Goal: Information Seeking & Learning: Find specific fact

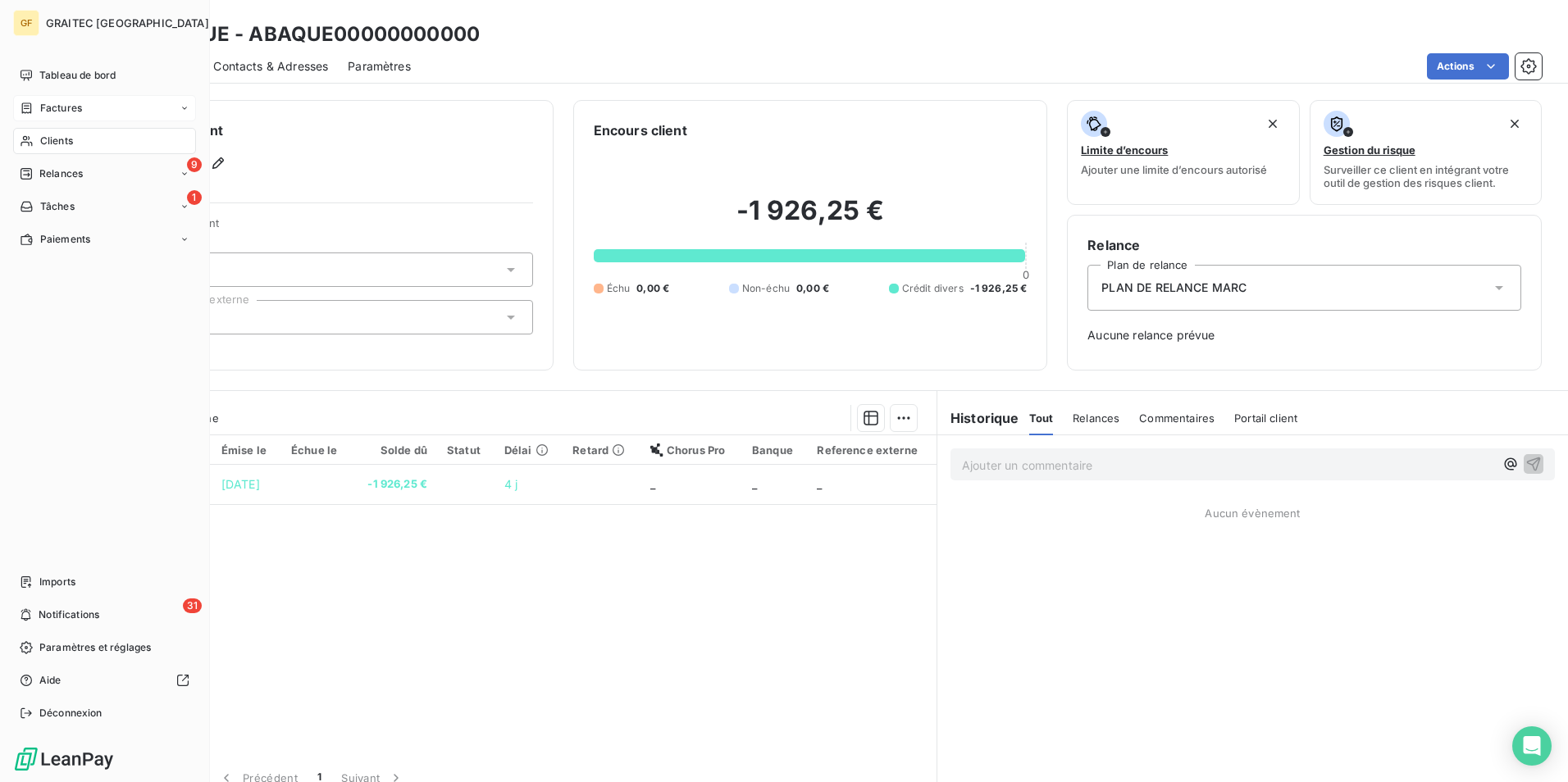
click at [45, 104] on span "Factures" at bounding box center [61, 108] width 42 height 15
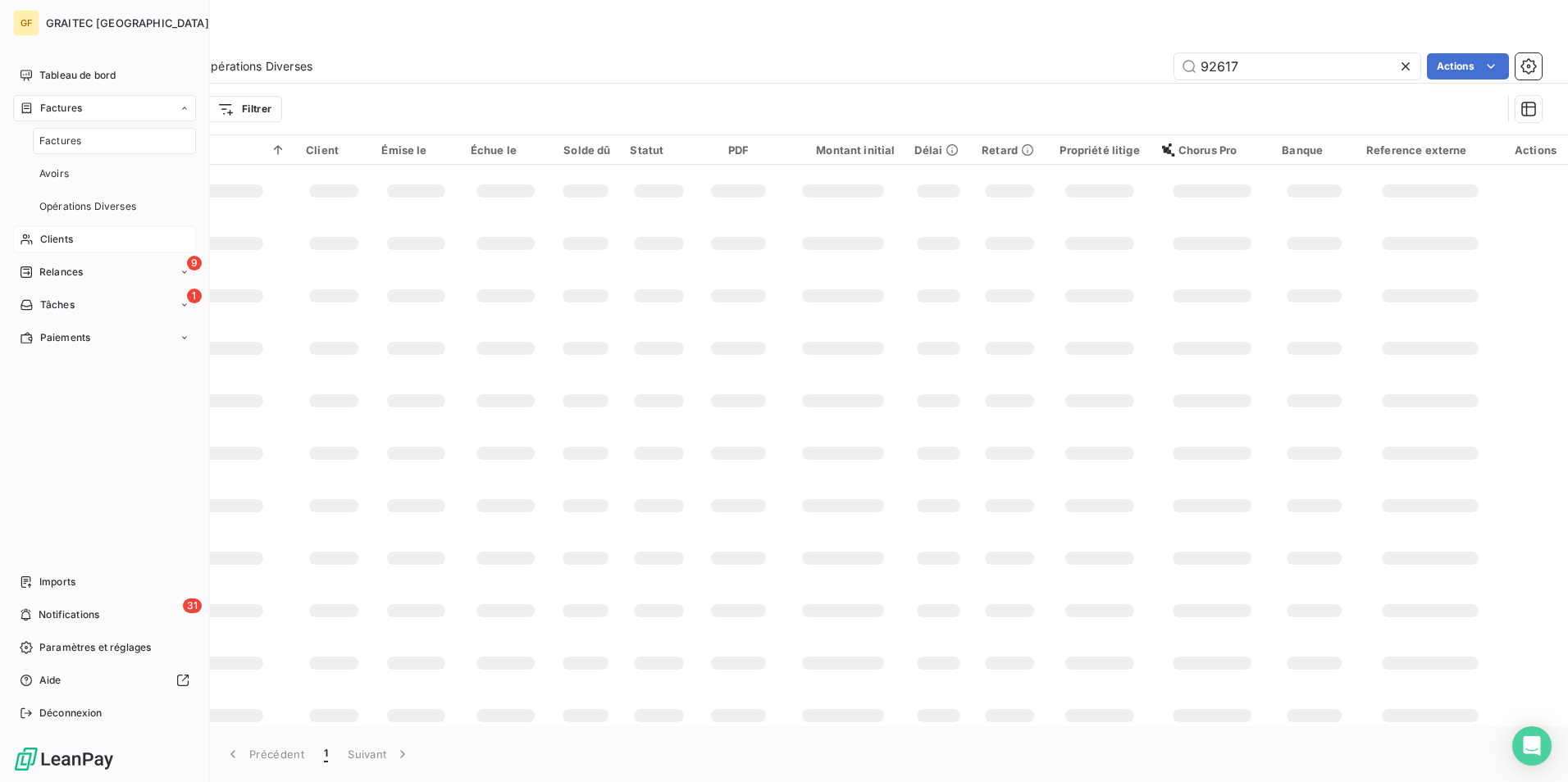
click at [59, 233] on span "Clients" at bounding box center [56, 240] width 32 height 15
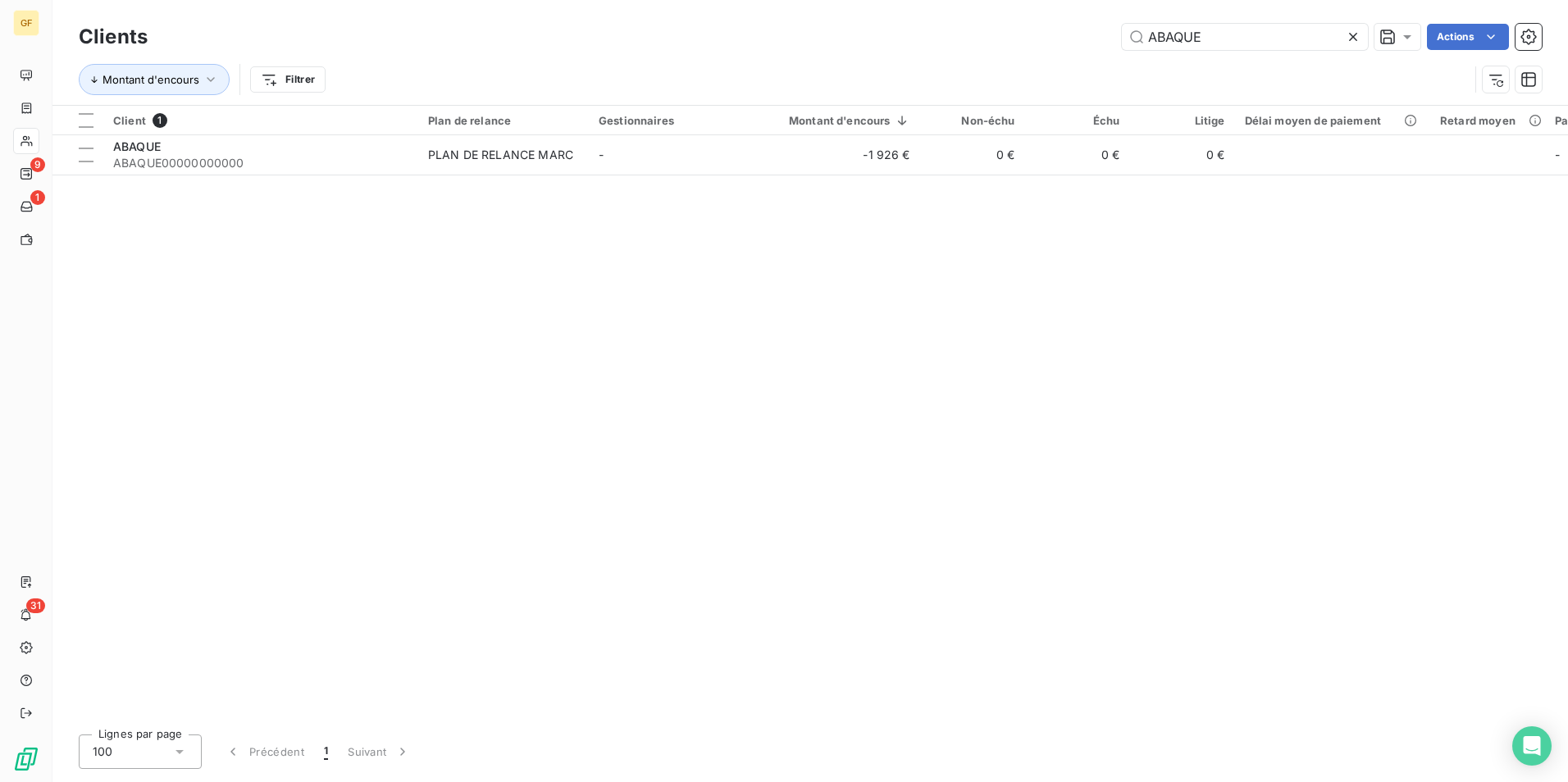
drag, startPoint x: 1222, startPoint y: 27, endPoint x: 869, endPoint y: 22, distance: 353.0
click at [869, 22] on div "Clients ABAQUE Actions" at bounding box center [811, 37] width 1463 height 34
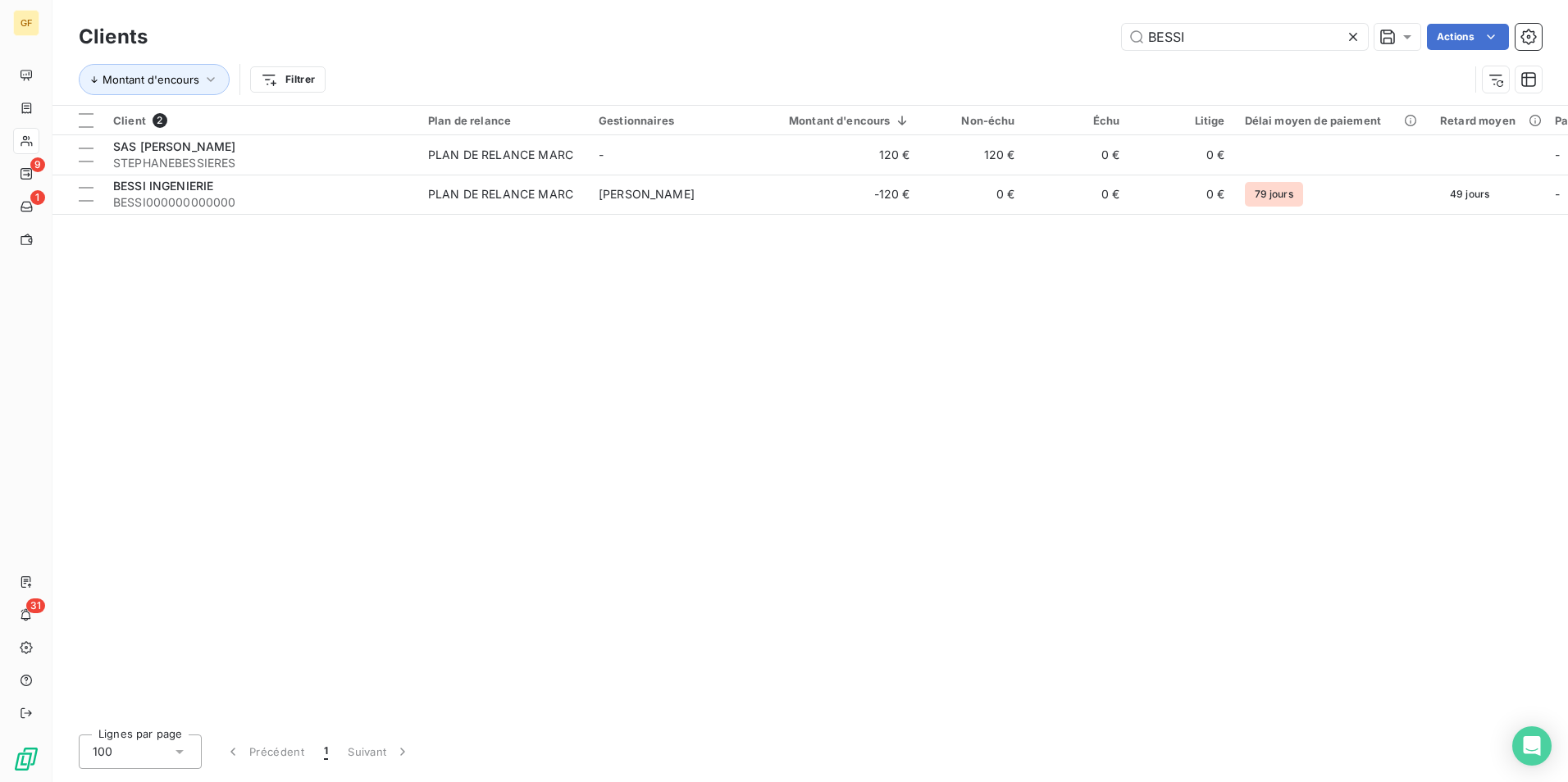
type input "BESSI"
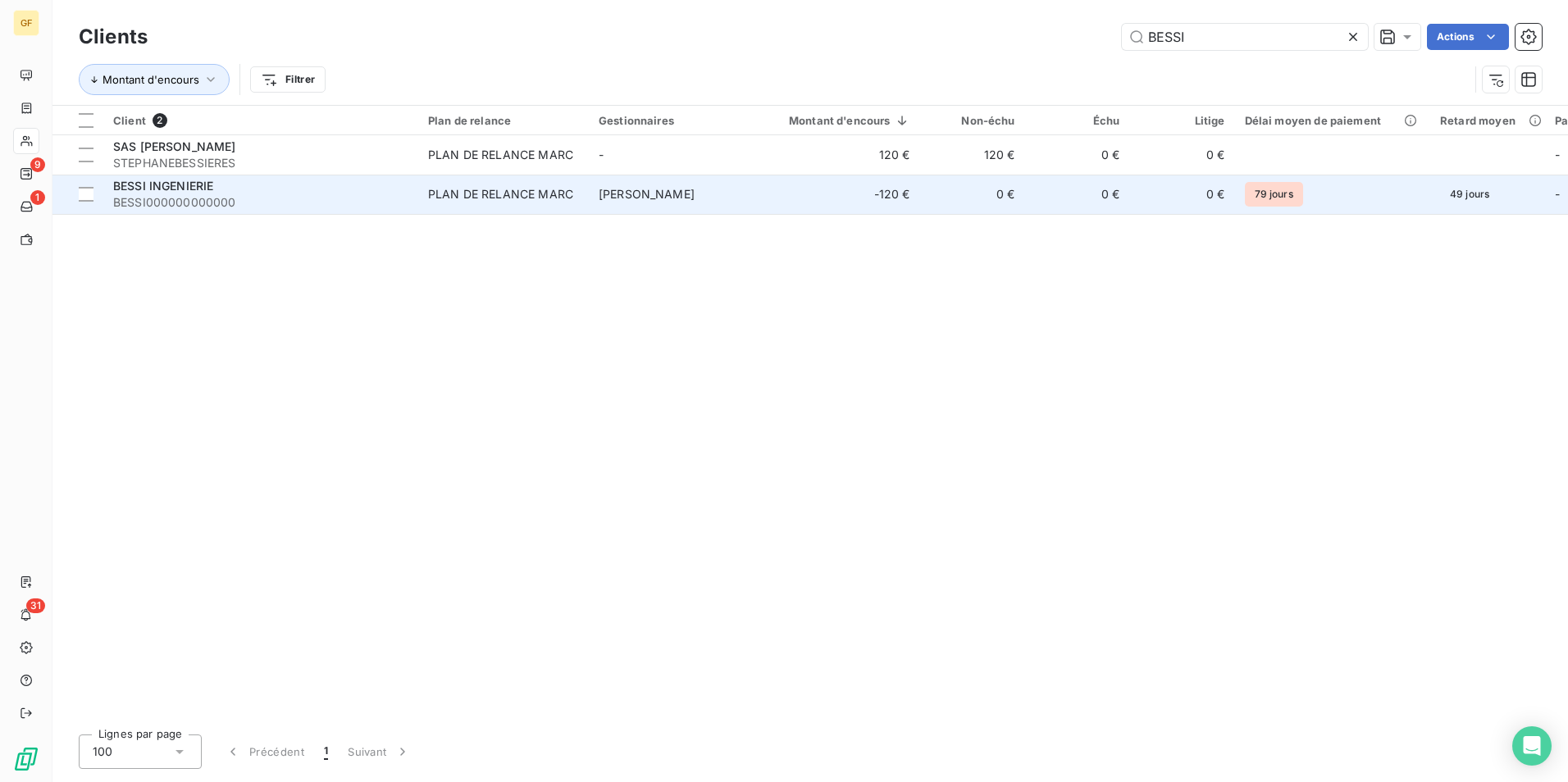
click at [235, 209] on span "BESSI000000000000" at bounding box center [261, 203] width 295 height 17
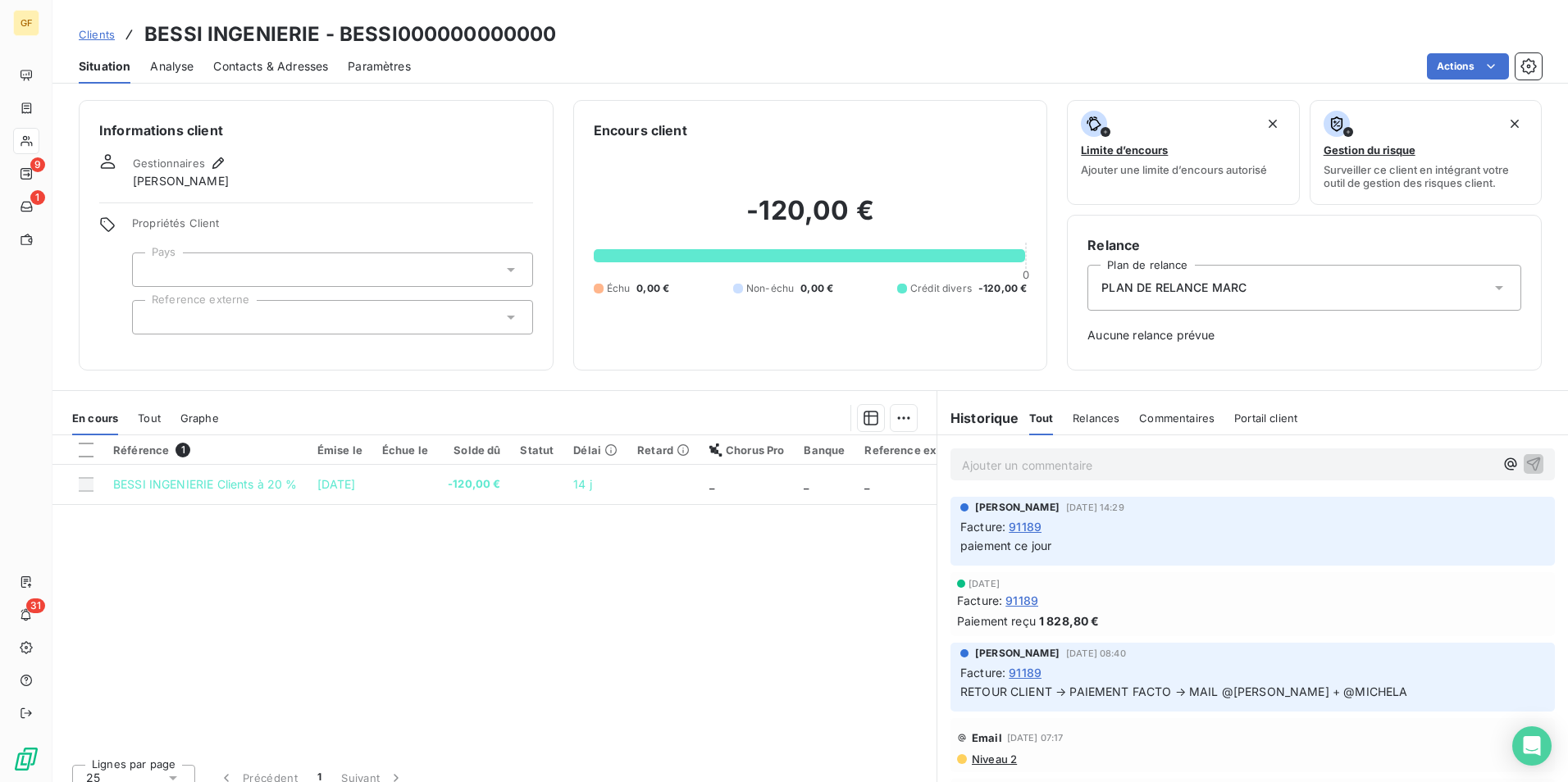
click at [1025, 462] on p "Ajouter un commentaire ﻿" at bounding box center [1228, 465] width 533 height 21
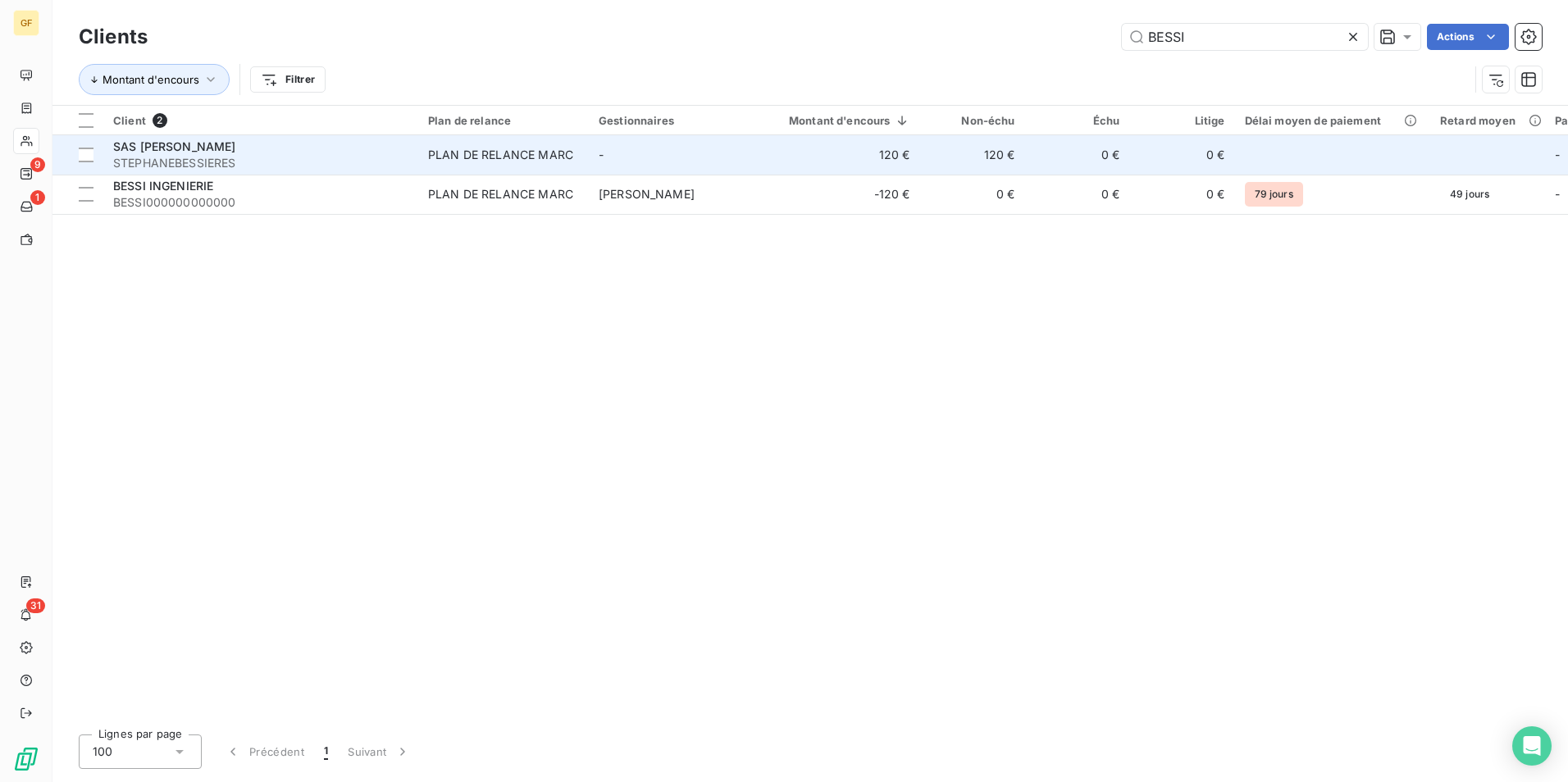
click at [227, 149] on span "SAS [PERSON_NAME]" at bounding box center [175, 146] width 123 height 14
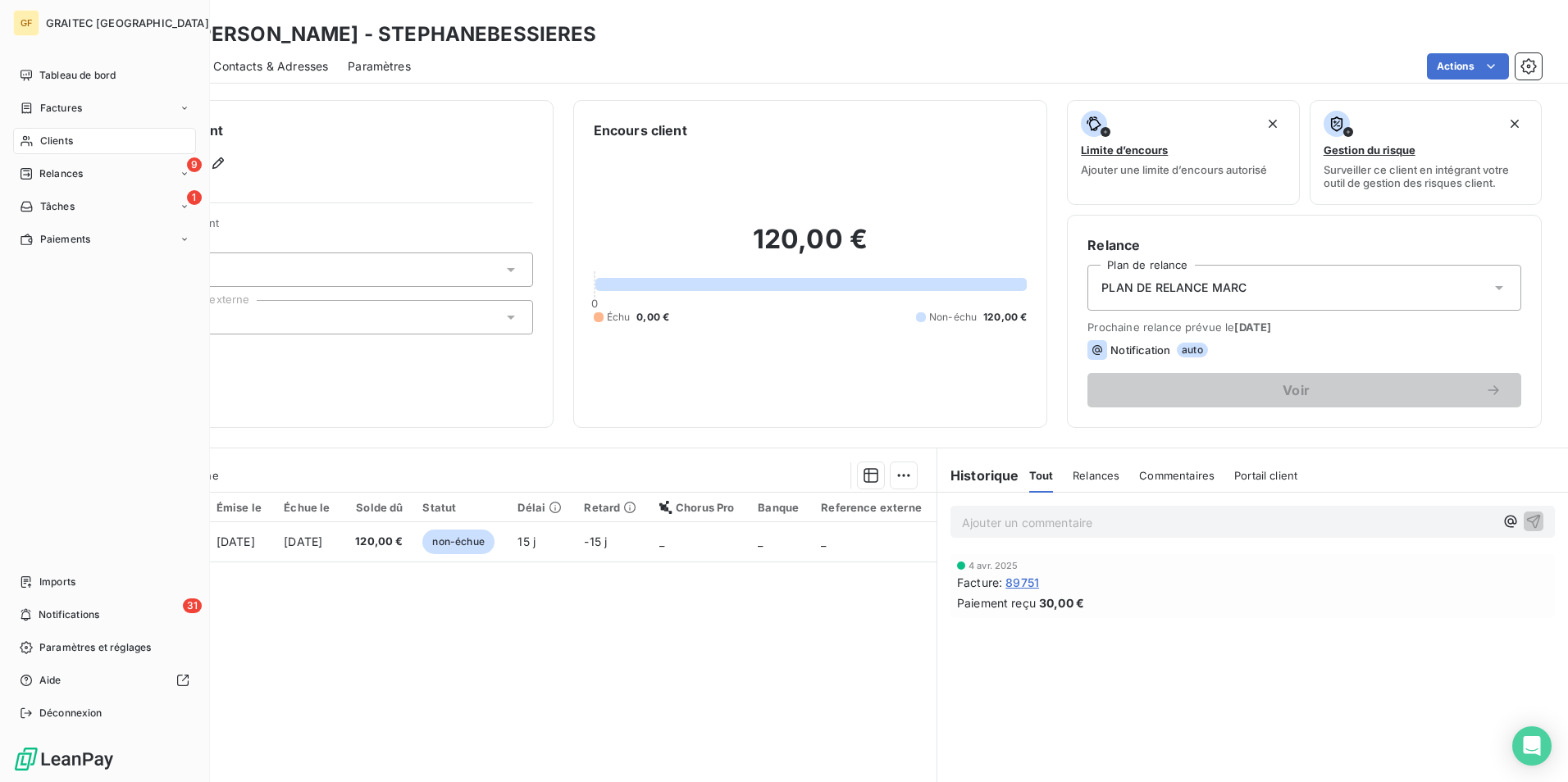
click at [44, 137] on span "Clients" at bounding box center [56, 141] width 32 height 15
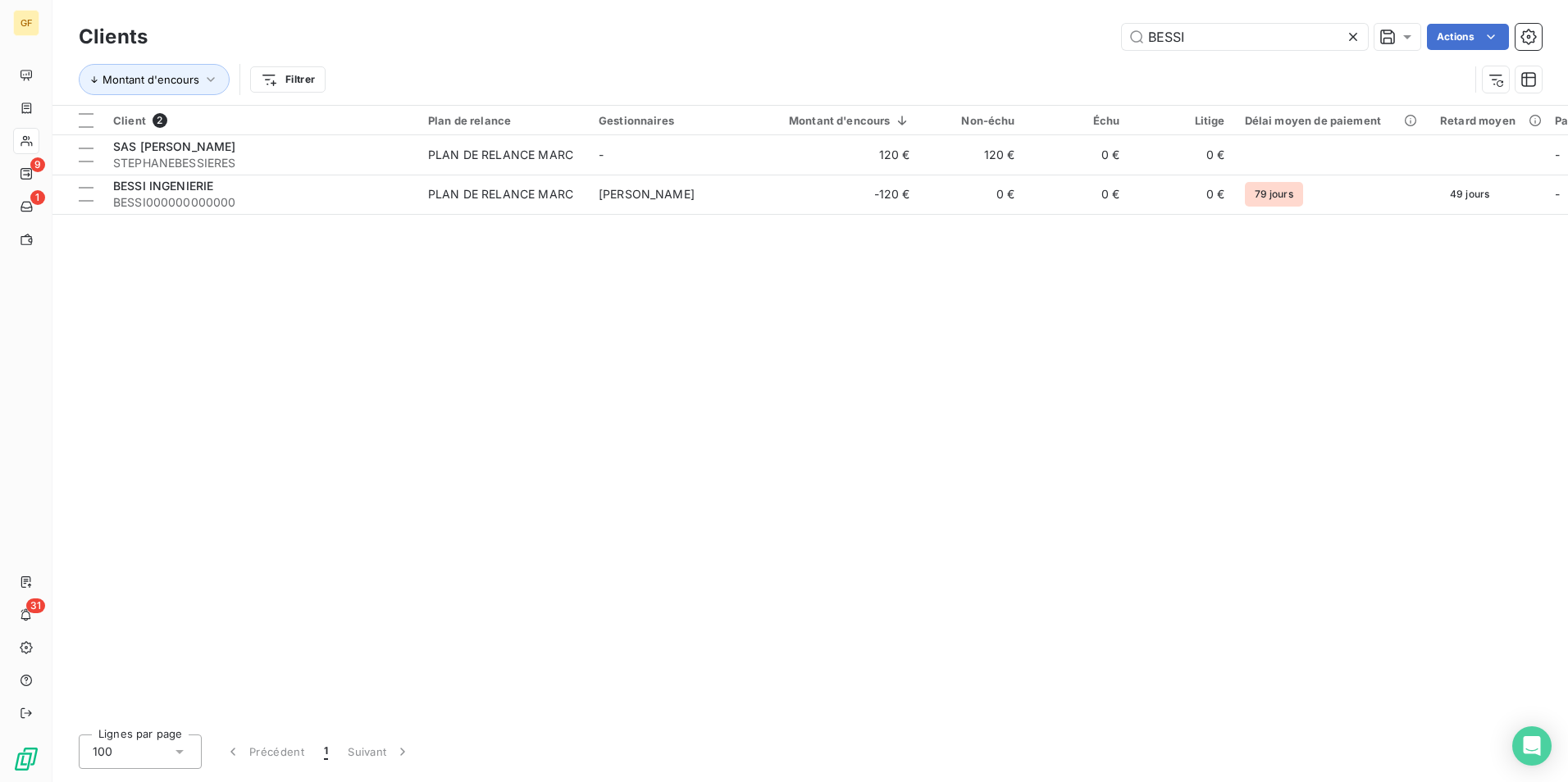
drag, startPoint x: 1211, startPoint y: 40, endPoint x: 977, endPoint y: 25, distance: 234.5
click at [977, 25] on div "BESSI Actions" at bounding box center [855, 37] width 1375 height 27
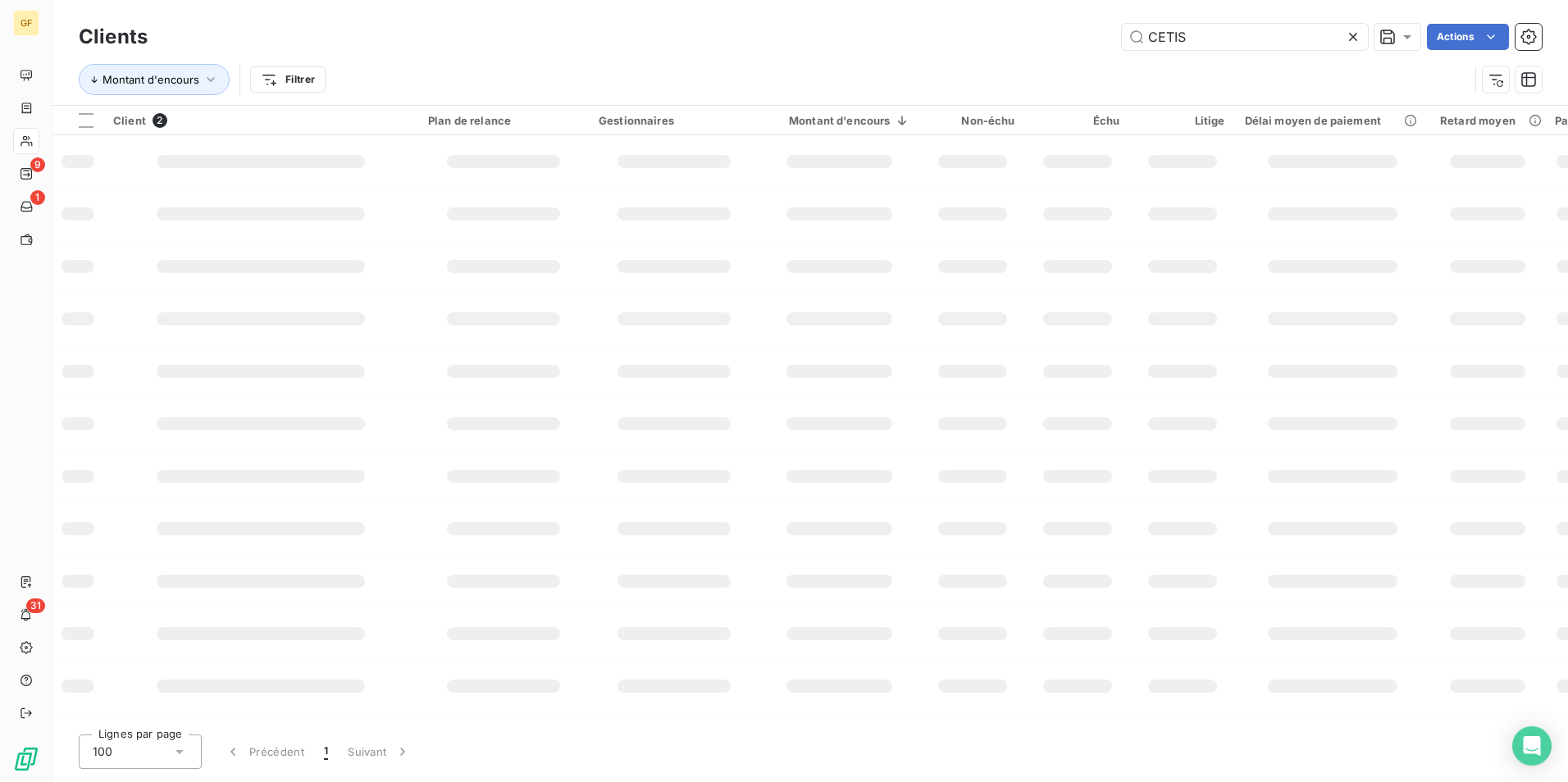
type input "CETIS"
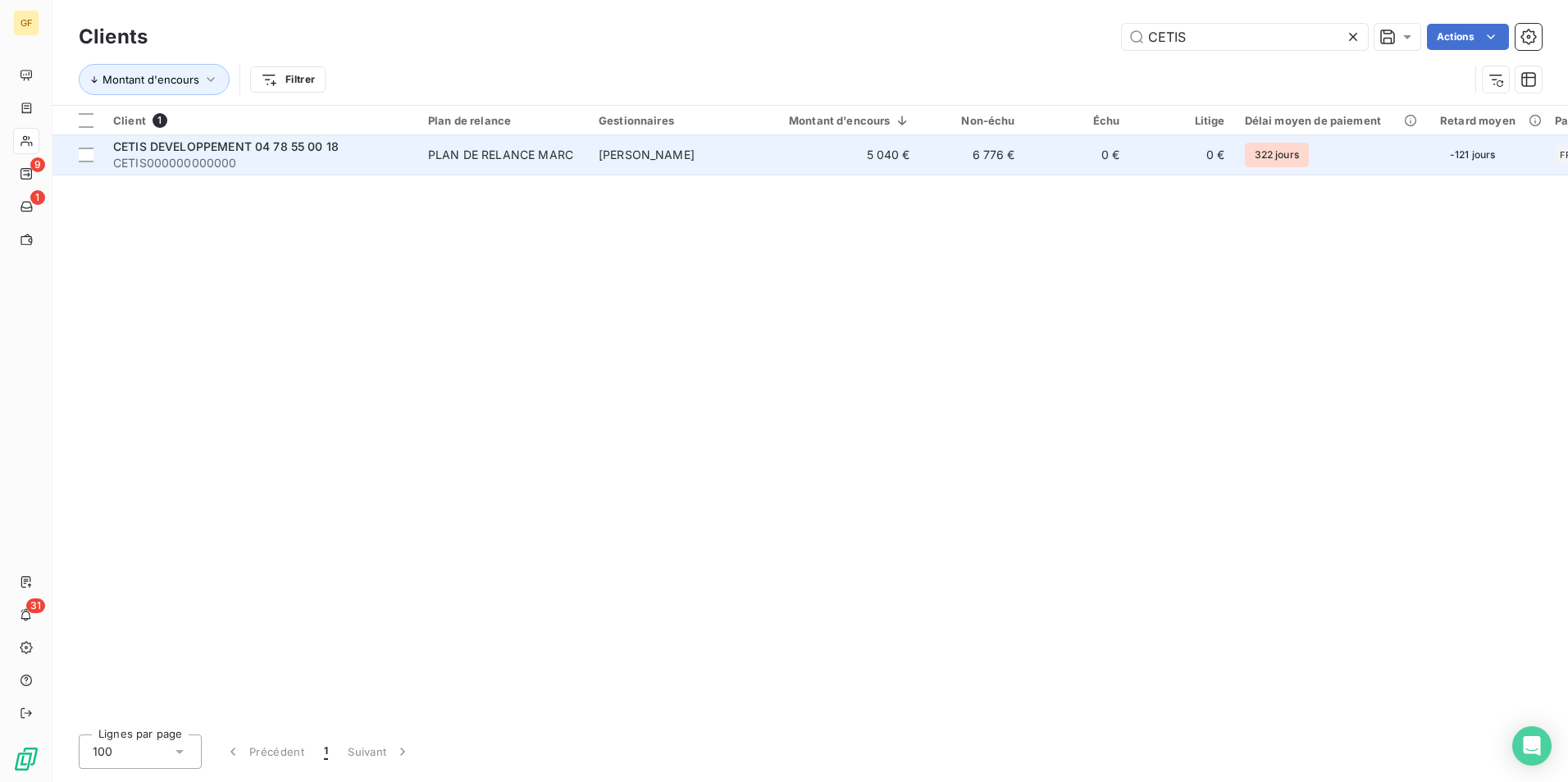
click at [330, 166] on span "CETIS000000000000" at bounding box center [261, 163] width 295 height 17
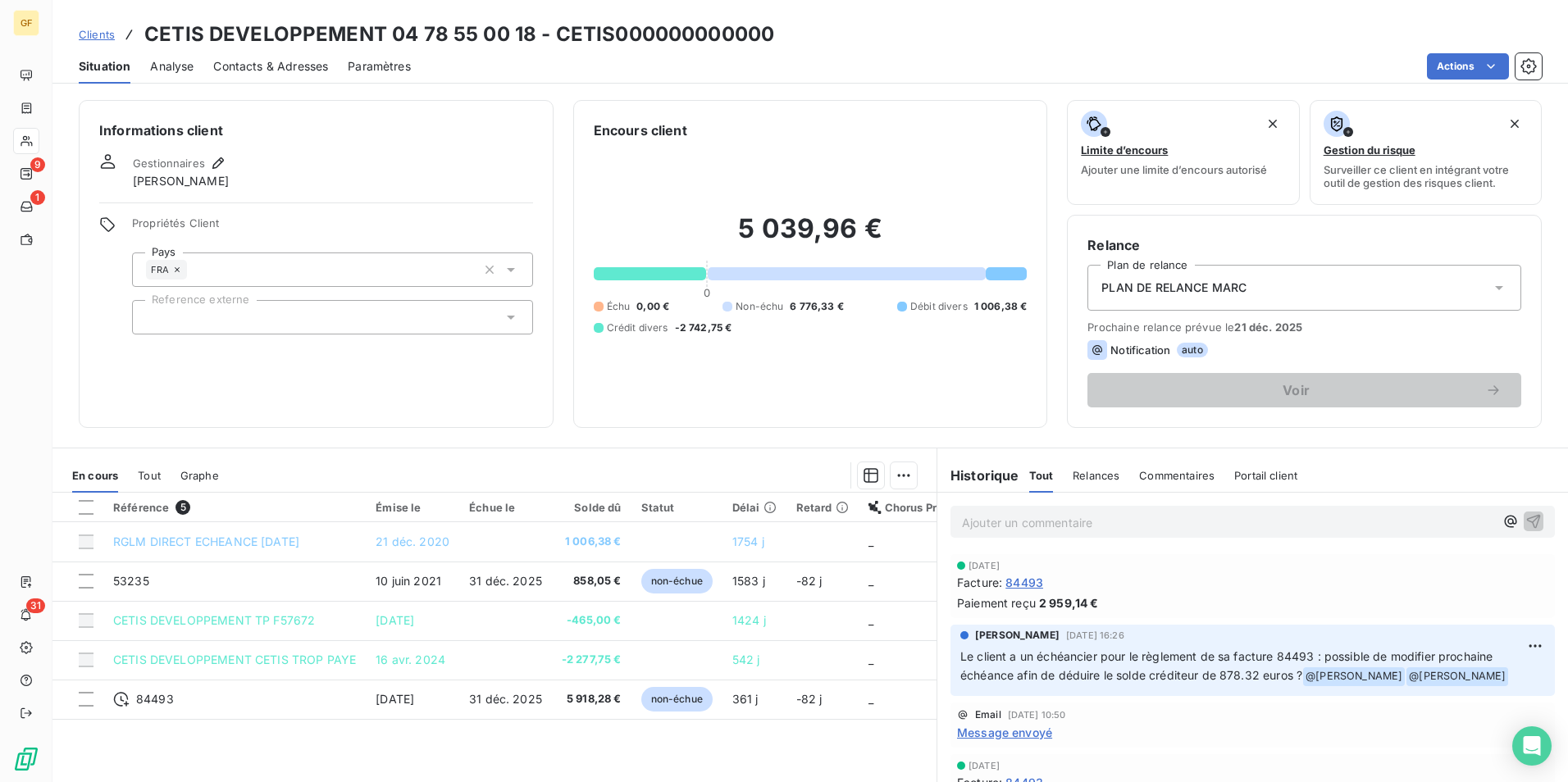
click at [1022, 530] on p "Ajouter un commentaire ﻿" at bounding box center [1228, 522] width 533 height 21
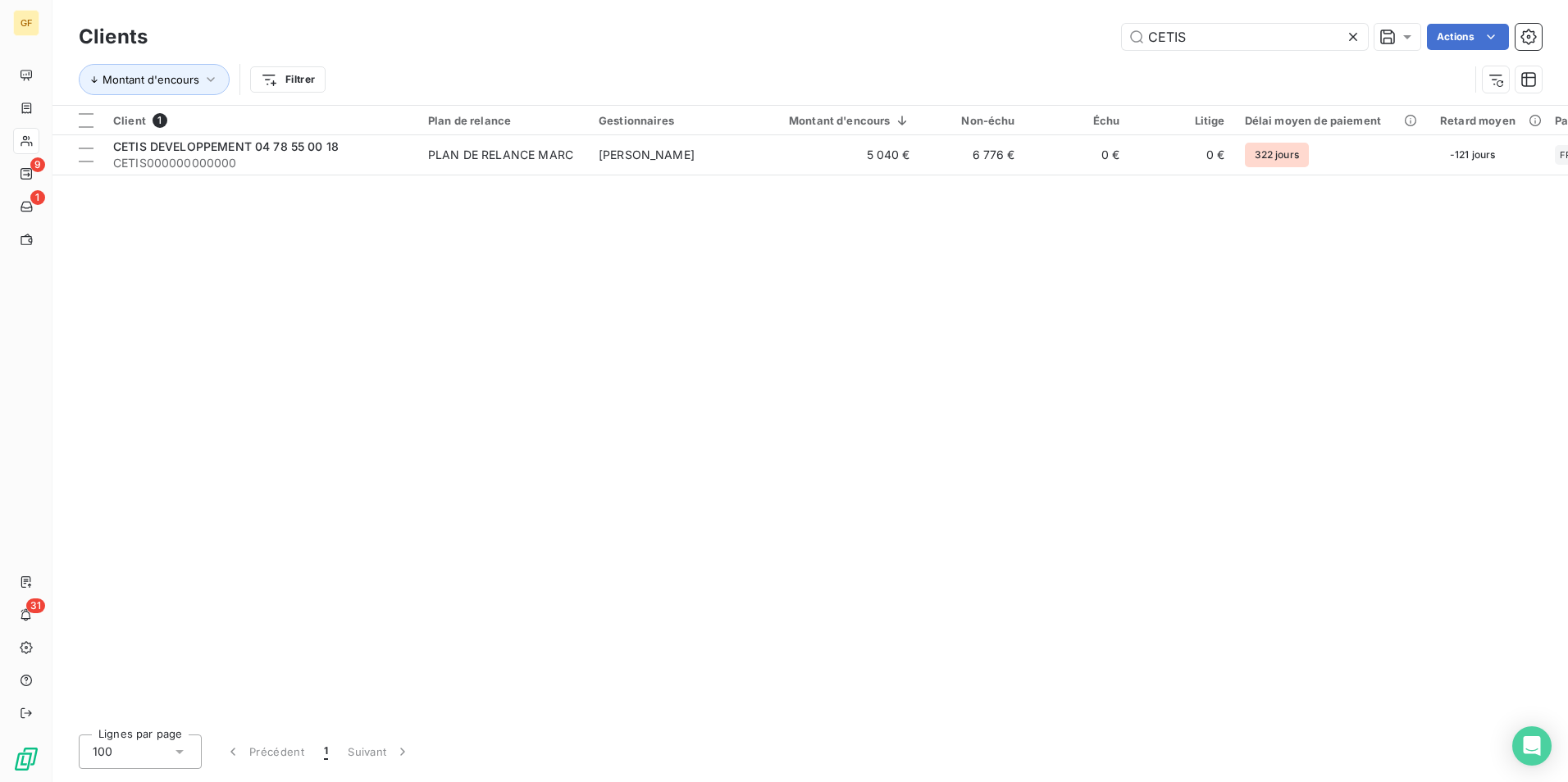
drag, startPoint x: 1209, startPoint y: 30, endPoint x: 898, endPoint y: 17, distance: 311.3
click at [898, 17] on div "Clients CETIS Actions Montant d'encours Filtrer" at bounding box center [810, 52] width 1516 height 105
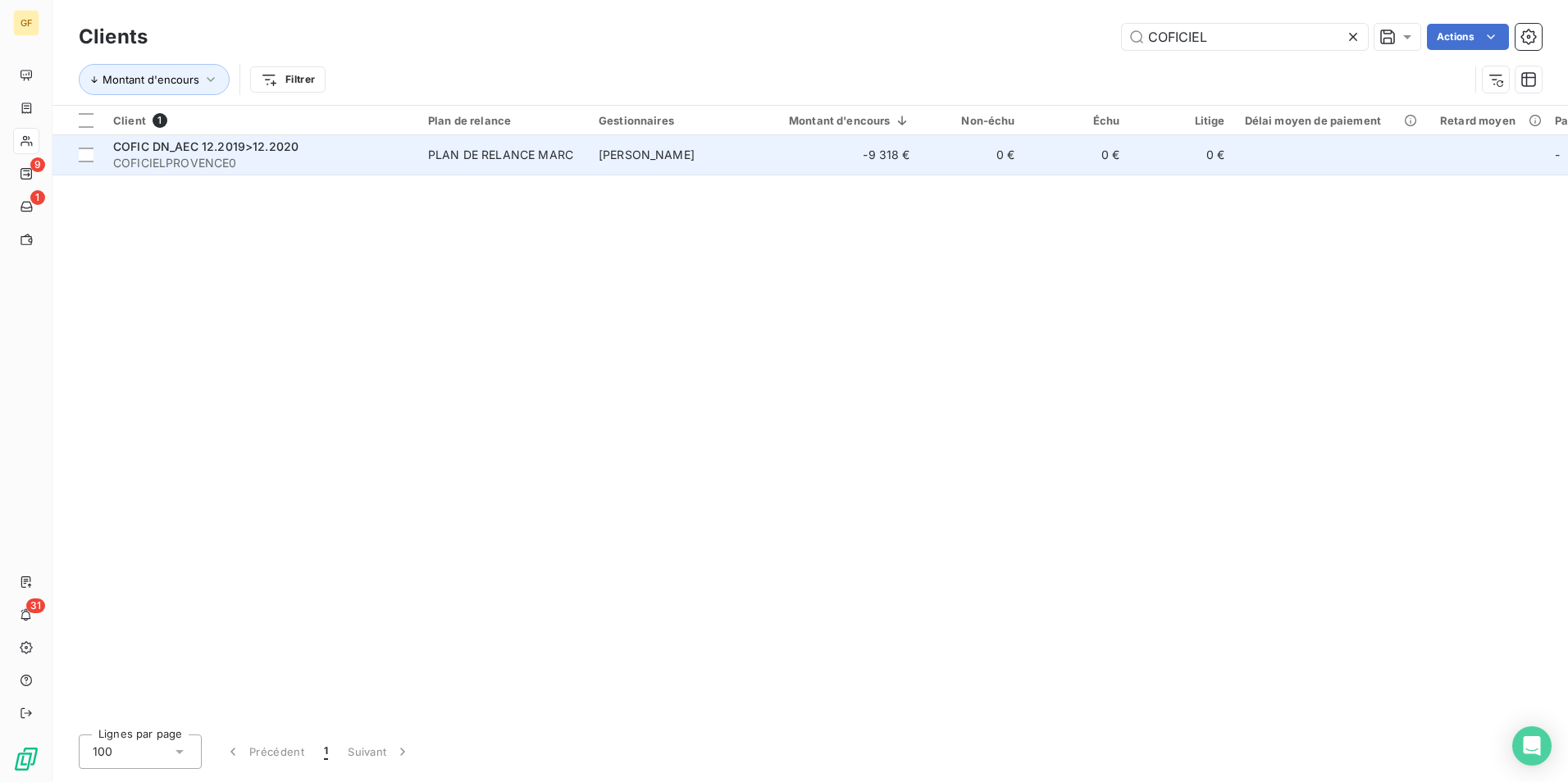
type input "COFICIEL"
click at [355, 141] on div "COFIC DN_AEC 12.2019>12.2020" at bounding box center [261, 147] width 295 height 17
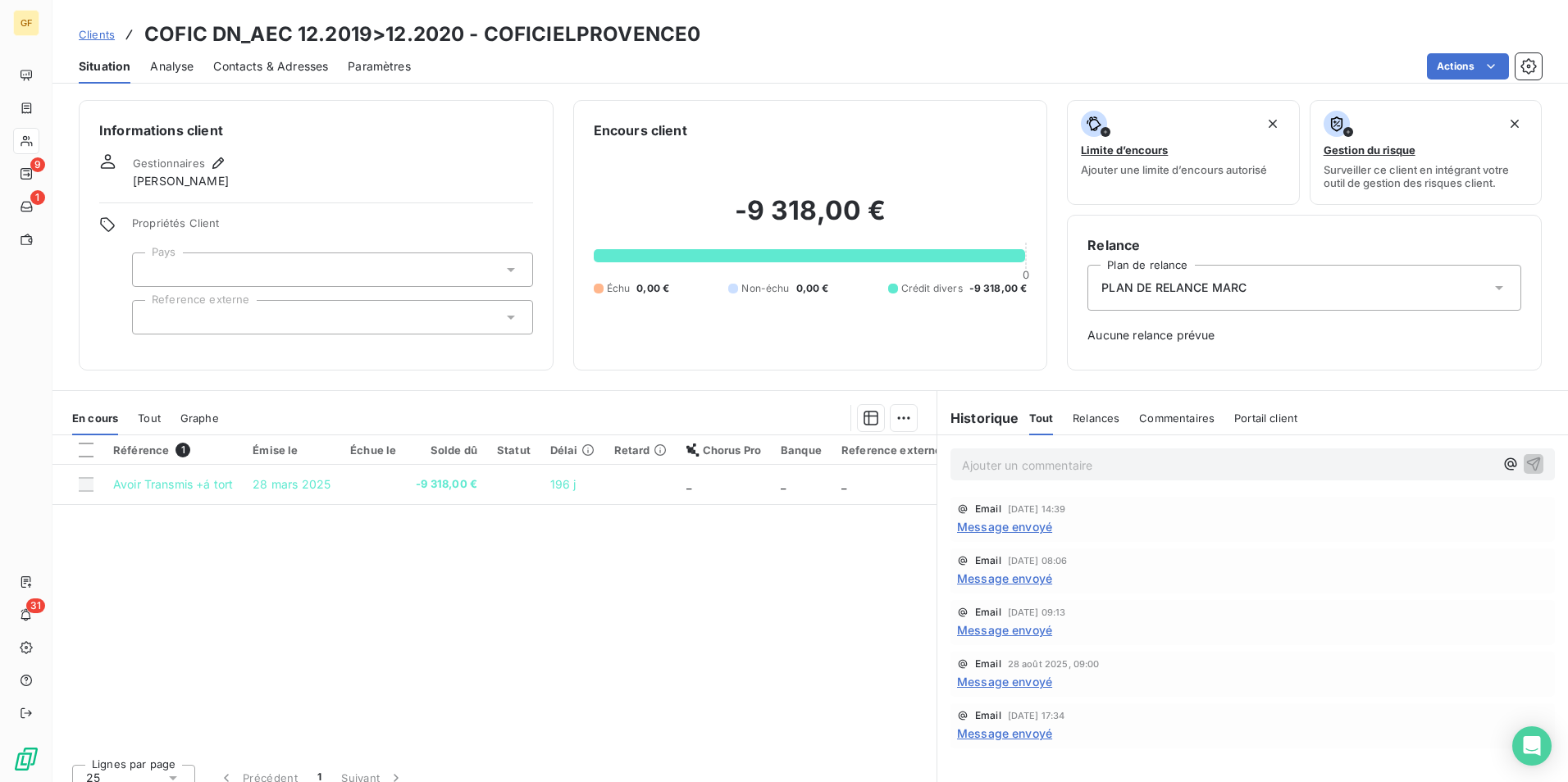
click at [1025, 527] on span "Message envoyé" at bounding box center [1005, 527] width 95 height 17
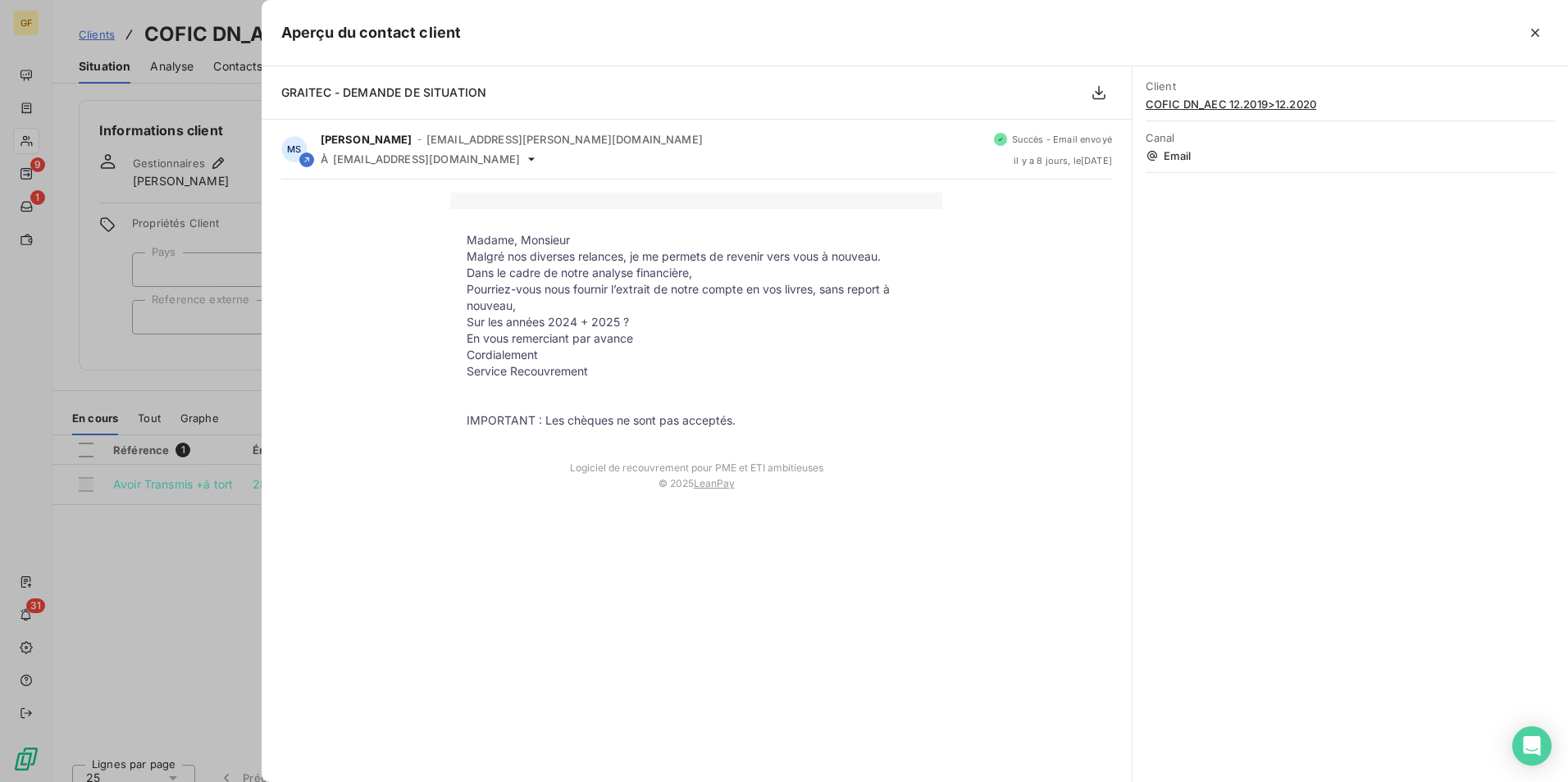
click at [1278, 575] on div "Client COFIC DN_AEC 12.2019>12.2020 Canal Email" at bounding box center [1350, 424] width 435 height 715
click at [167, 359] on div at bounding box center [784, 391] width 1568 height 782
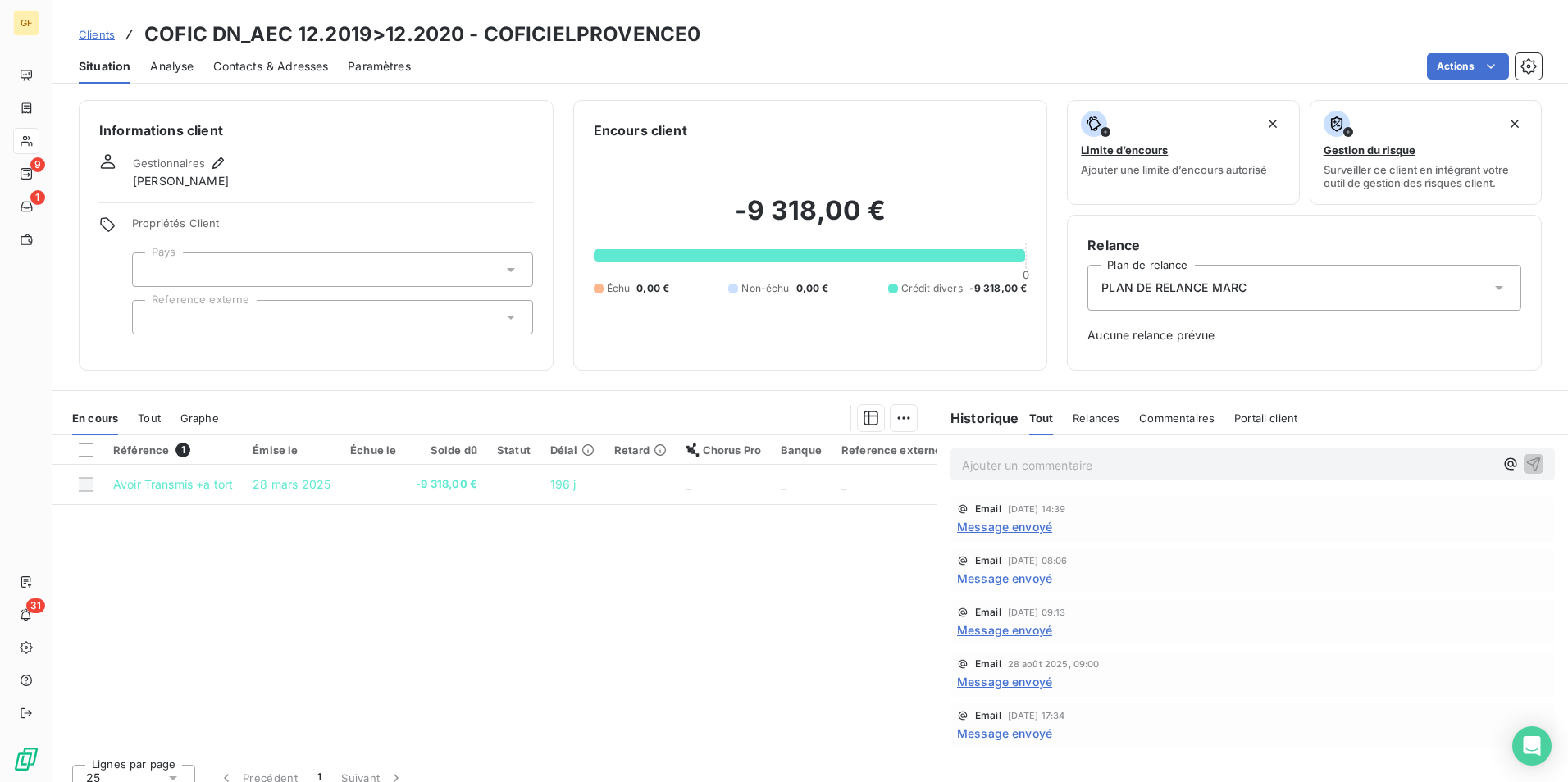
click at [256, 76] on div "Contacts & Adresses" at bounding box center [270, 66] width 115 height 34
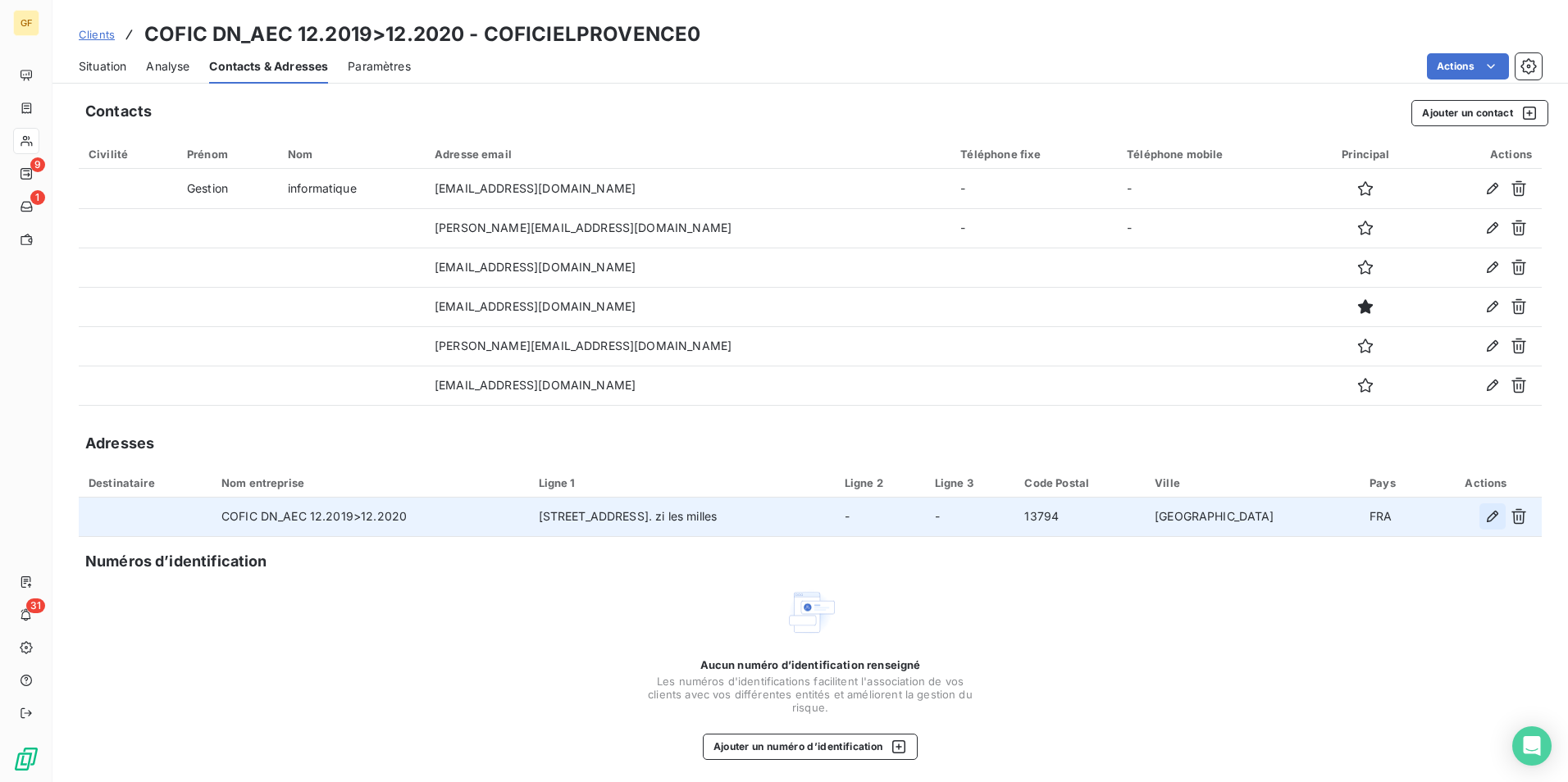
click at [1485, 525] on icon "button" at bounding box center [1493, 517] width 17 height 17
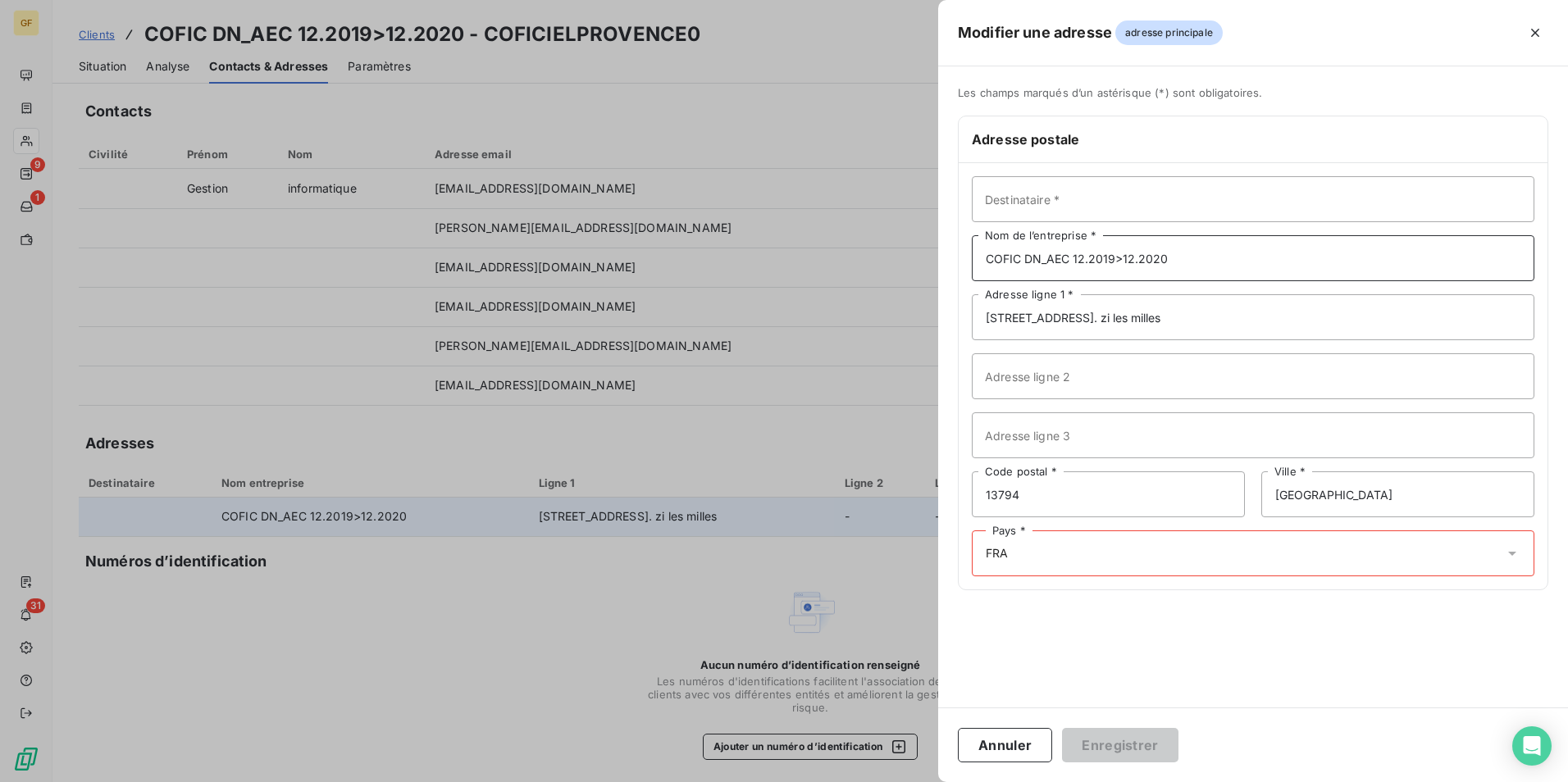
drag, startPoint x: 1028, startPoint y: 258, endPoint x: 1911, endPoint y: 324, distance: 885.5
click at [1567, 324] on html "GF 9 1 31 Clients COFIC DN_AEC 12.2019>12.2020 - COFICIELPROVENCE0 Situation An…" at bounding box center [784, 391] width 1568 height 782
type input "COFICIEL PROVENCE"
click at [1134, 548] on div "Pays * FRA" at bounding box center [1253, 553] width 563 height 46
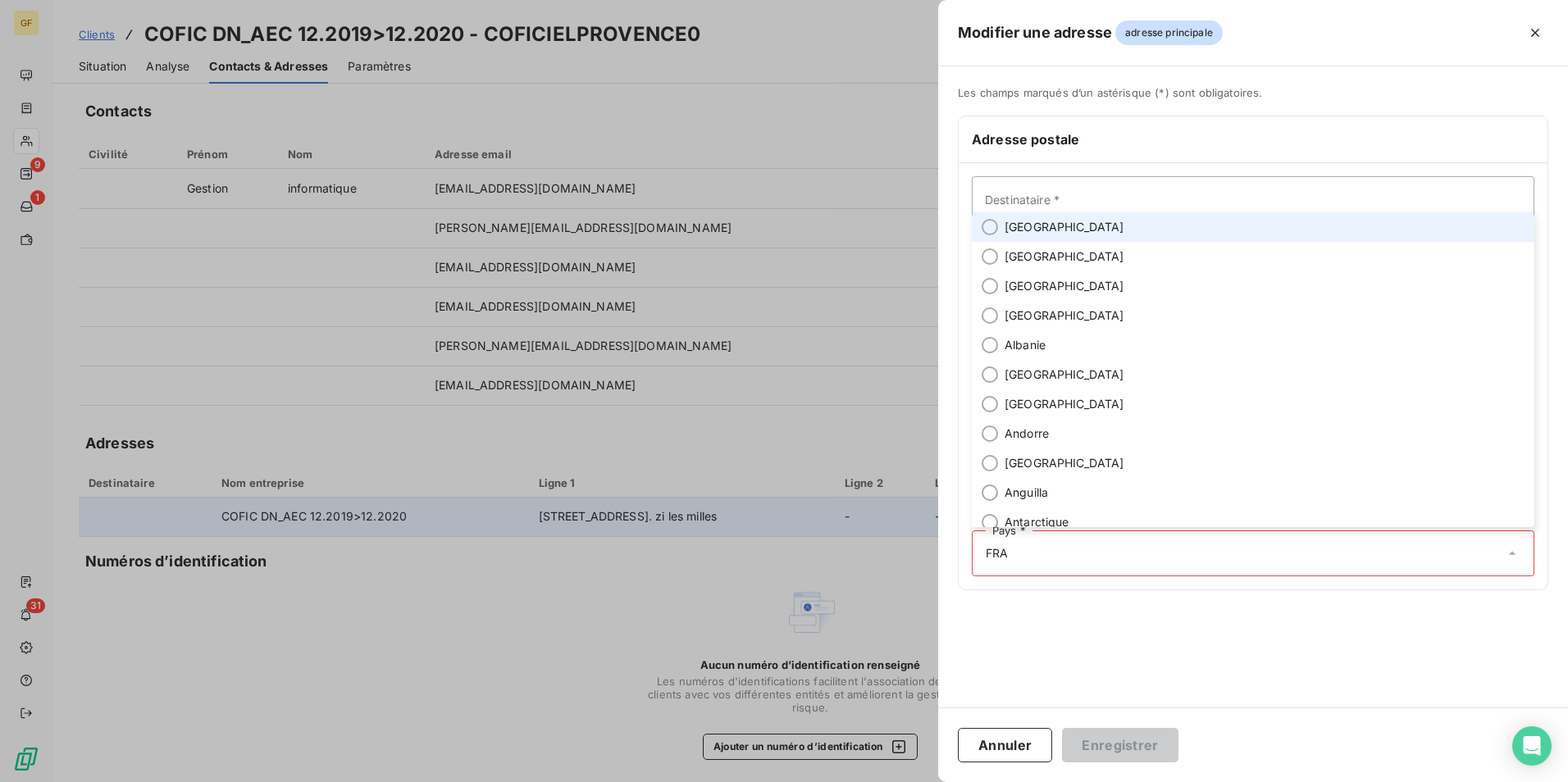
click at [1065, 230] on li "[GEOGRAPHIC_DATA]" at bounding box center [1253, 226] width 563 height 29
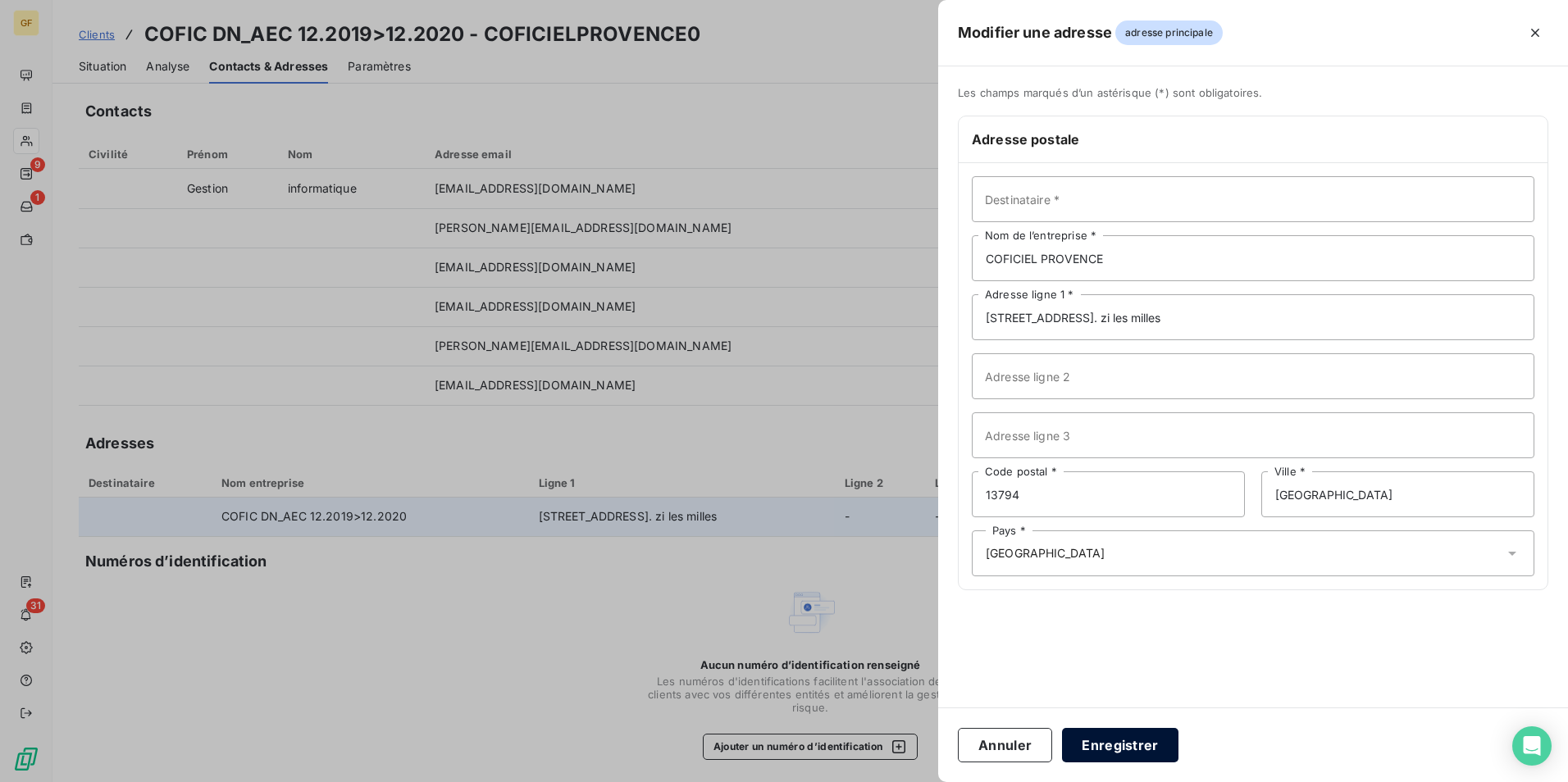
click at [1128, 742] on button "Enregistrer" at bounding box center [1120, 745] width 117 height 34
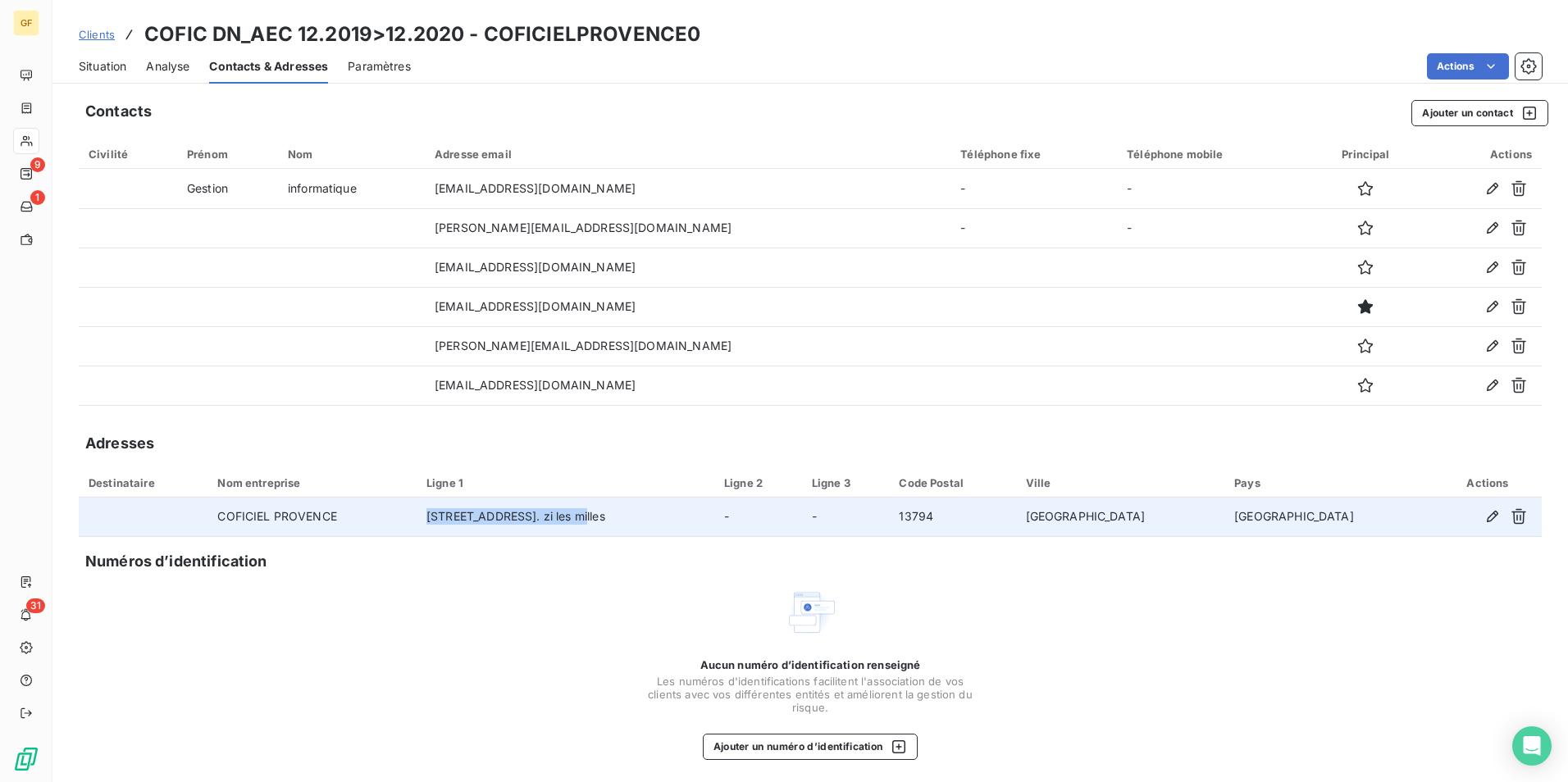
drag, startPoint x: 442, startPoint y: 516, endPoint x: 601, endPoint y: 514, distance: 159.0
click at [601, 514] on td "[STREET_ADDRESS]. zi les milles" at bounding box center [566, 517] width 298 height 39
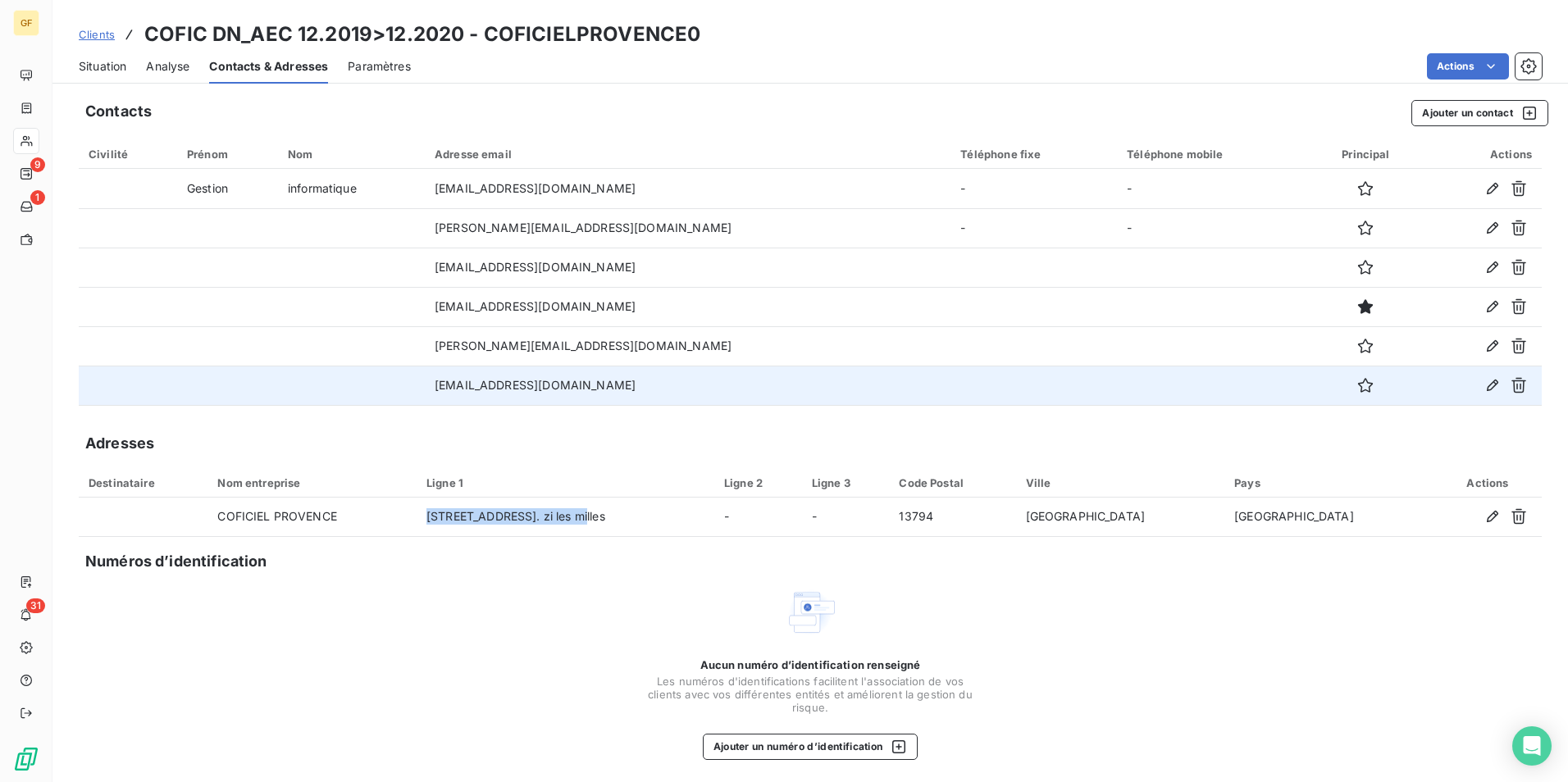
copy td "[STREET_ADDRESS]"
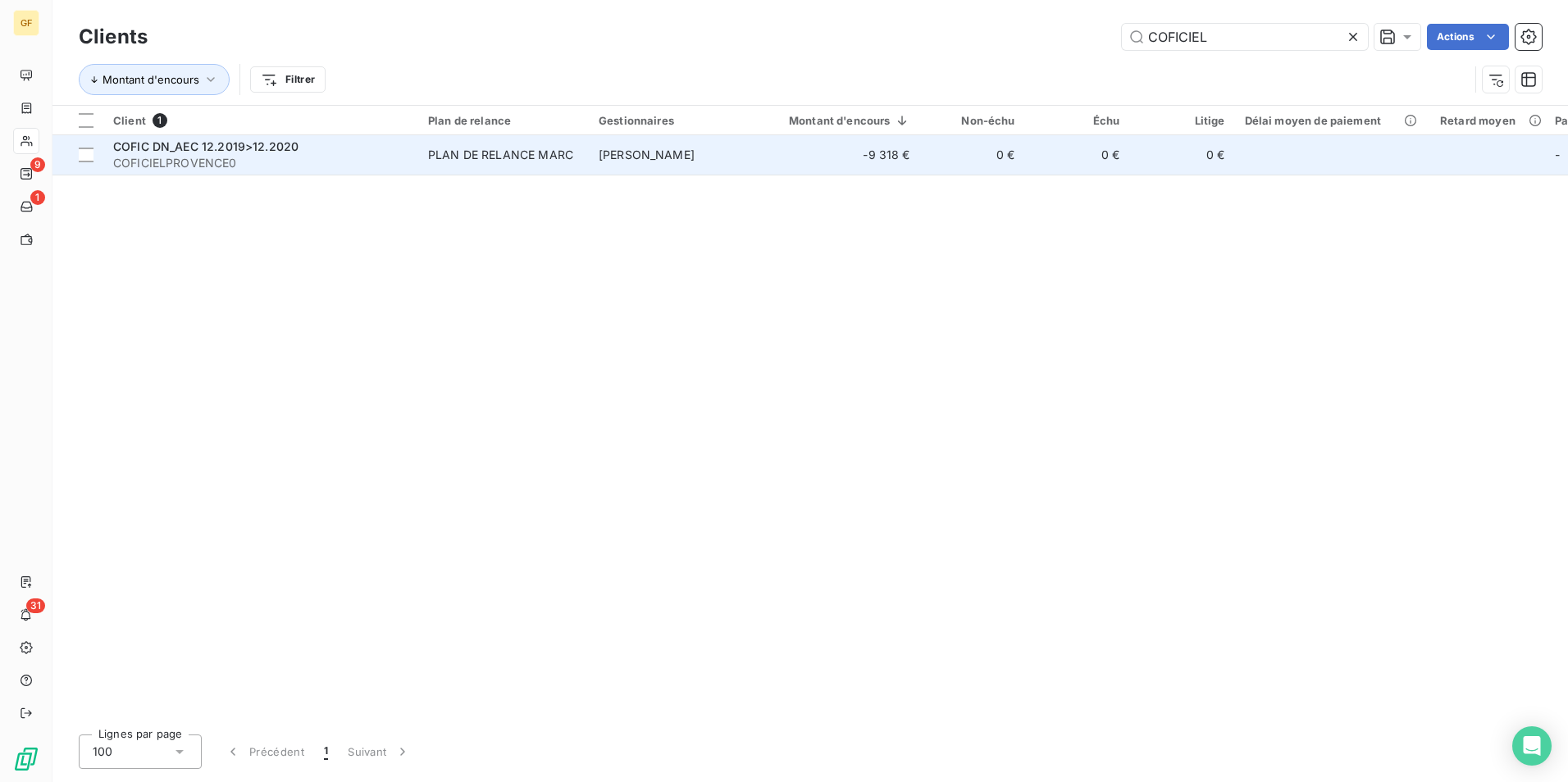
click at [485, 151] on div "PLAN DE RELANCE MARC" at bounding box center [500, 155] width 145 height 17
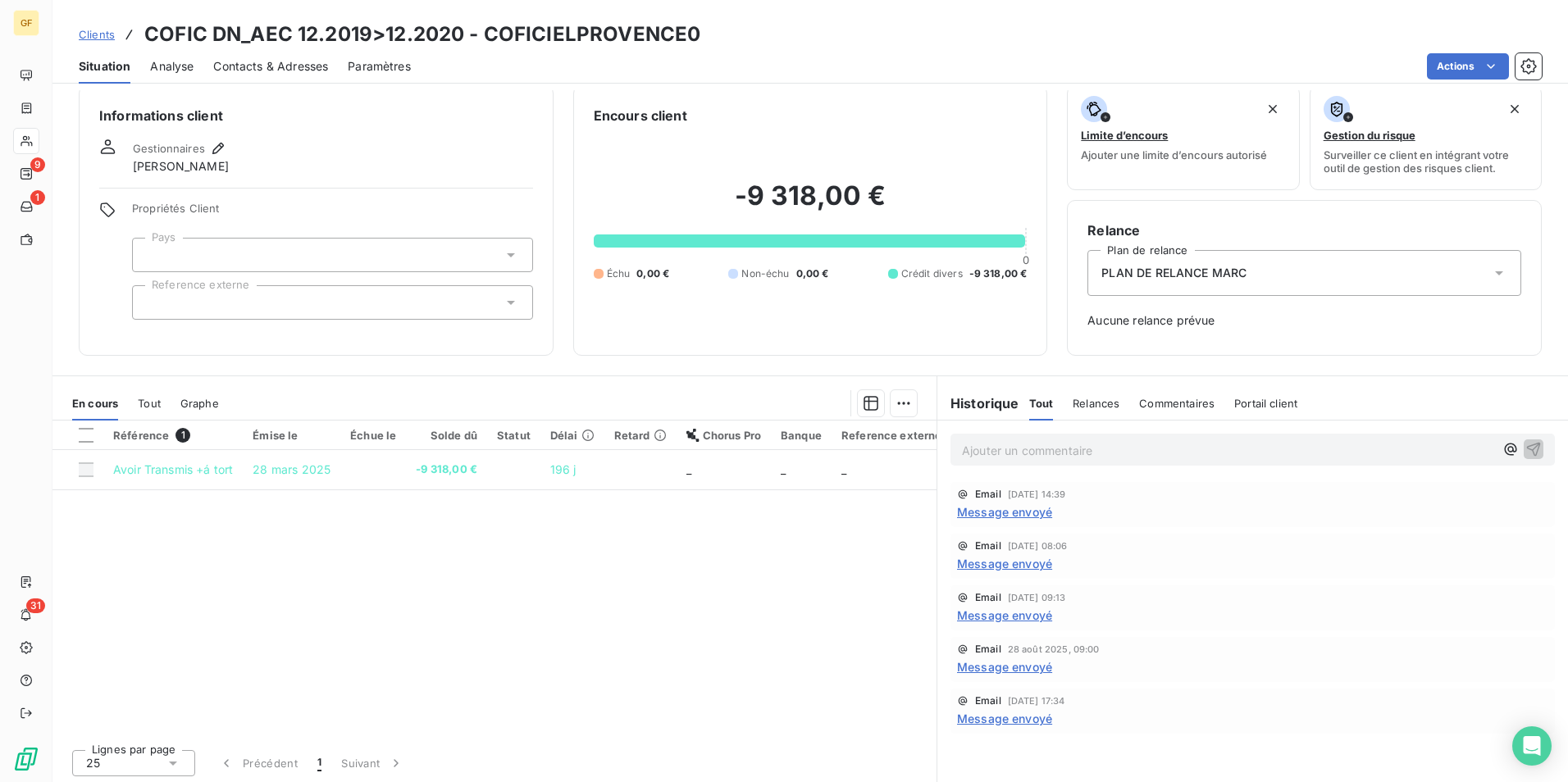
scroll to position [18, 0]
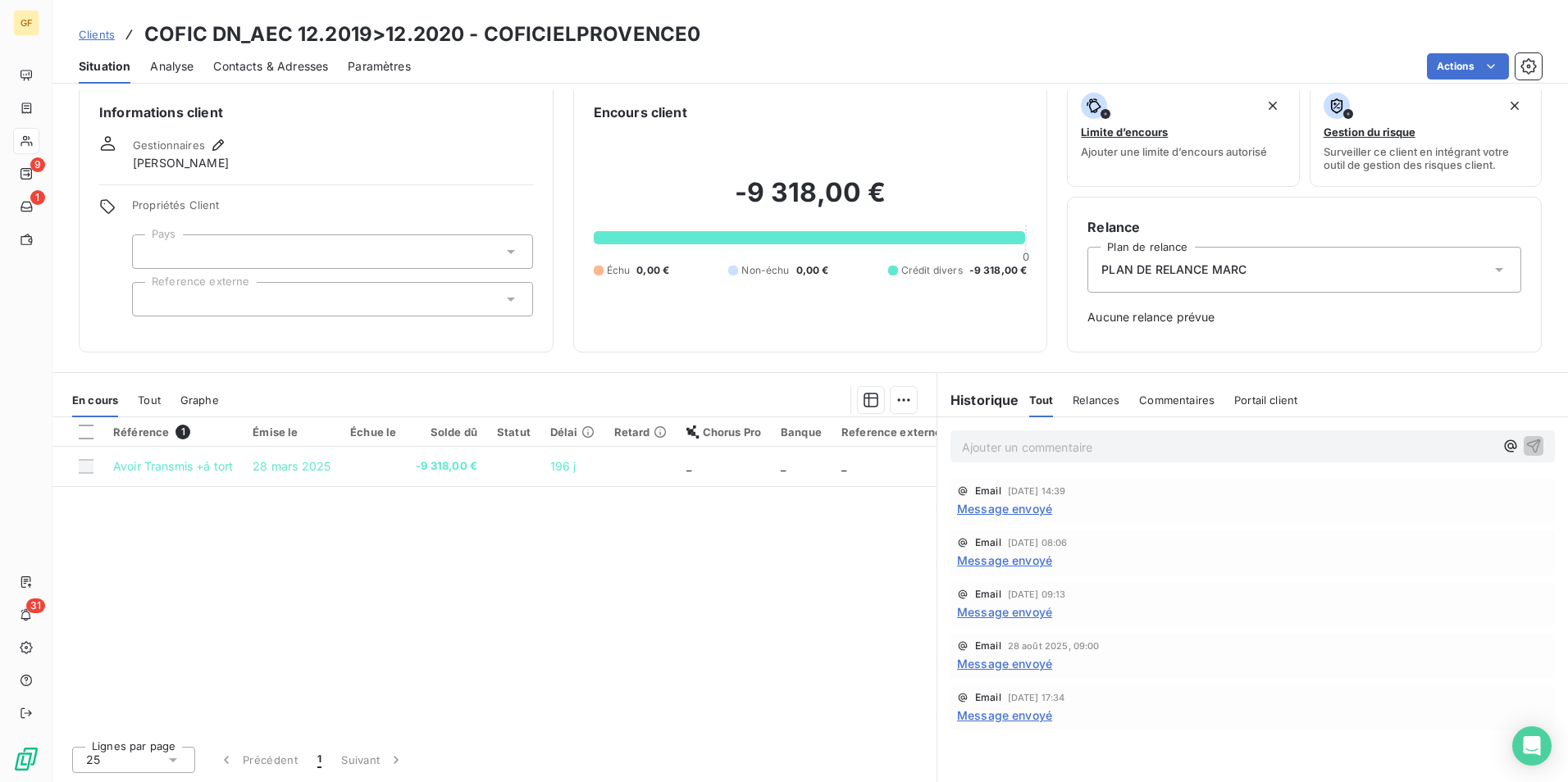
click at [1000, 717] on span "Message envoyé" at bounding box center [1005, 715] width 95 height 17
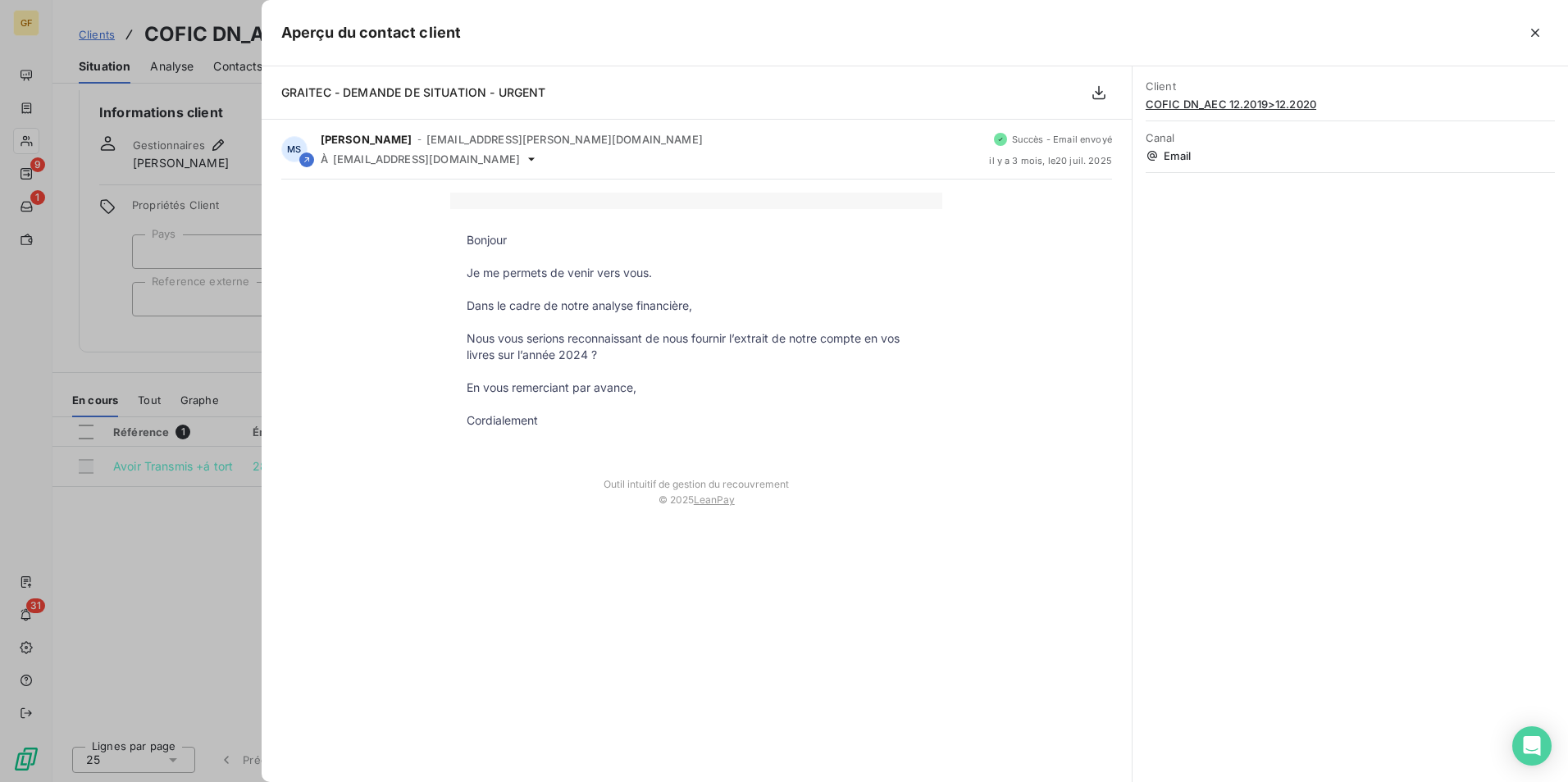
click at [122, 336] on div at bounding box center [784, 391] width 1568 height 782
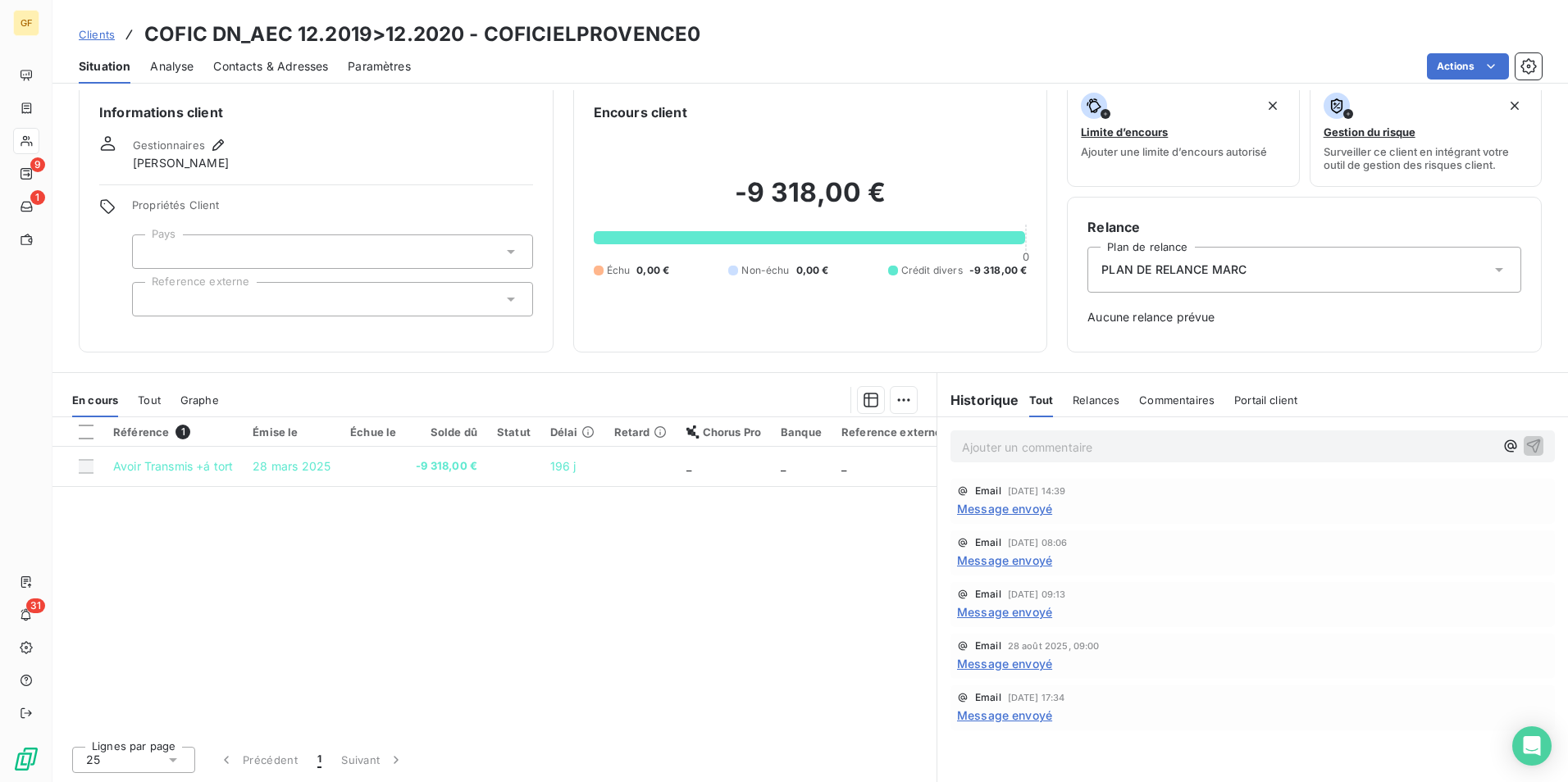
click at [280, 61] on span "Contacts & Adresses" at bounding box center [270, 67] width 115 height 17
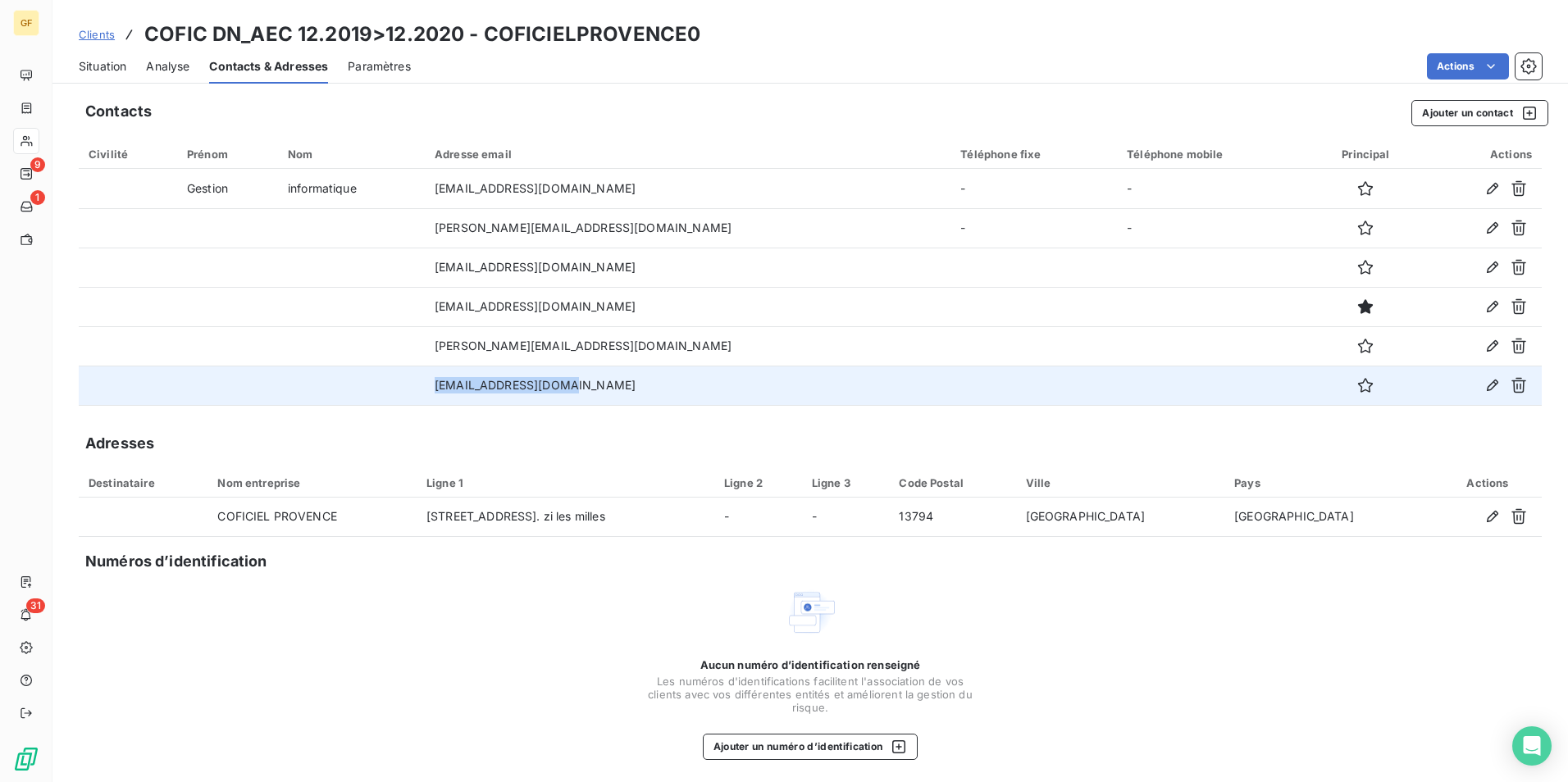
drag, startPoint x: 632, startPoint y: 380, endPoint x: 478, endPoint y: 384, distance: 154.1
click at [478, 384] on tr "[EMAIL_ADDRESS][DOMAIN_NAME]" at bounding box center [811, 385] width 1463 height 39
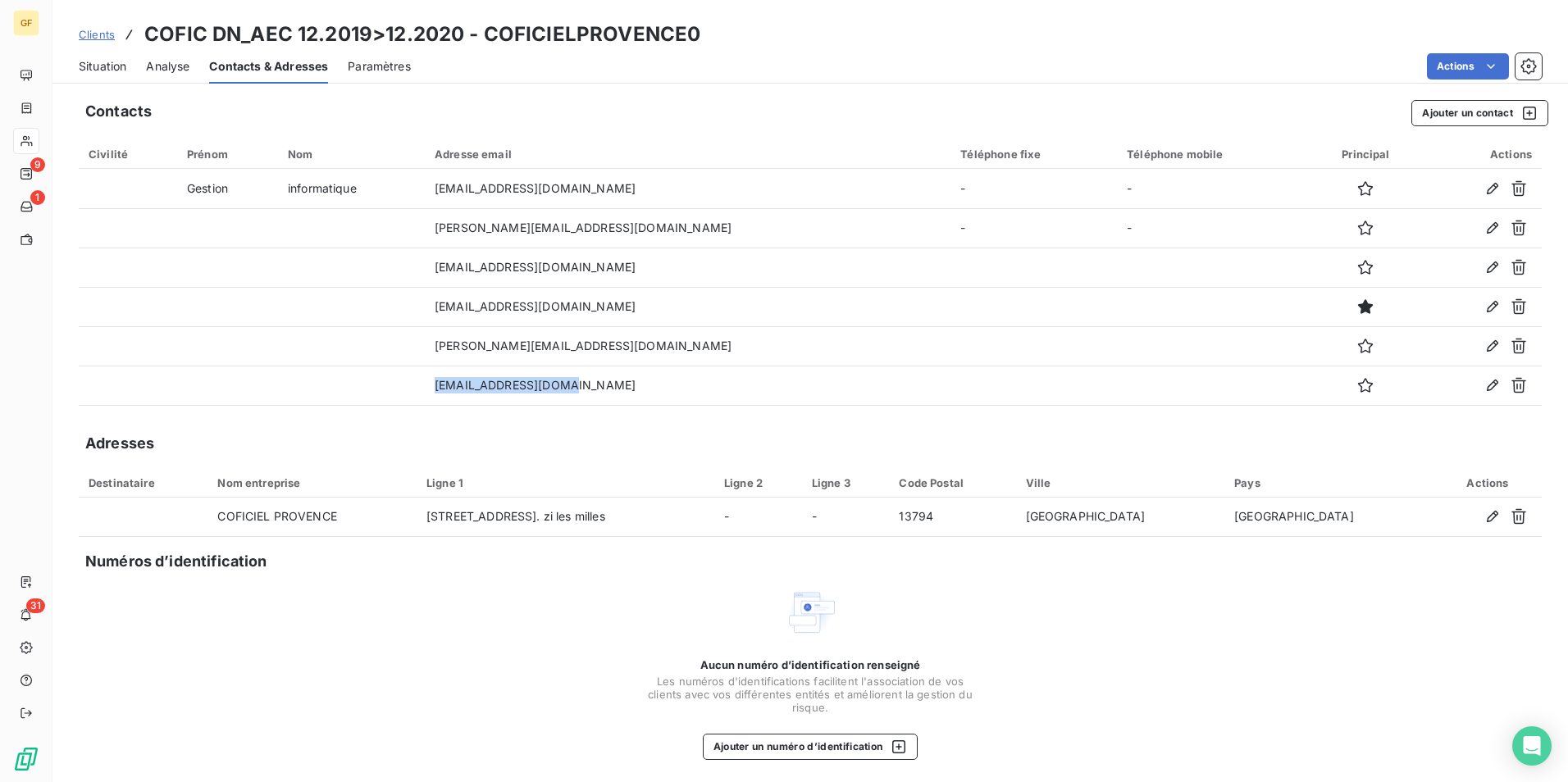
copy tr "[EMAIL_ADDRESS][DOMAIN_NAME]"
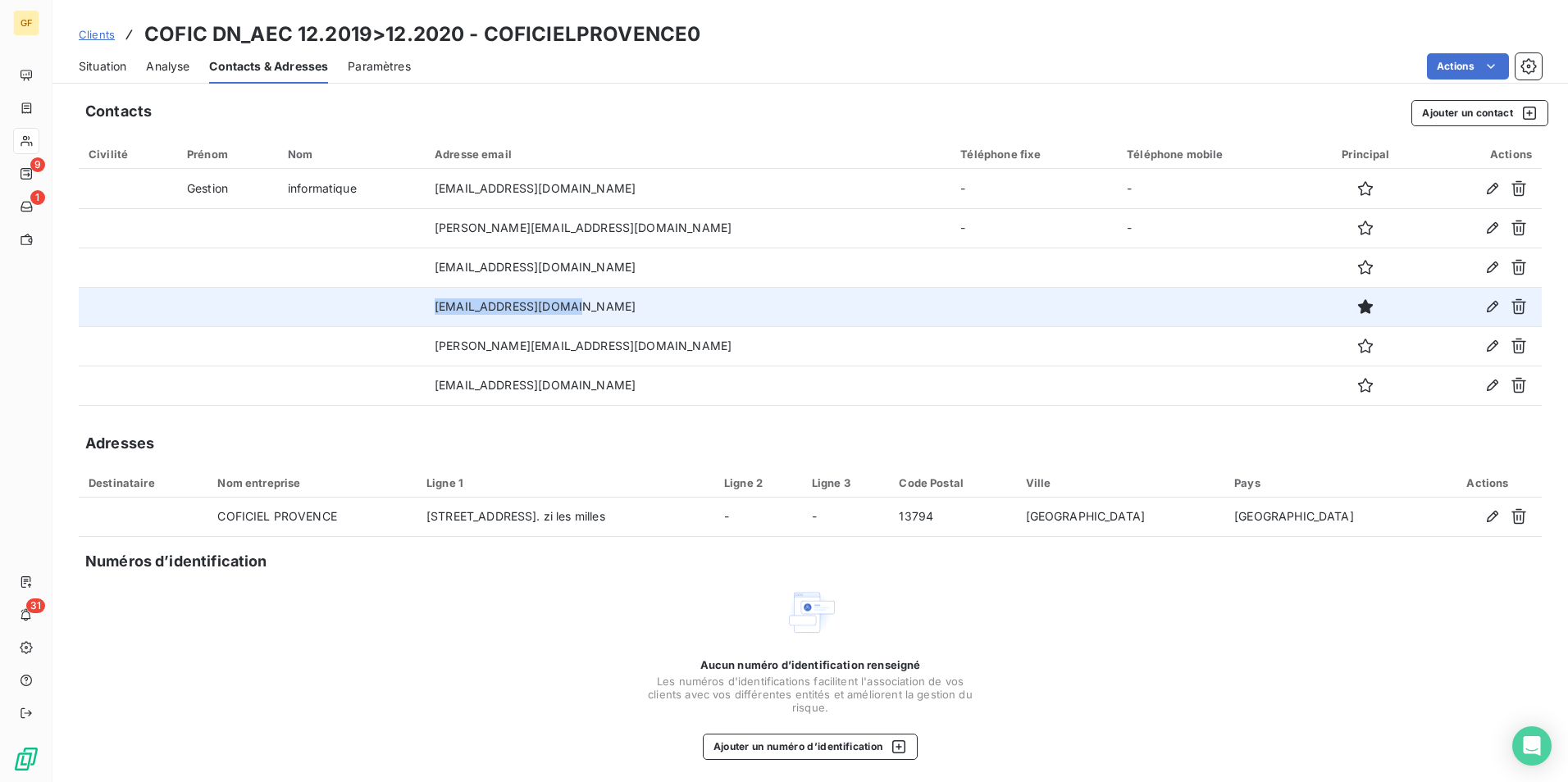
drag, startPoint x: 489, startPoint y: 309, endPoint x: 600, endPoint y: 309, distance: 111.0
click at [600, 309] on td "[EMAIL_ADDRESS][DOMAIN_NAME]" at bounding box center [688, 306] width 526 height 39
copy td "[EMAIL_ADDRESS][DOMAIN_NAME]"
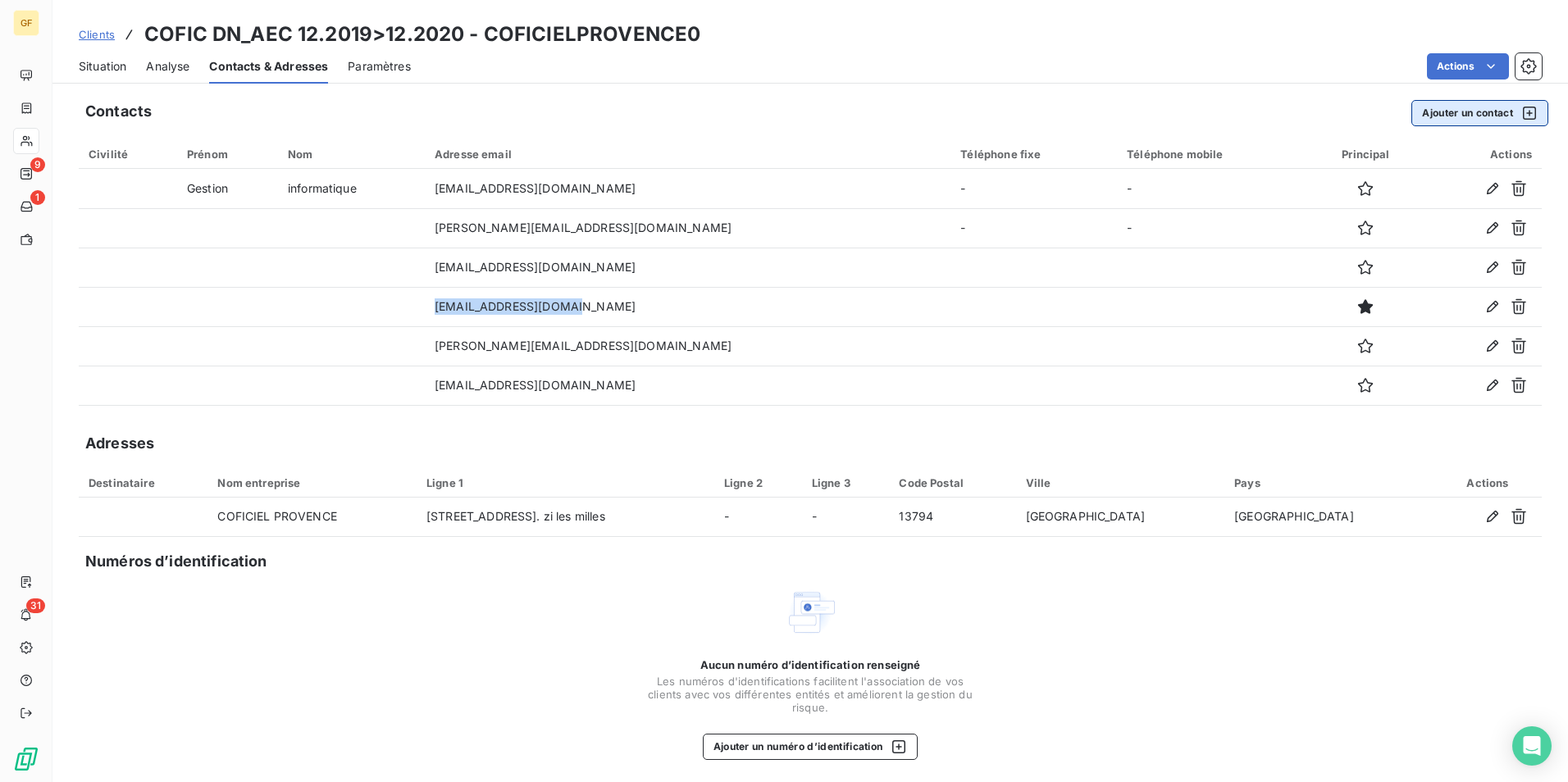
click at [1461, 111] on button "Ajouter un contact" at bounding box center [1480, 113] width 137 height 27
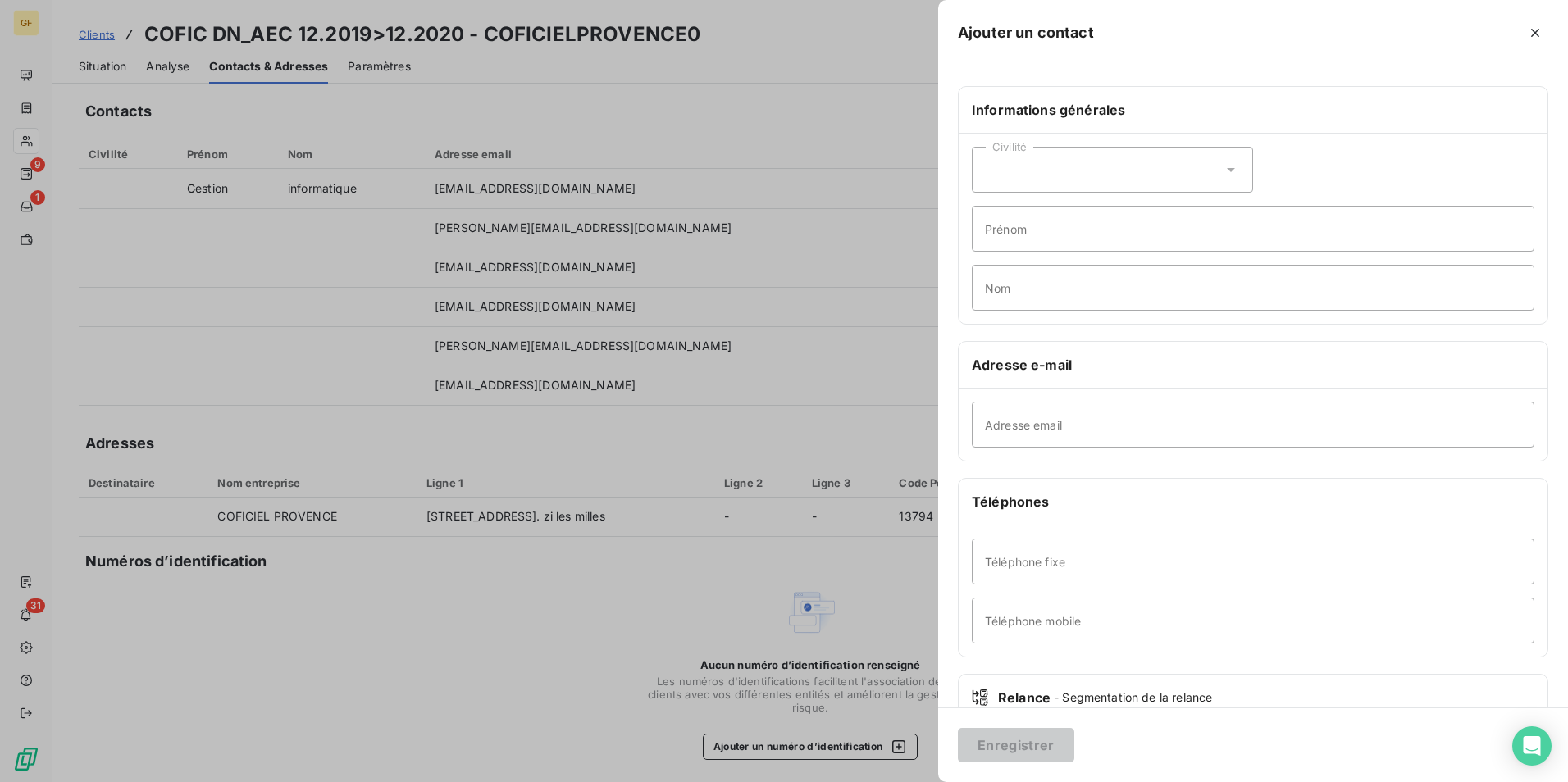
click at [1085, 174] on div "Civilité" at bounding box center [1113, 169] width 281 height 46
click at [1022, 257] on div "Civilité Madame Monsieur [PERSON_NAME] Nom" at bounding box center [1253, 229] width 589 height 191
click at [1059, 178] on div "Civilité" at bounding box center [1113, 169] width 281 height 46
click at [1038, 241] on span "Monsieur" at bounding box center [1029, 240] width 49 height 16
click at [1047, 225] on input "Prénom" at bounding box center [1253, 228] width 563 height 46
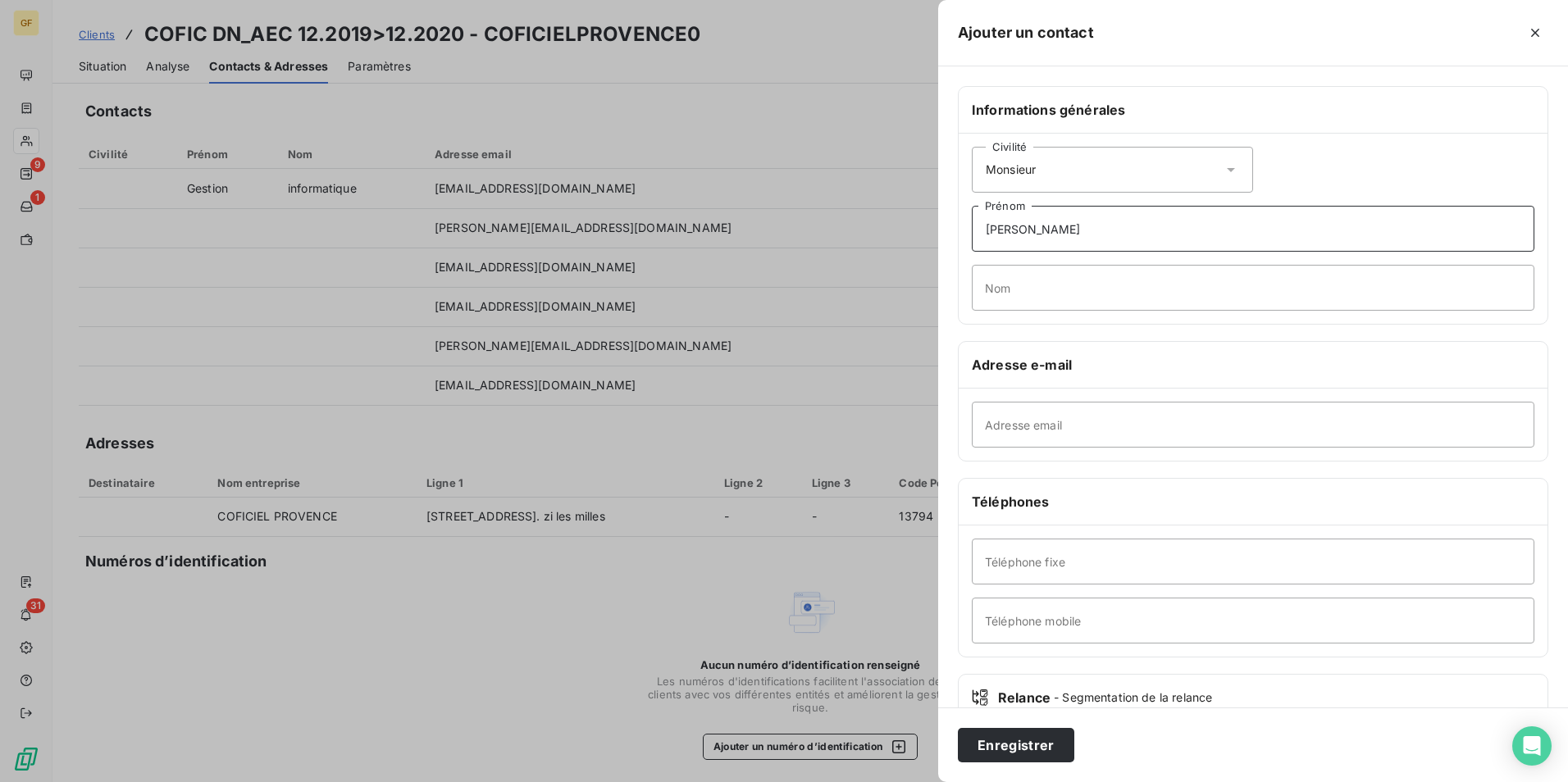
type input "[PERSON_NAME]"
type input "DUCASTEL"
type input "[PERSON_NAME][EMAIL_ADDRESS][DOMAIN_NAME]"
click at [843, 210] on div at bounding box center [784, 391] width 1568 height 782
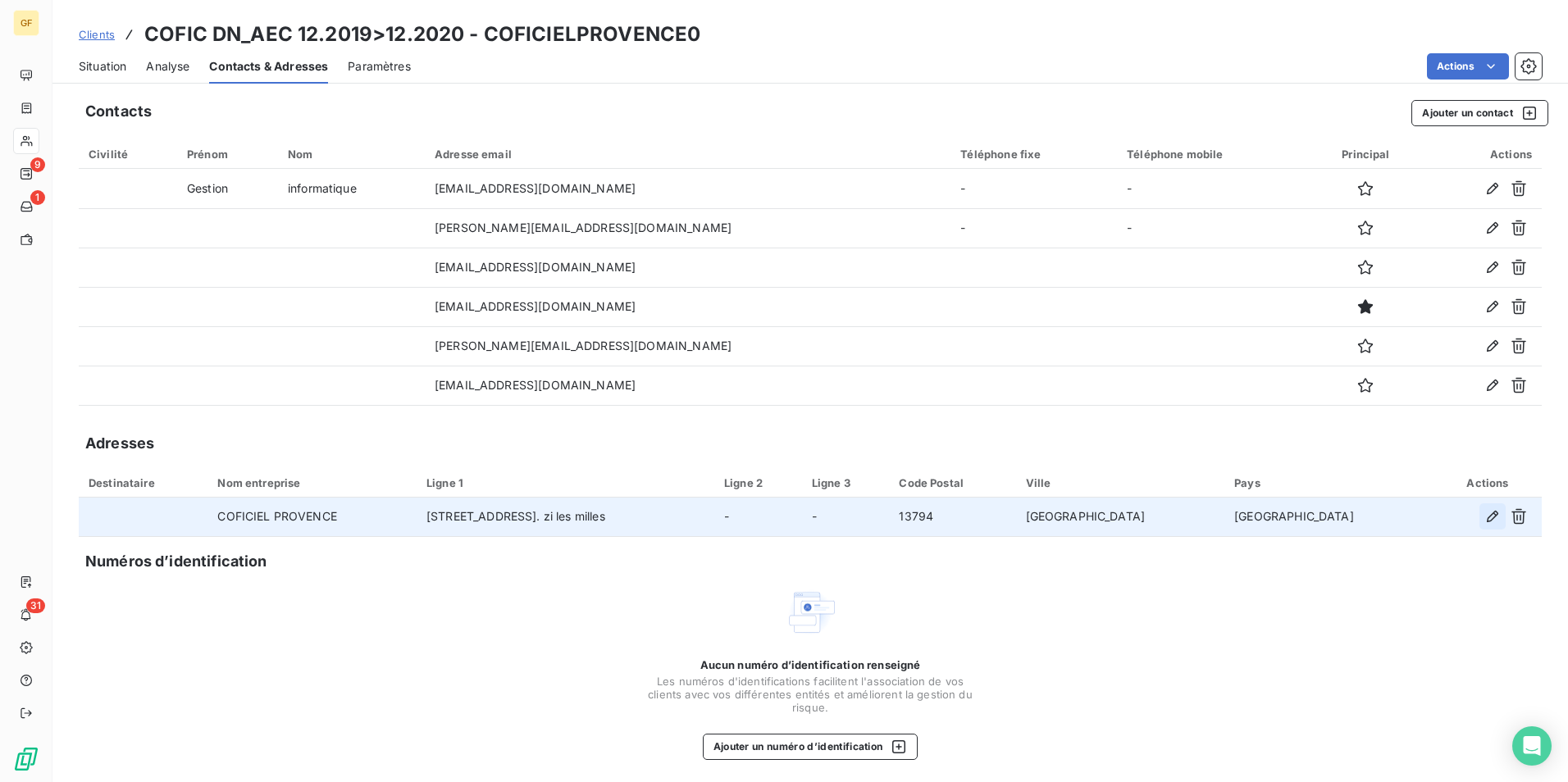
click at [1480, 523] on button "button" at bounding box center [1493, 517] width 27 height 27
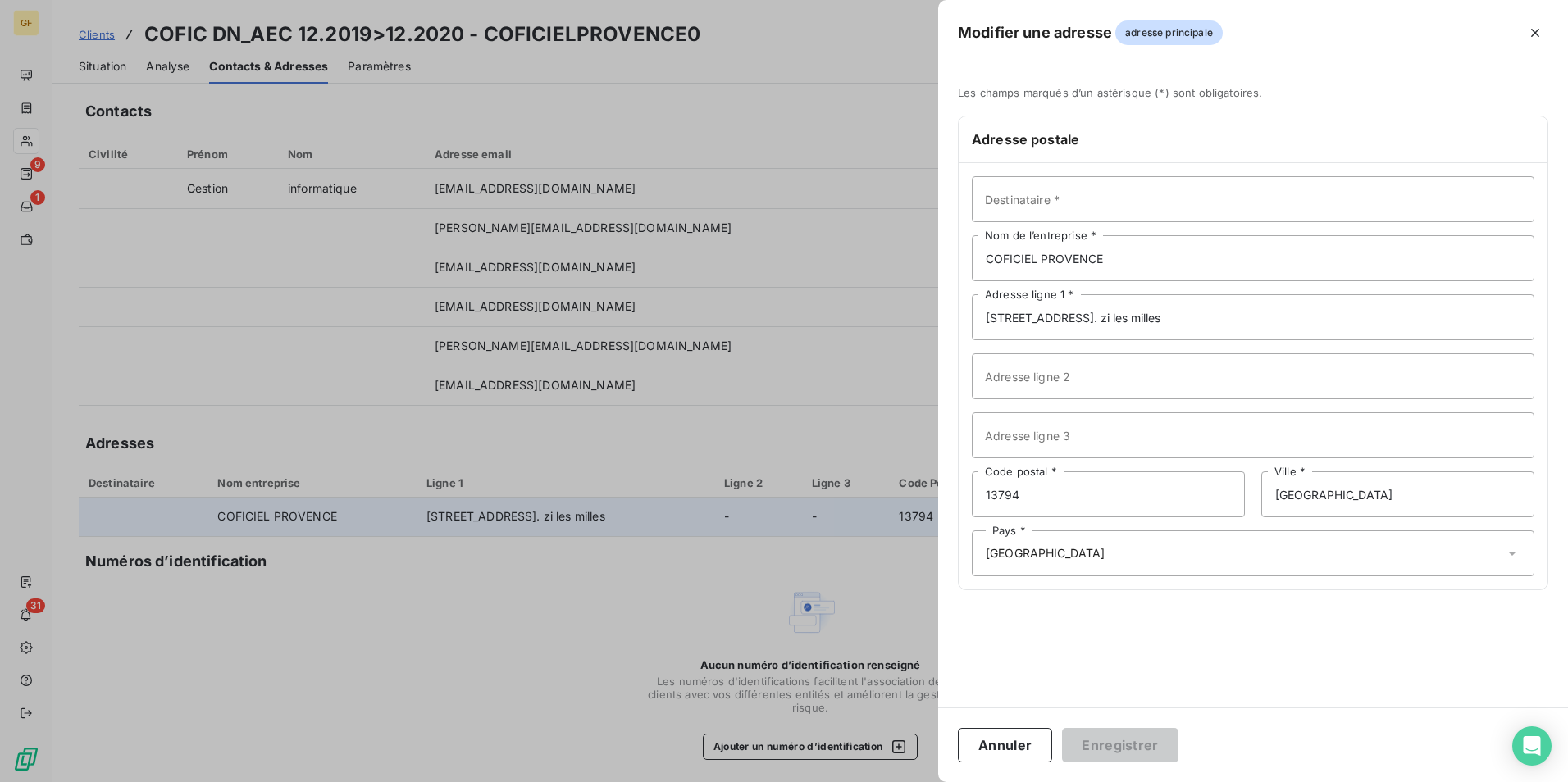
click at [601, 584] on div at bounding box center [784, 391] width 1568 height 782
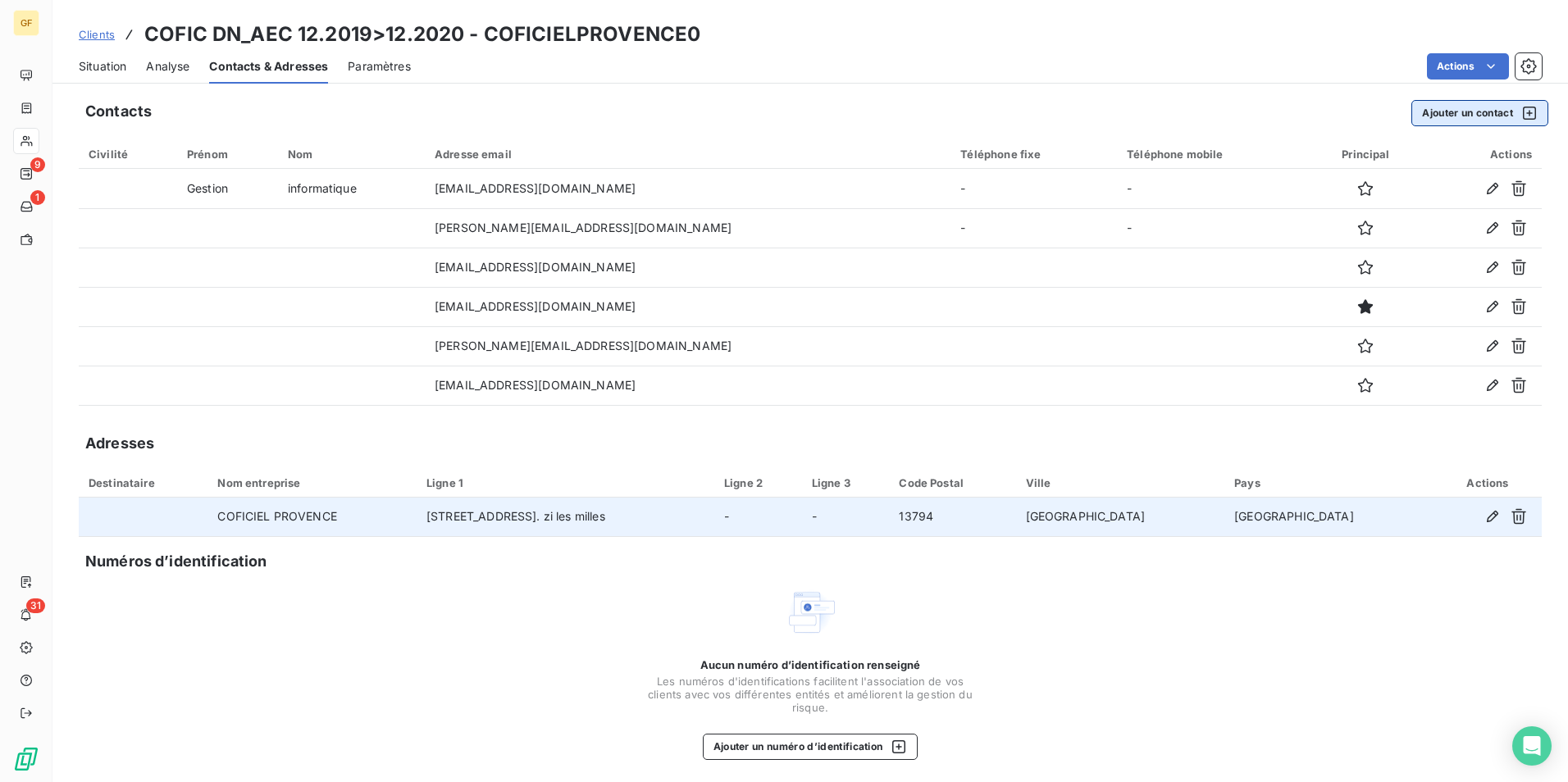
click at [1462, 111] on button "Ajouter un contact" at bounding box center [1480, 113] width 137 height 27
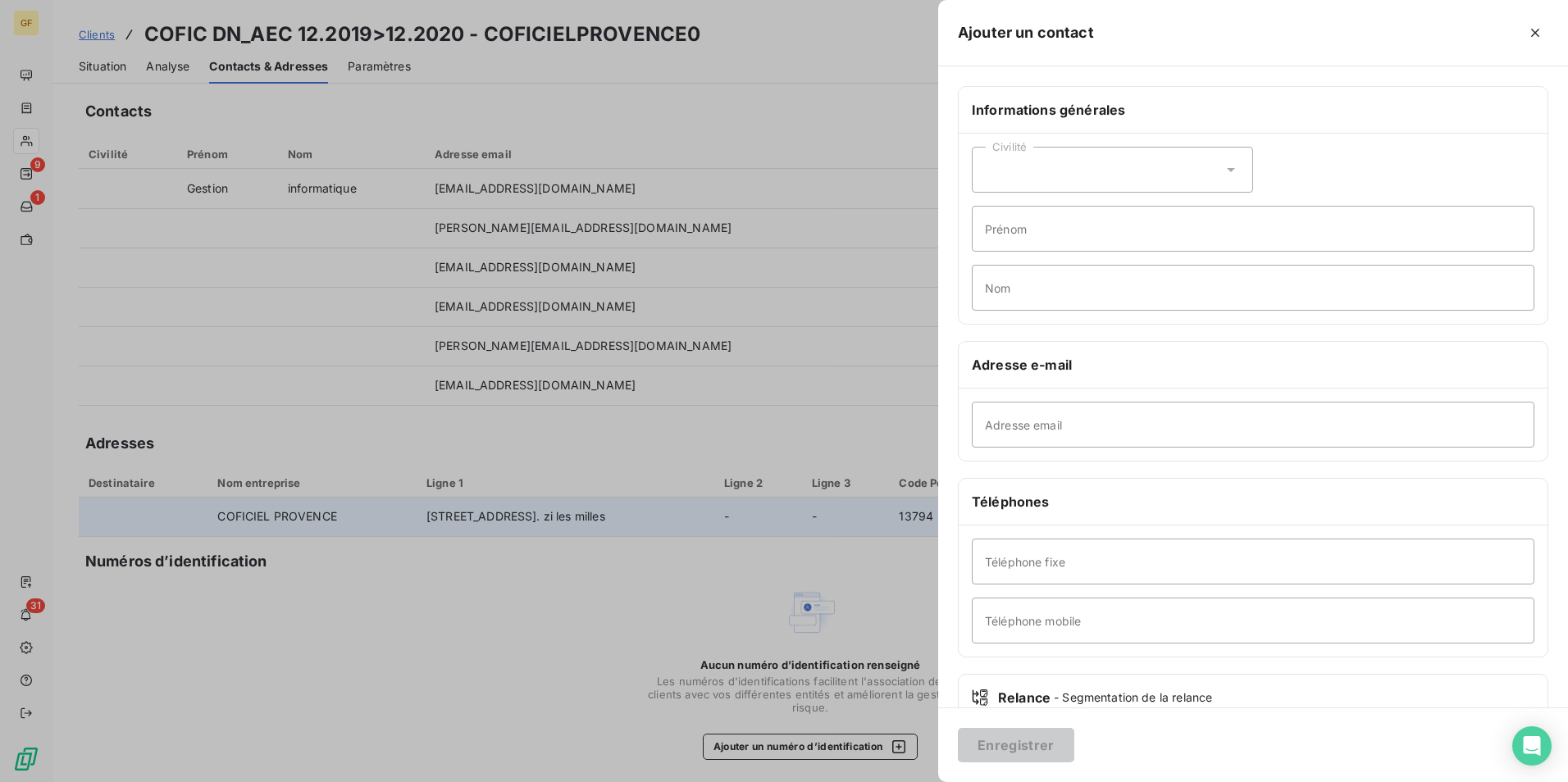
click at [1078, 174] on div "Civilité" at bounding box center [1113, 169] width 281 height 46
click at [1041, 243] on span "Monsieur" at bounding box center [1029, 240] width 49 height 16
click at [1054, 229] on input "Prénom" at bounding box center [1253, 228] width 563 height 46
type input "[PERSON_NAME]"
type input "DUCASTEL"
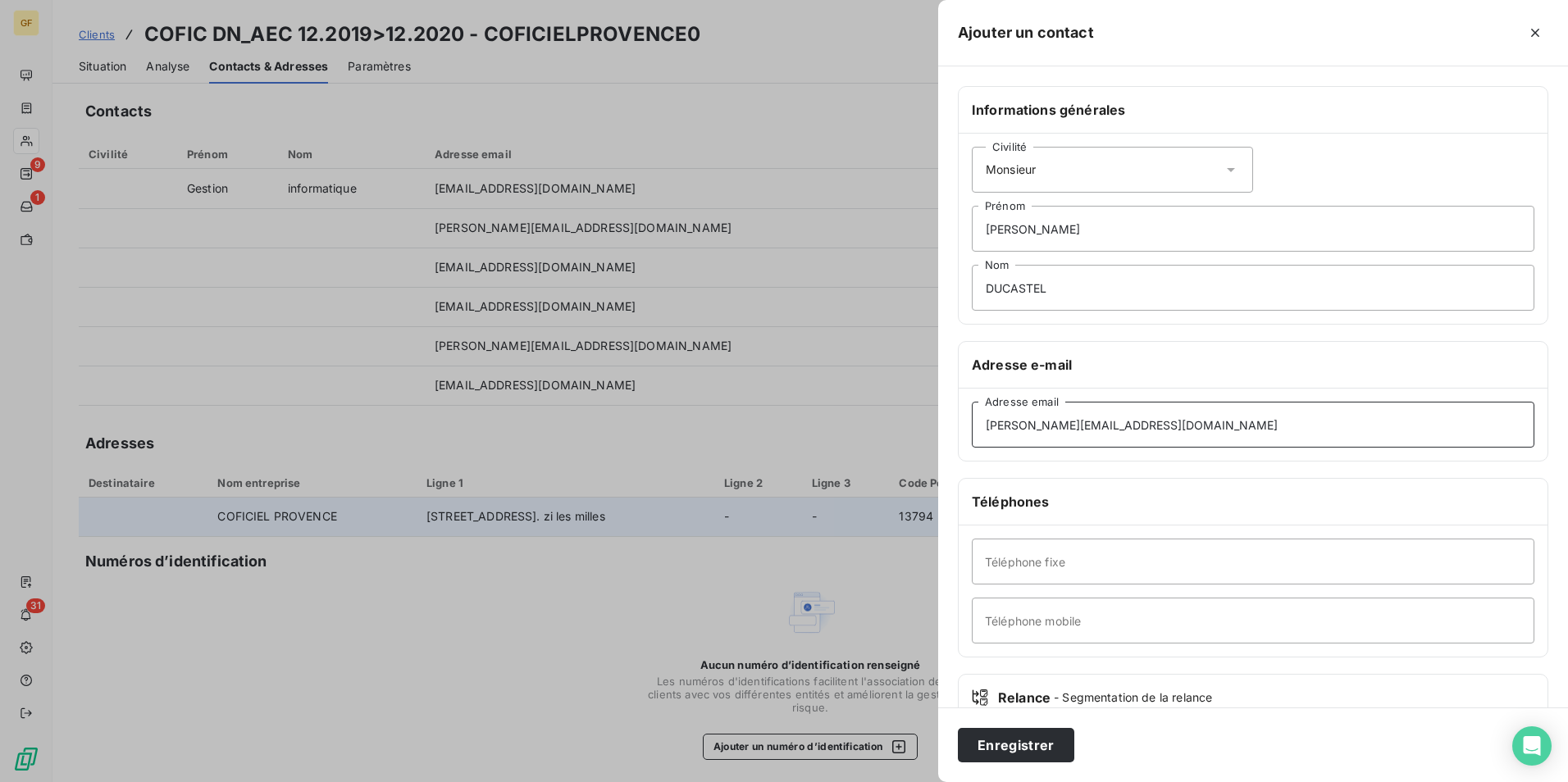
type input "[PERSON_NAME][EMAIL_ADDRESS][DOMAIN_NAME]"
type input "0442905131"
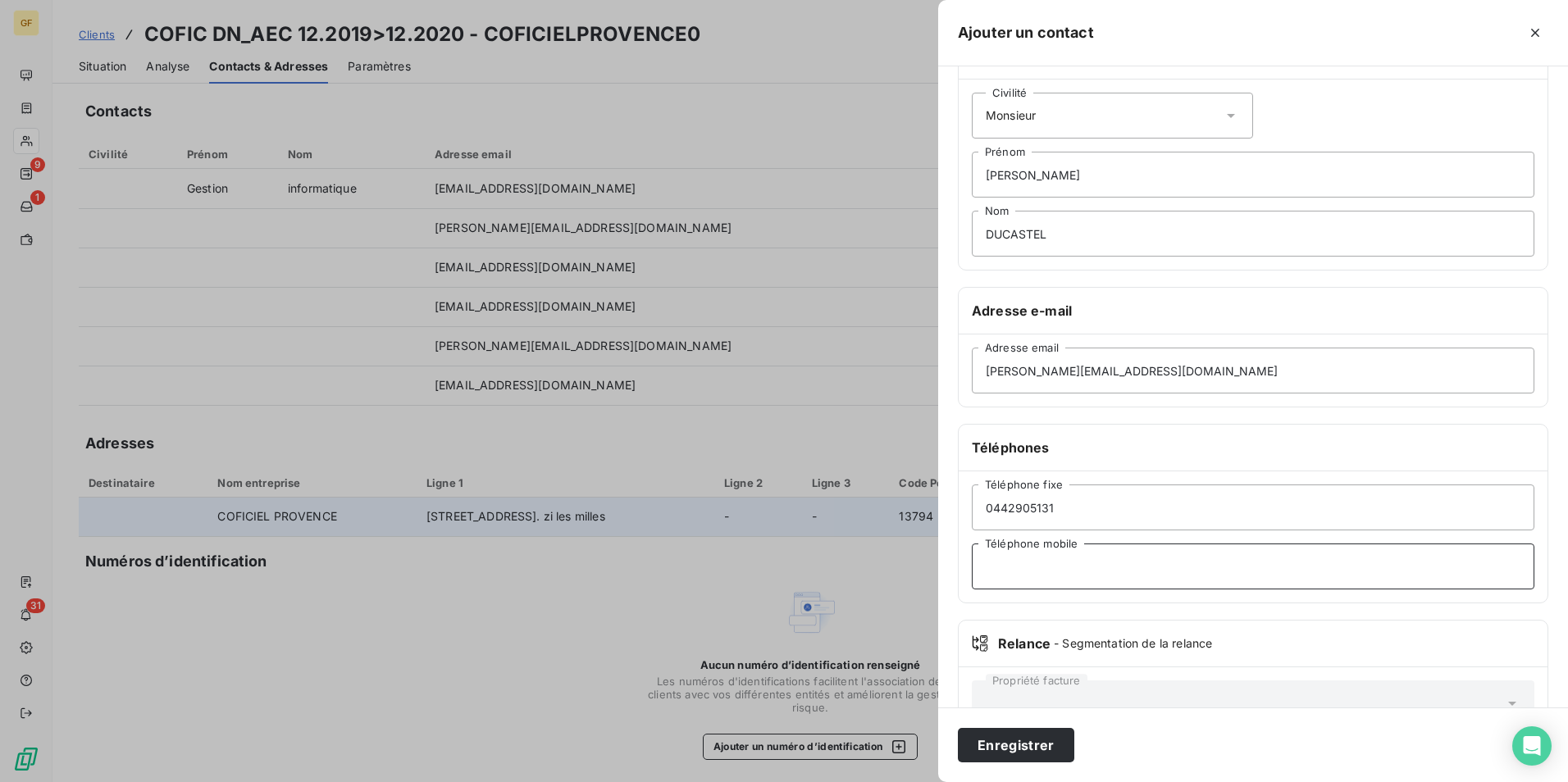
scroll to position [106, 0]
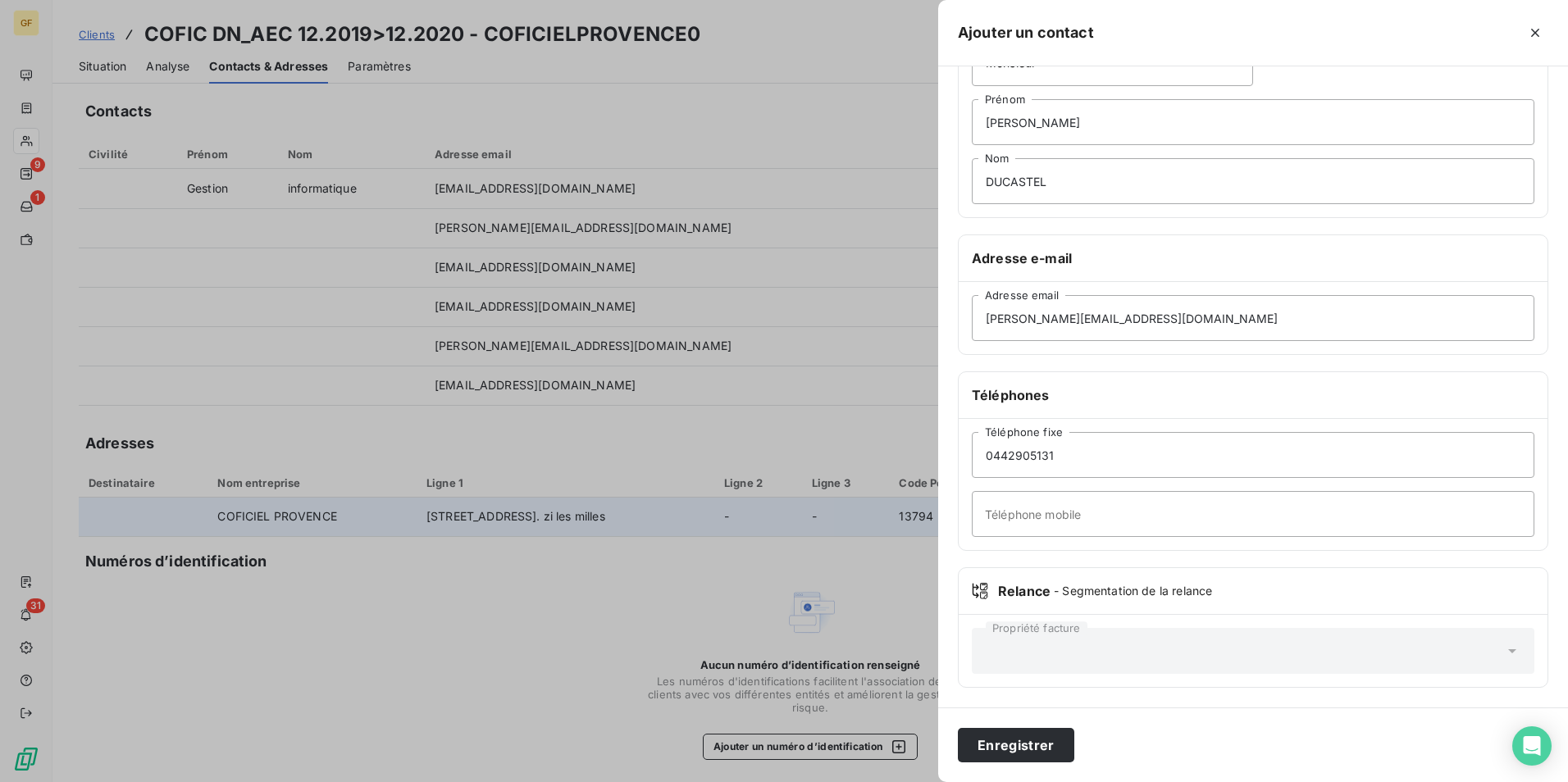
click at [1413, 555] on div "Informations générales Civilité Monsieur [PERSON_NAME] DUCASTEL Nom Adresse e-m…" at bounding box center [1253, 343] width 630 height 728
click at [1230, 584] on div "Relance - Segmentation de la relance" at bounding box center [1253, 591] width 563 height 20
click at [1336, 557] on div "Informations générales Civilité Monsieur [PERSON_NAME] DUCASTEL Nom Adresse e-m…" at bounding box center [1253, 343] width 630 height 728
click at [964, 740] on button "Enregistrer" at bounding box center [1016, 745] width 117 height 34
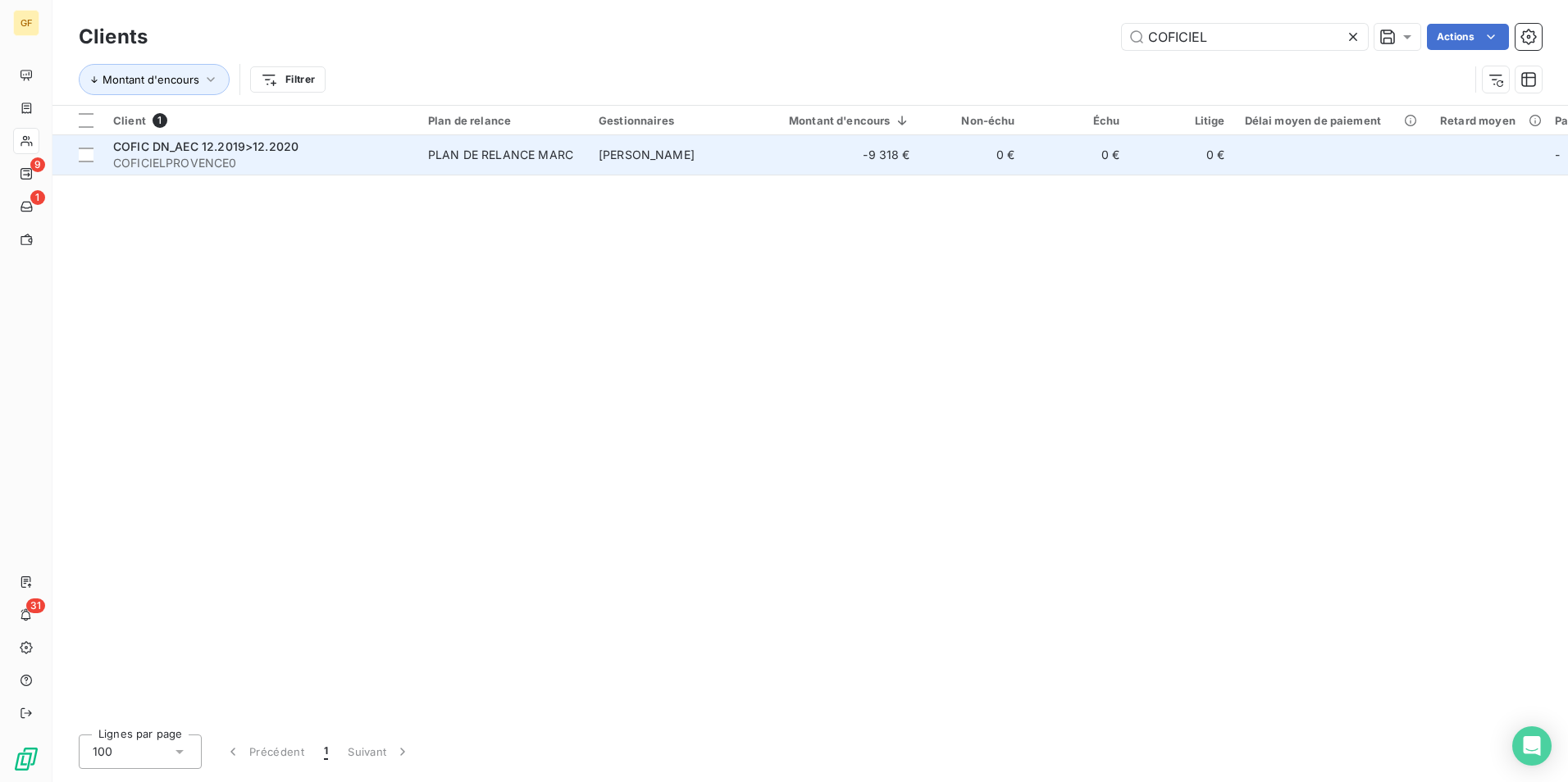
click at [251, 164] on span "COFICIELPROVENCE0" at bounding box center [261, 163] width 295 height 17
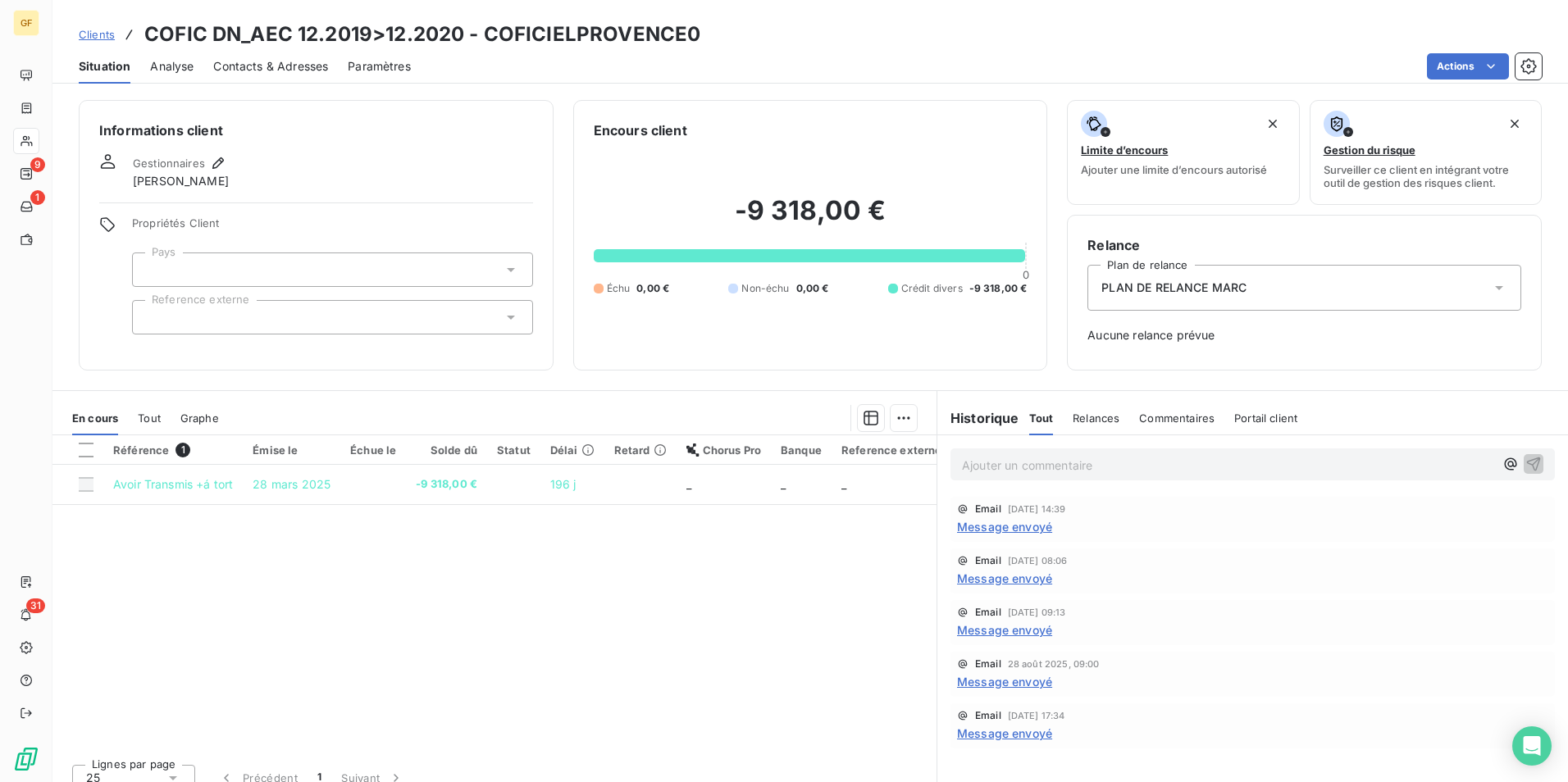
click at [1081, 463] on p "Ajouter un commentaire ﻿" at bounding box center [1228, 465] width 533 height 21
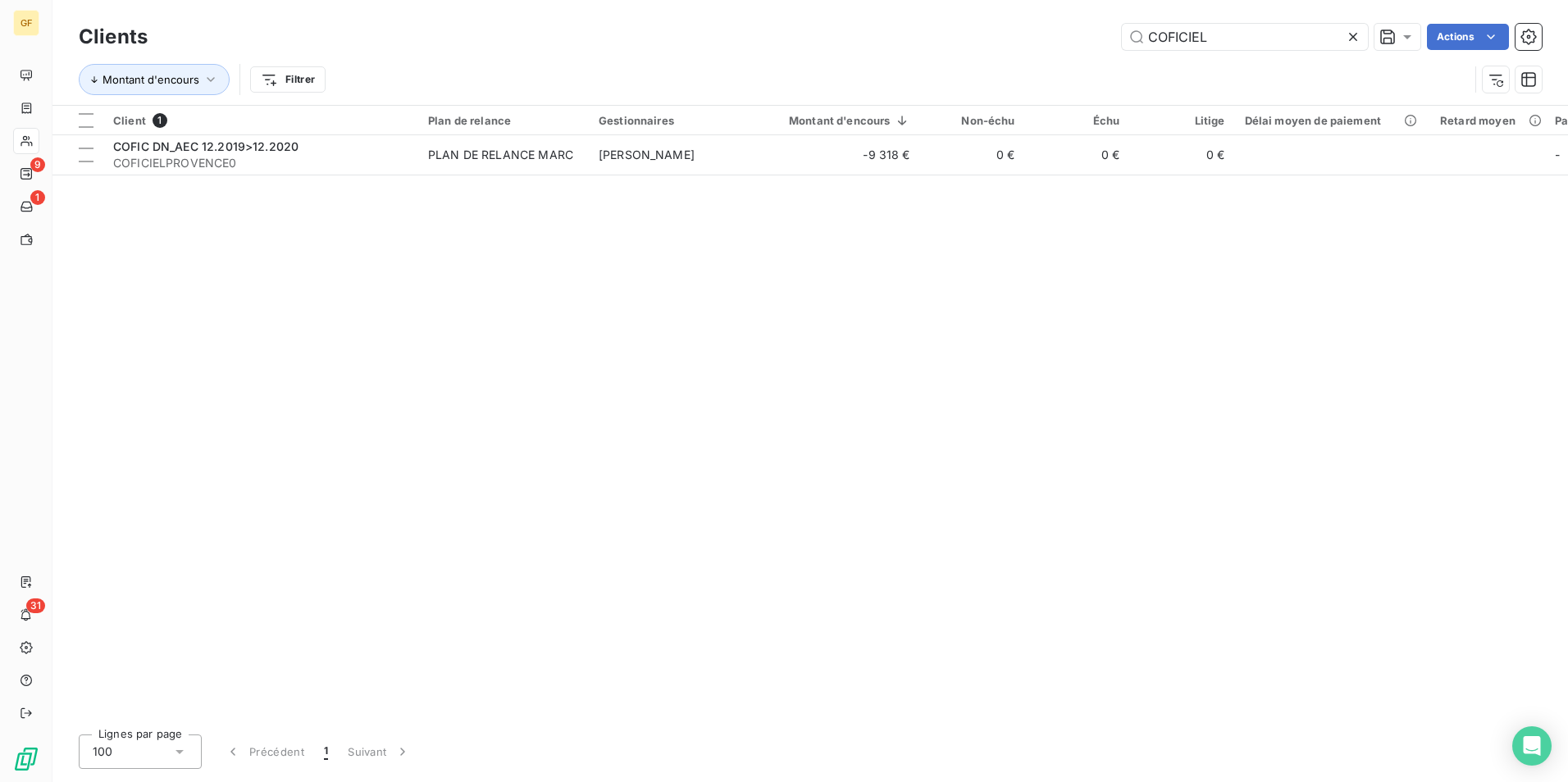
drag, startPoint x: 1254, startPoint y: 49, endPoint x: 830, endPoint y: 51, distance: 424.0
click at [830, 51] on div "Clients COFICIEL Actions" at bounding box center [811, 37] width 1463 height 34
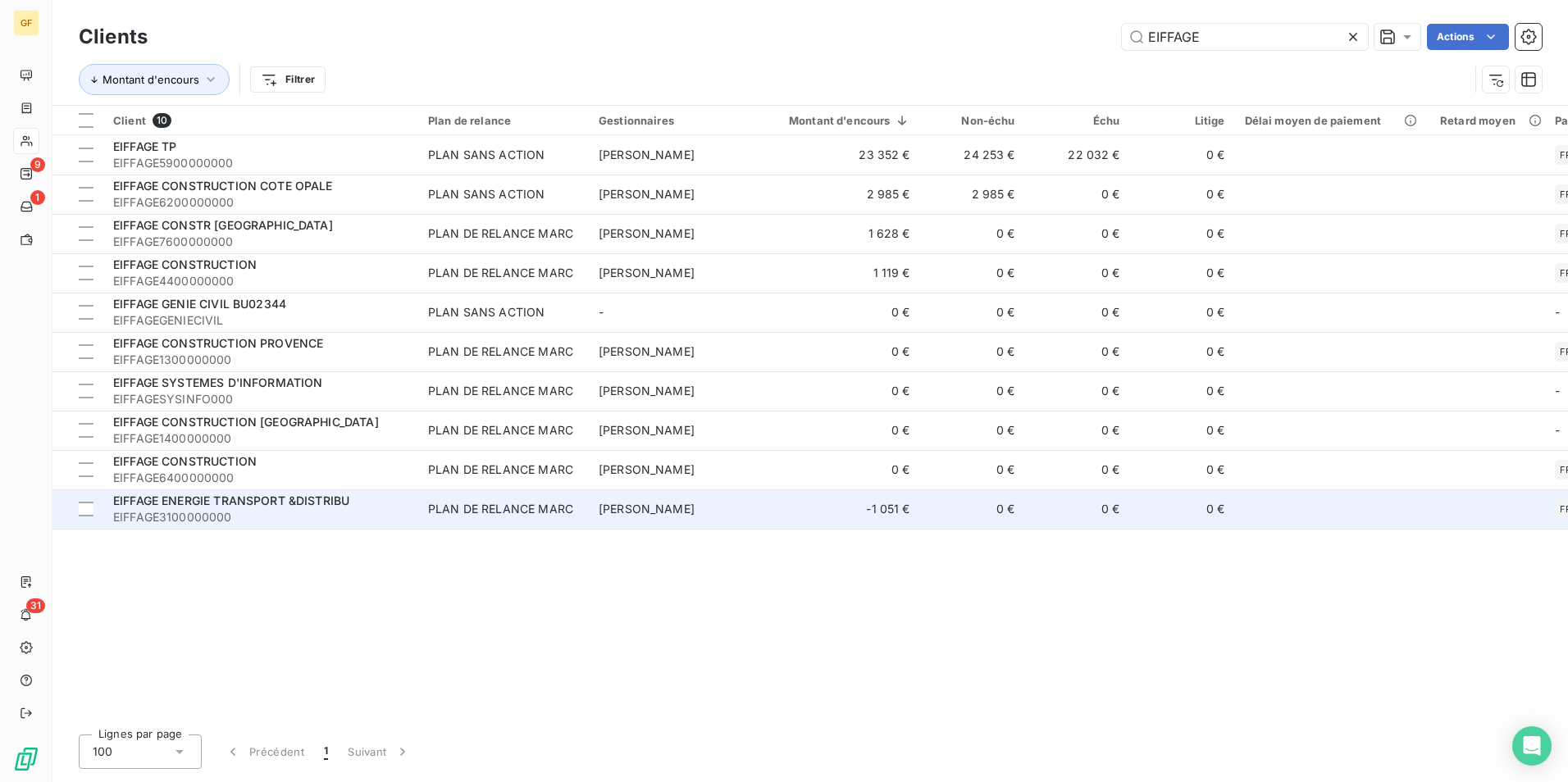
type input "EIFFAGE"
click at [240, 527] on td "EIFFAGE ENERGIE TRANSPORT &DISTRIBU EIFFAGE3100000000" at bounding box center [261, 508] width 315 height 39
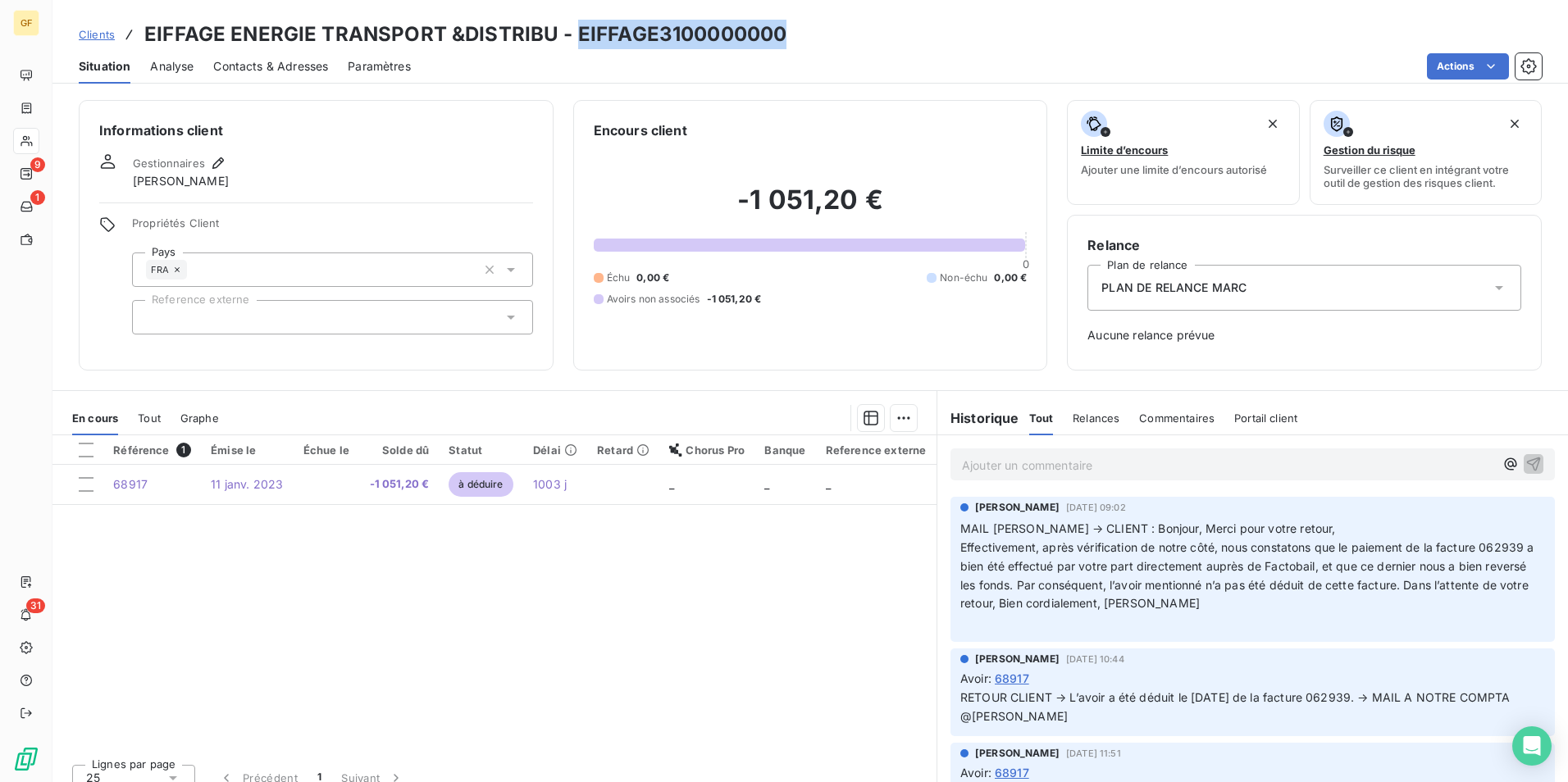
drag, startPoint x: 572, startPoint y: 28, endPoint x: 779, endPoint y: 30, distance: 207.0
click at [779, 30] on h3 "EIFFAGE ENERGIE TRANSPORT &DISTRIBU - EIFFAGE3100000000" at bounding box center [465, 34] width 643 height 29
copy h3 "EIFFAGE3100000000"
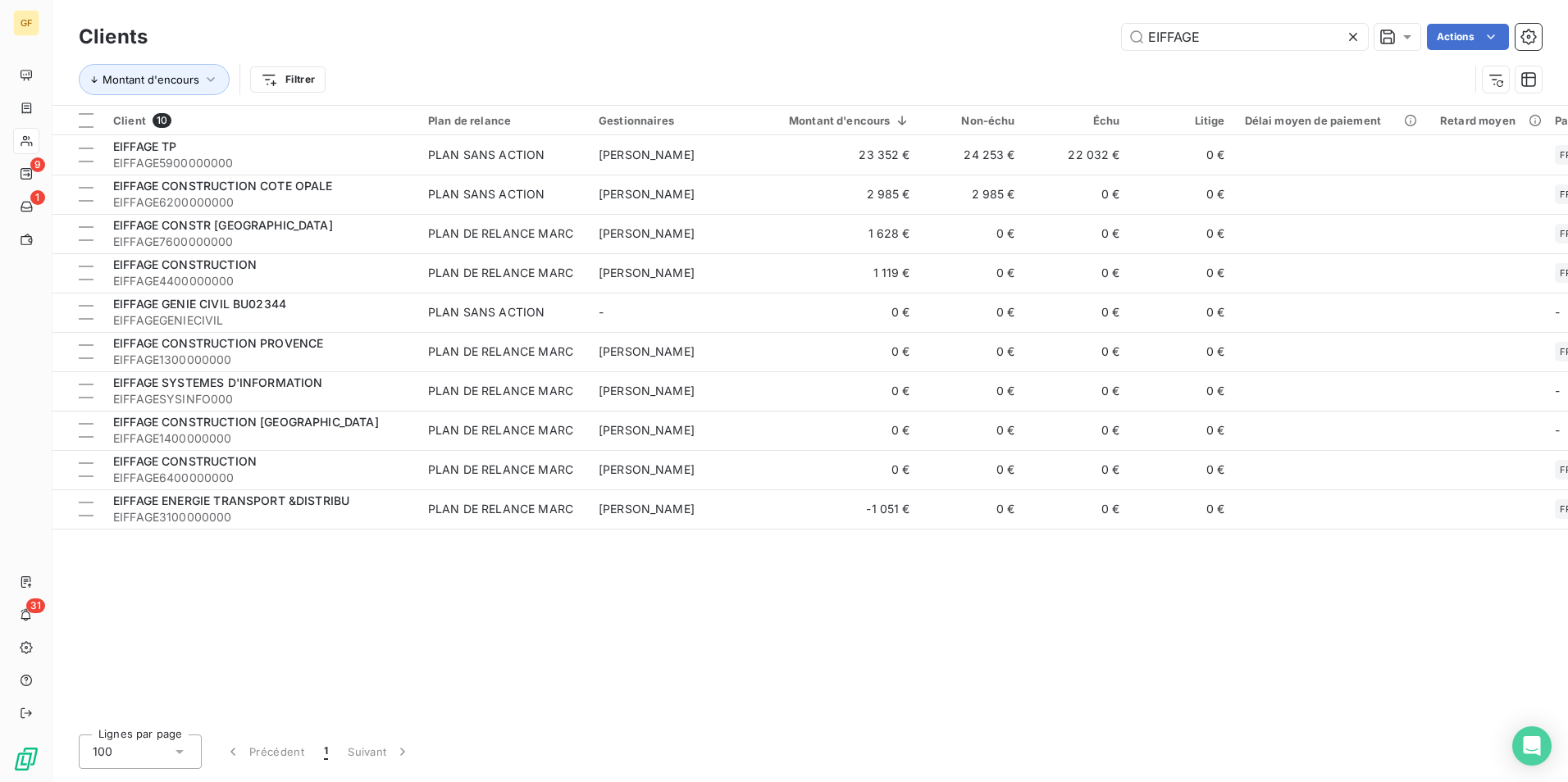
drag, startPoint x: 1234, startPoint y: 32, endPoint x: 828, endPoint y: 32, distance: 406.0
click at [828, 32] on div "EIFFAGE Actions" at bounding box center [855, 37] width 1375 height 27
click at [1240, 37] on input "EIFFAGE" at bounding box center [1245, 37] width 246 height 27
drag, startPoint x: 1290, startPoint y: 33, endPoint x: 968, endPoint y: 34, distance: 322.0
click at [964, 31] on div "EIFFAGE Actions" at bounding box center [855, 37] width 1375 height 27
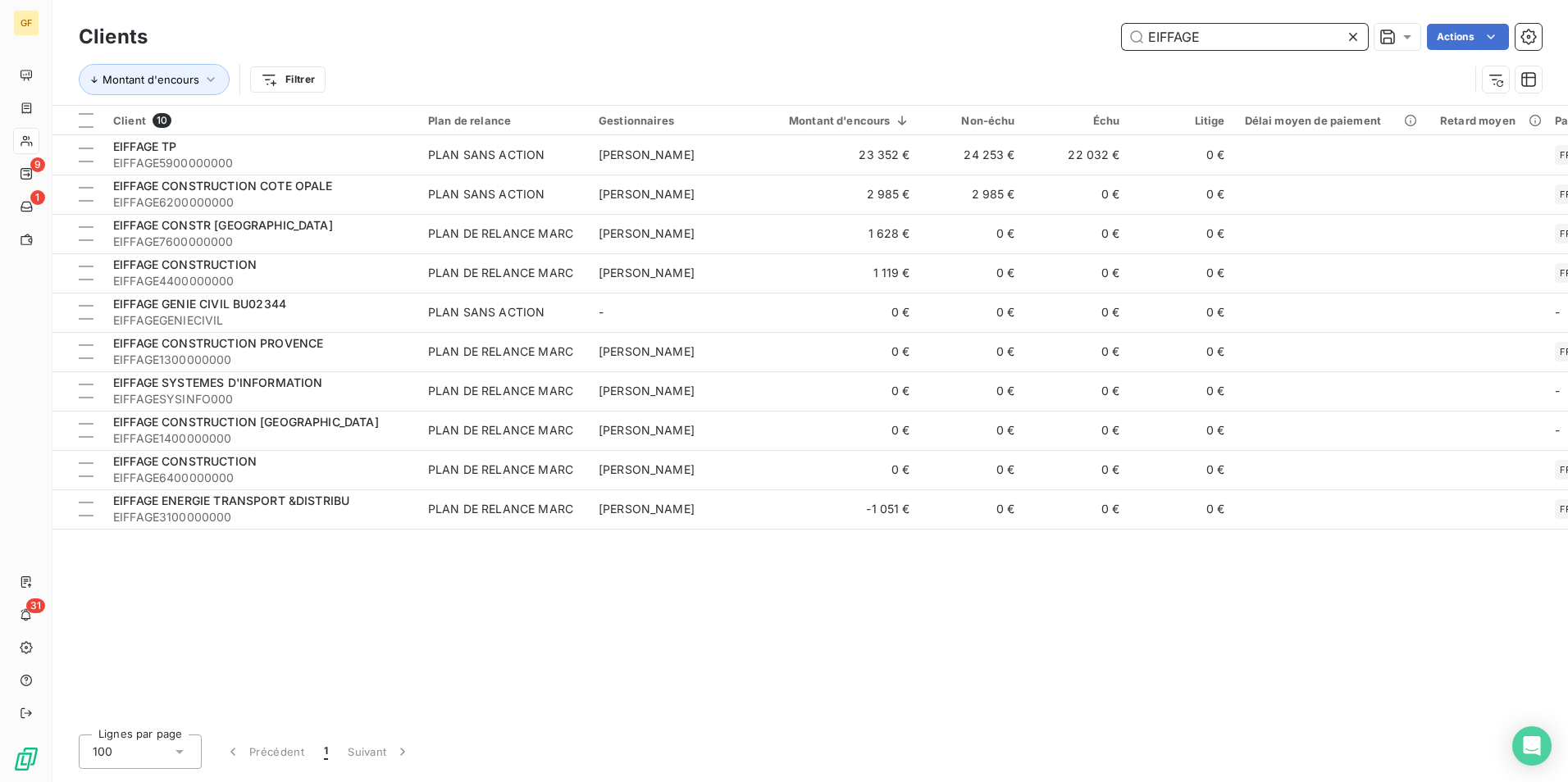
click at [1248, 38] on input "EIFFAGE" at bounding box center [1245, 37] width 246 height 27
drag, startPoint x: 1286, startPoint y: 41, endPoint x: 1121, endPoint y: 28, distance: 165.5
click at [1122, 28] on input "EIFFAGE" at bounding box center [1245, 37] width 246 height 27
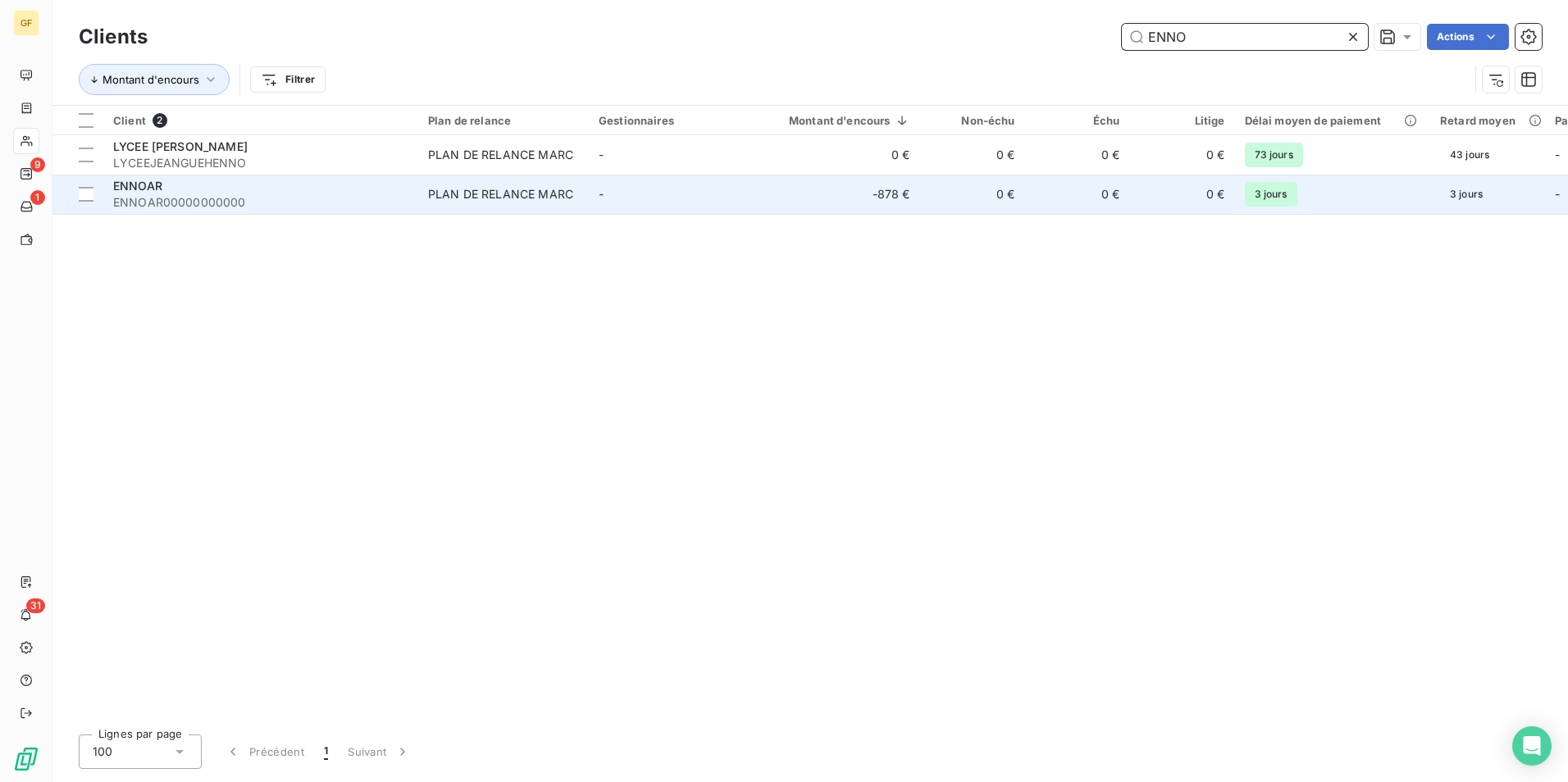
type input "ENNO"
click at [246, 194] on div "ENNOAR" at bounding box center [261, 186] width 295 height 17
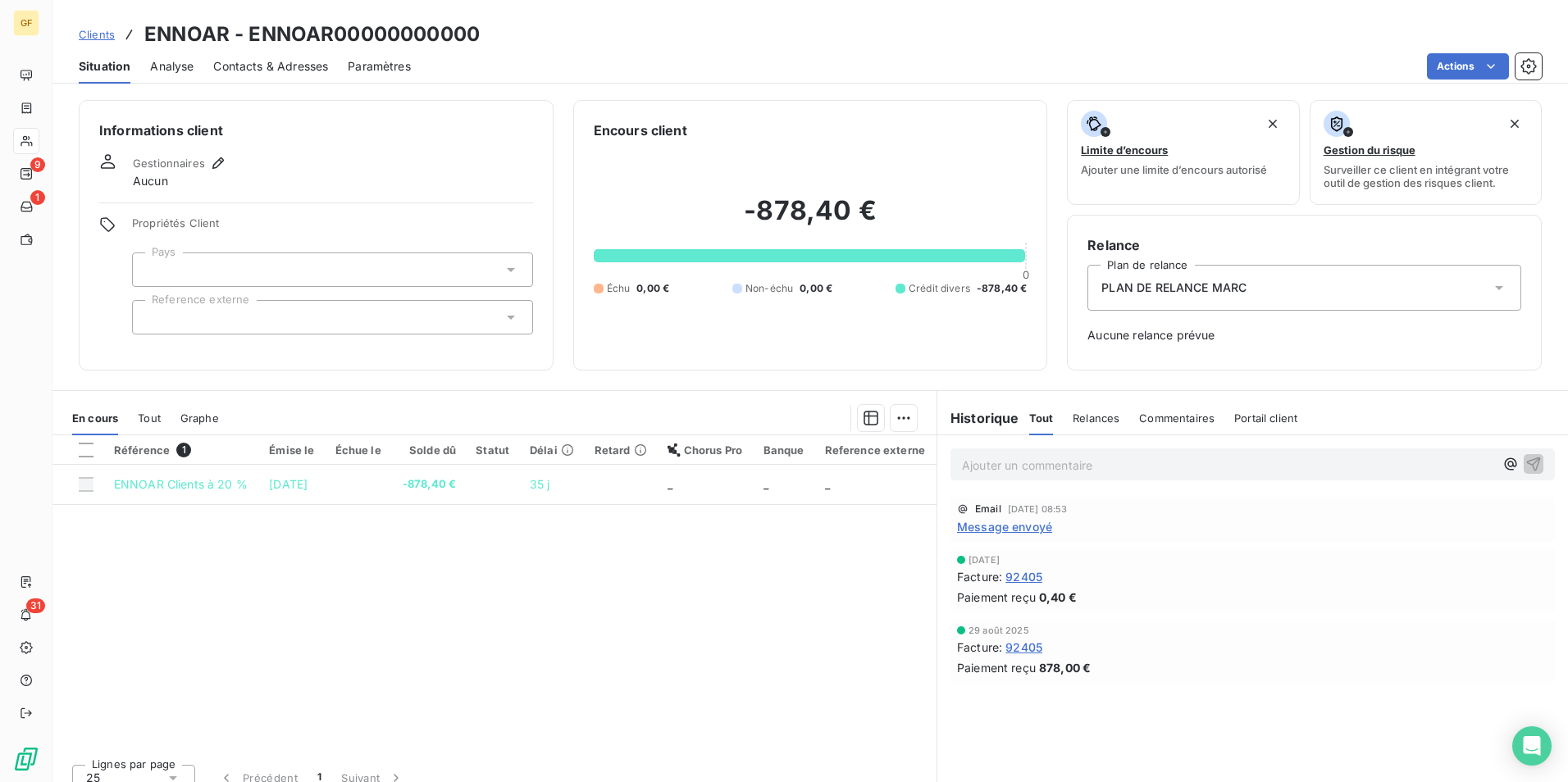
click at [1108, 452] on div "Ajouter un commentaire ﻿" at bounding box center [1253, 464] width 604 height 32
click at [1052, 459] on p "Ajouter un commentaire ﻿" at bounding box center [1228, 465] width 533 height 21
click at [1383, 462] on span "DOUBLE REGLEMENT DE LA FACTURE 092405 - A faire confirmer par relevé e com" at bounding box center [1192, 463] width 459 height 14
drag, startPoint x: 1232, startPoint y: 463, endPoint x: 1516, endPoint y: 483, distance: 284.7
click at [1516, 483] on div "DOUBLE REGLEMENT DE LA FACTURE 092405 - A faire confirmer par relevé e com" at bounding box center [1253, 463] width 631 height 57
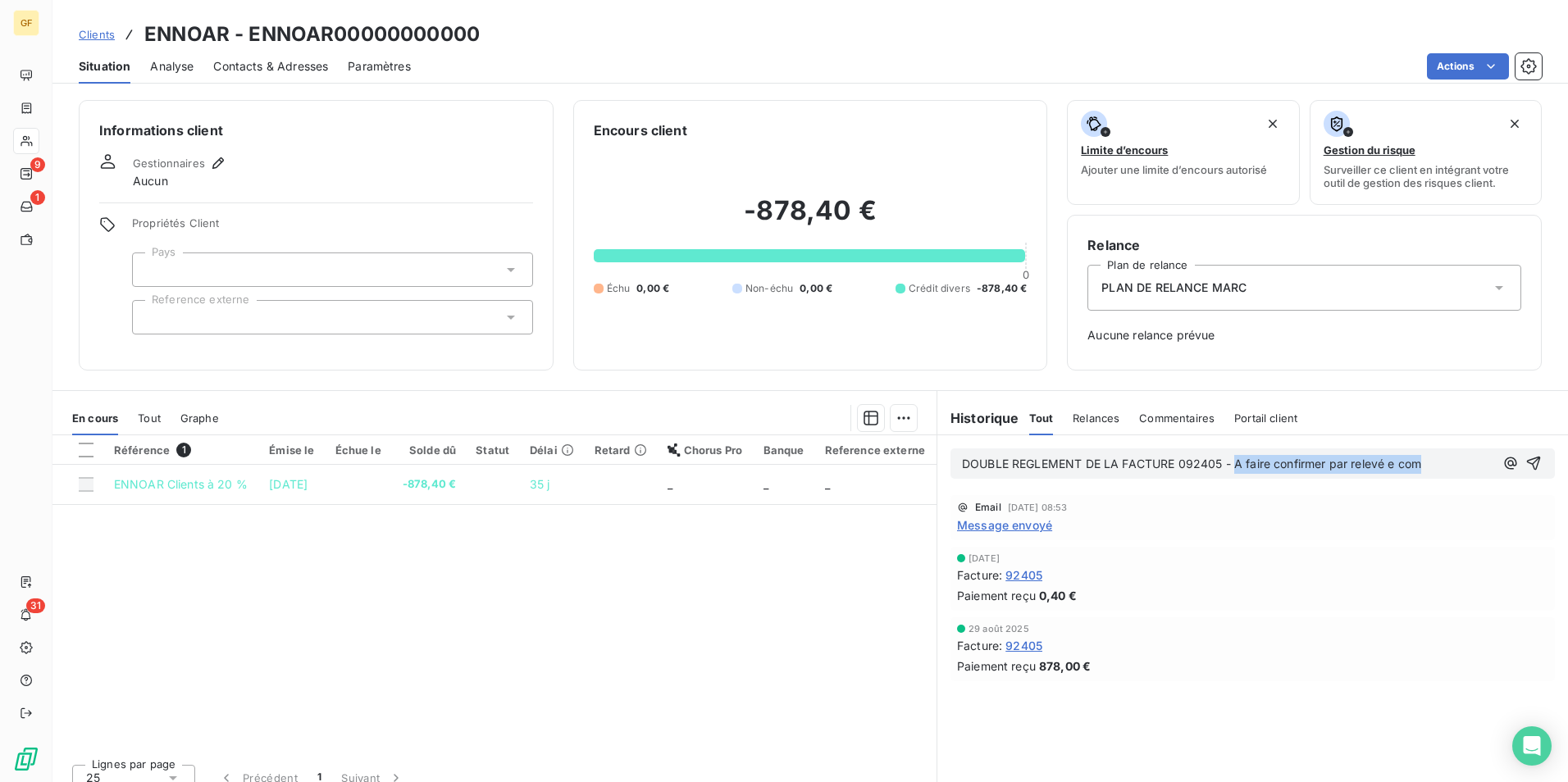
click at [1447, 461] on p "DOUBLE REGLEMENT DE LA FACTURE 092405 - A faire confirmer par relevé e com" at bounding box center [1228, 464] width 533 height 19
click at [1383, 463] on span "DOUBLE REGLEMENT DE LA FACTURE 092405 - A faire confirmer par relevé e com" at bounding box center [1192, 463] width 459 height 14
click at [1440, 467] on p "DOUBLE REGLEMENT DE LA FACTURE 092405 - A faire confirmer par relevé de com" at bounding box center [1228, 464] width 533 height 19
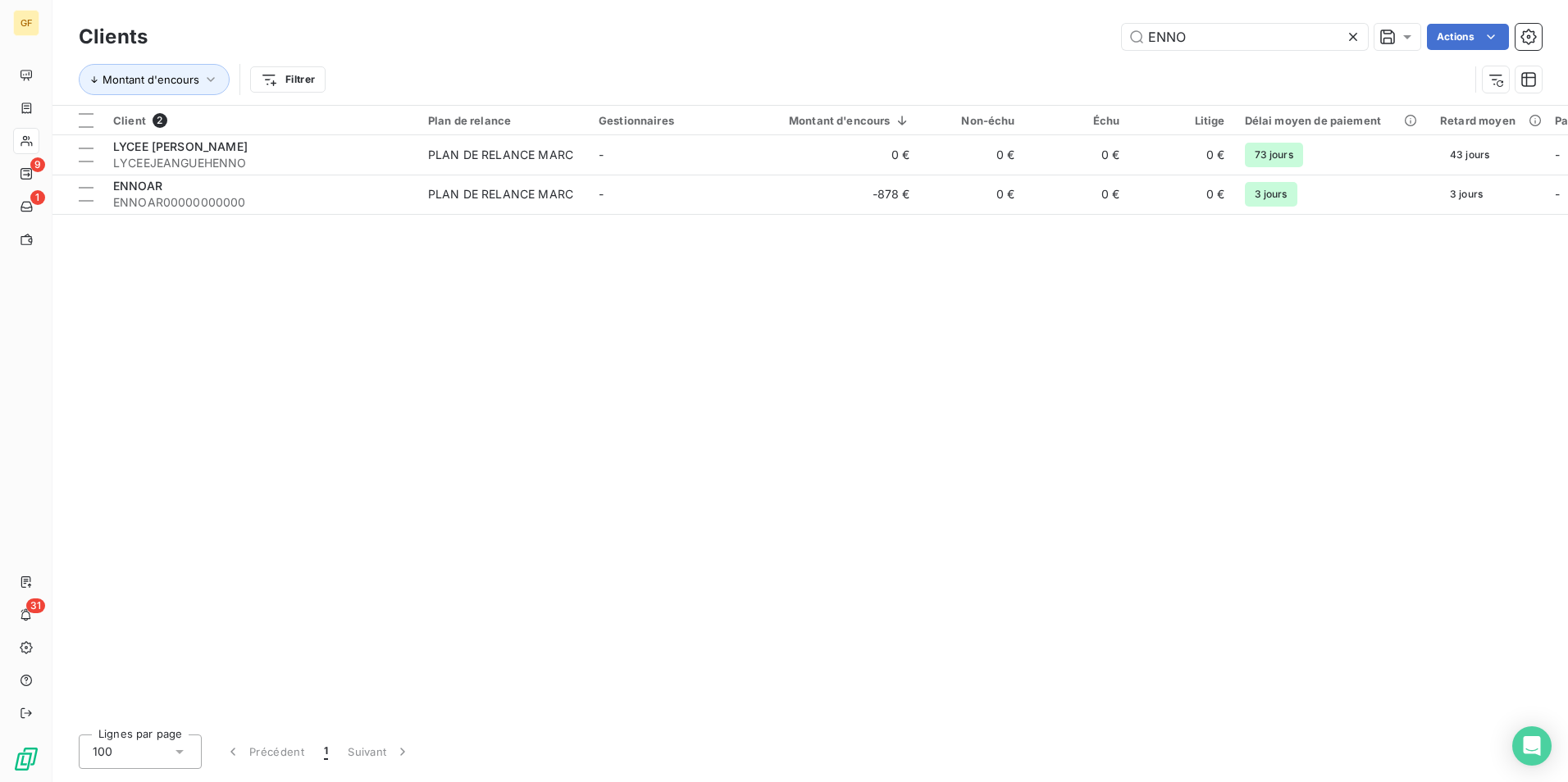
drag, startPoint x: 1268, startPoint y: 27, endPoint x: 791, endPoint y: 27, distance: 477.0
click at [791, 27] on div "ENNO Actions" at bounding box center [855, 37] width 1375 height 27
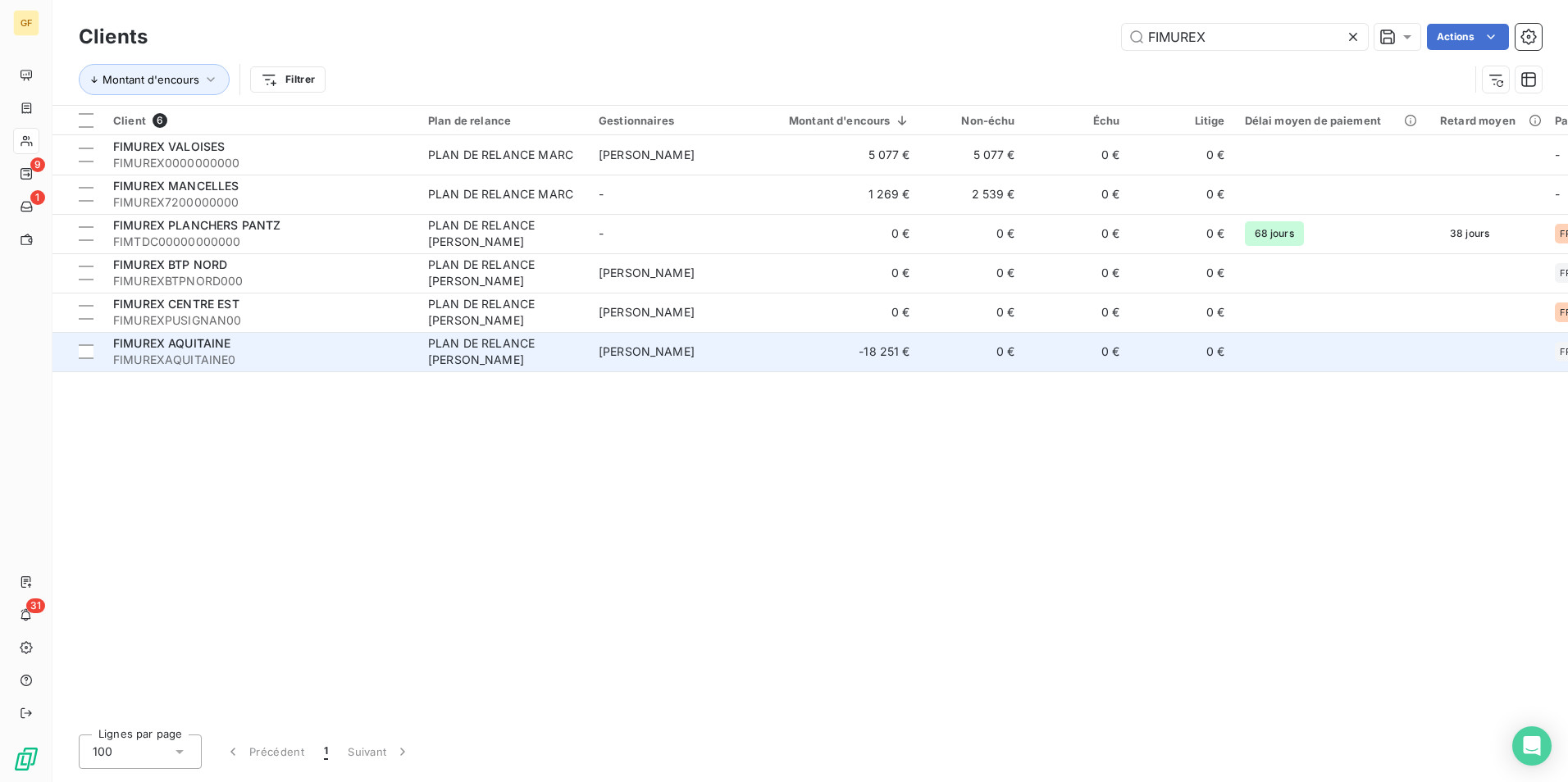
type input "FIMUREX"
click at [458, 340] on div "PLAN DE RELANCE [PERSON_NAME]" at bounding box center [503, 351] width 151 height 32
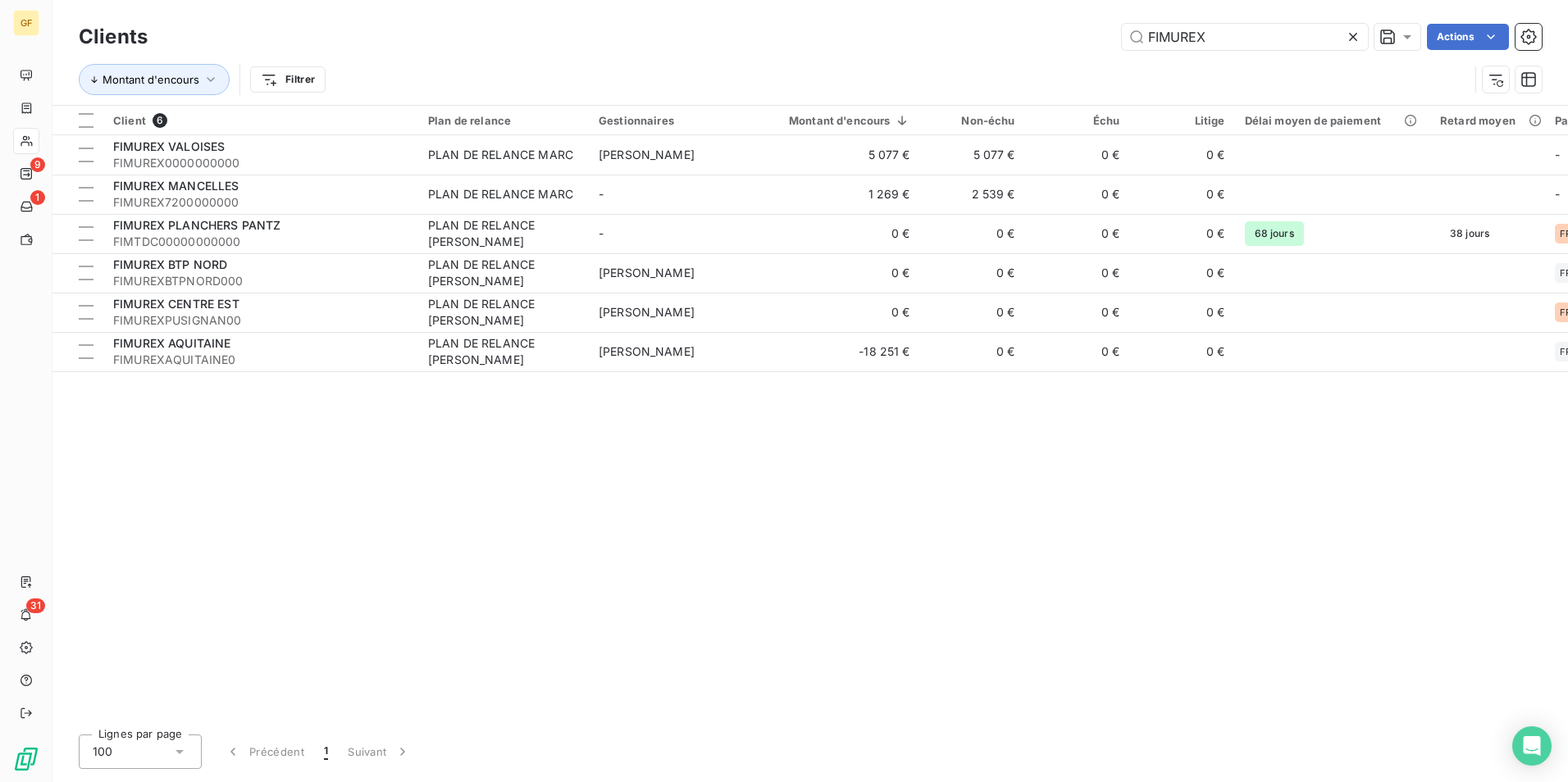
drag, startPoint x: 1261, startPoint y: 42, endPoint x: 985, endPoint y: 25, distance: 276.5
click at [985, 25] on div "FIMUREX Actions" at bounding box center [855, 37] width 1375 height 27
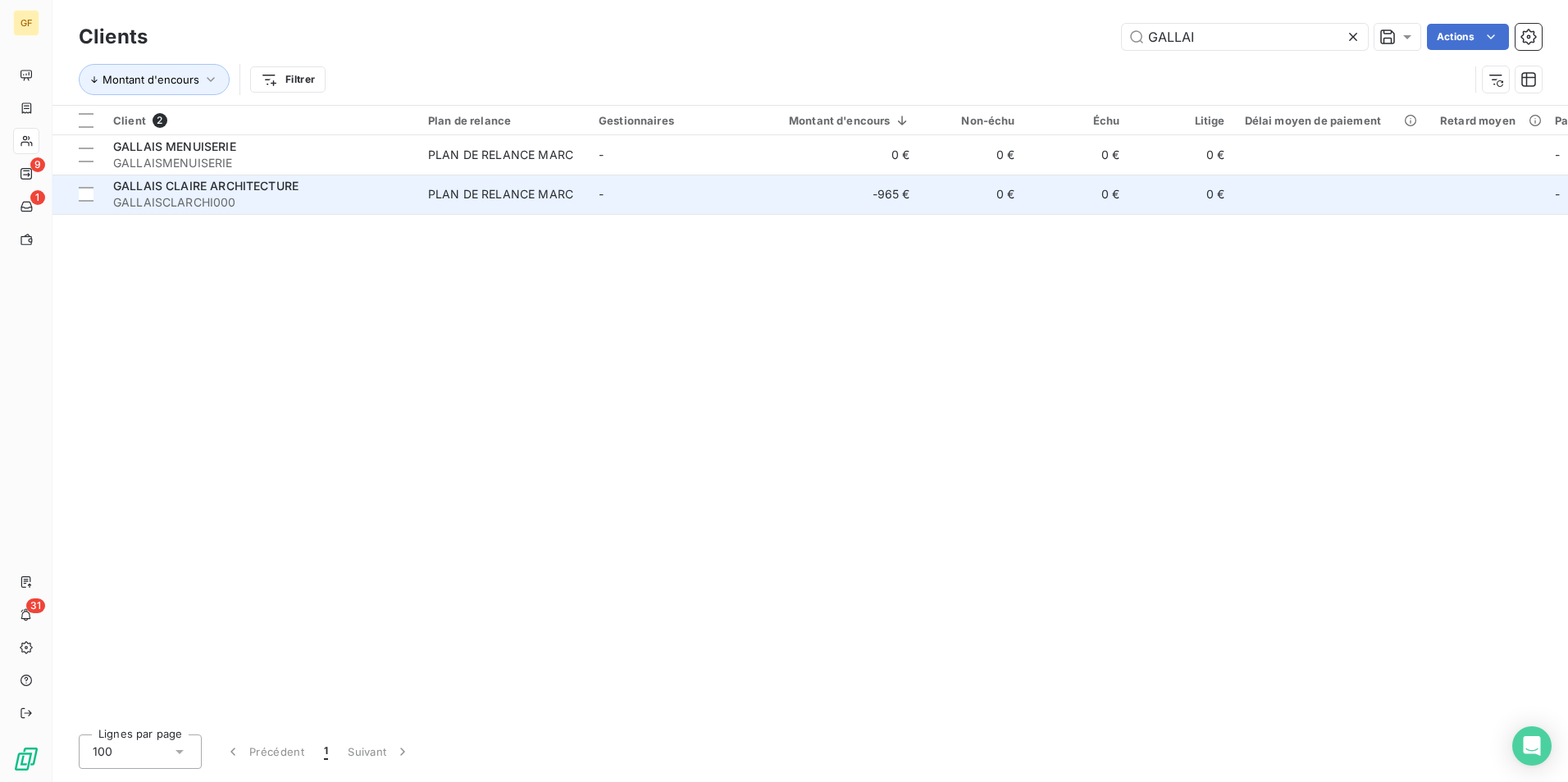
type input "GALLAI"
click at [471, 197] on div "PLAN DE RELANCE MARC" at bounding box center [500, 195] width 145 height 17
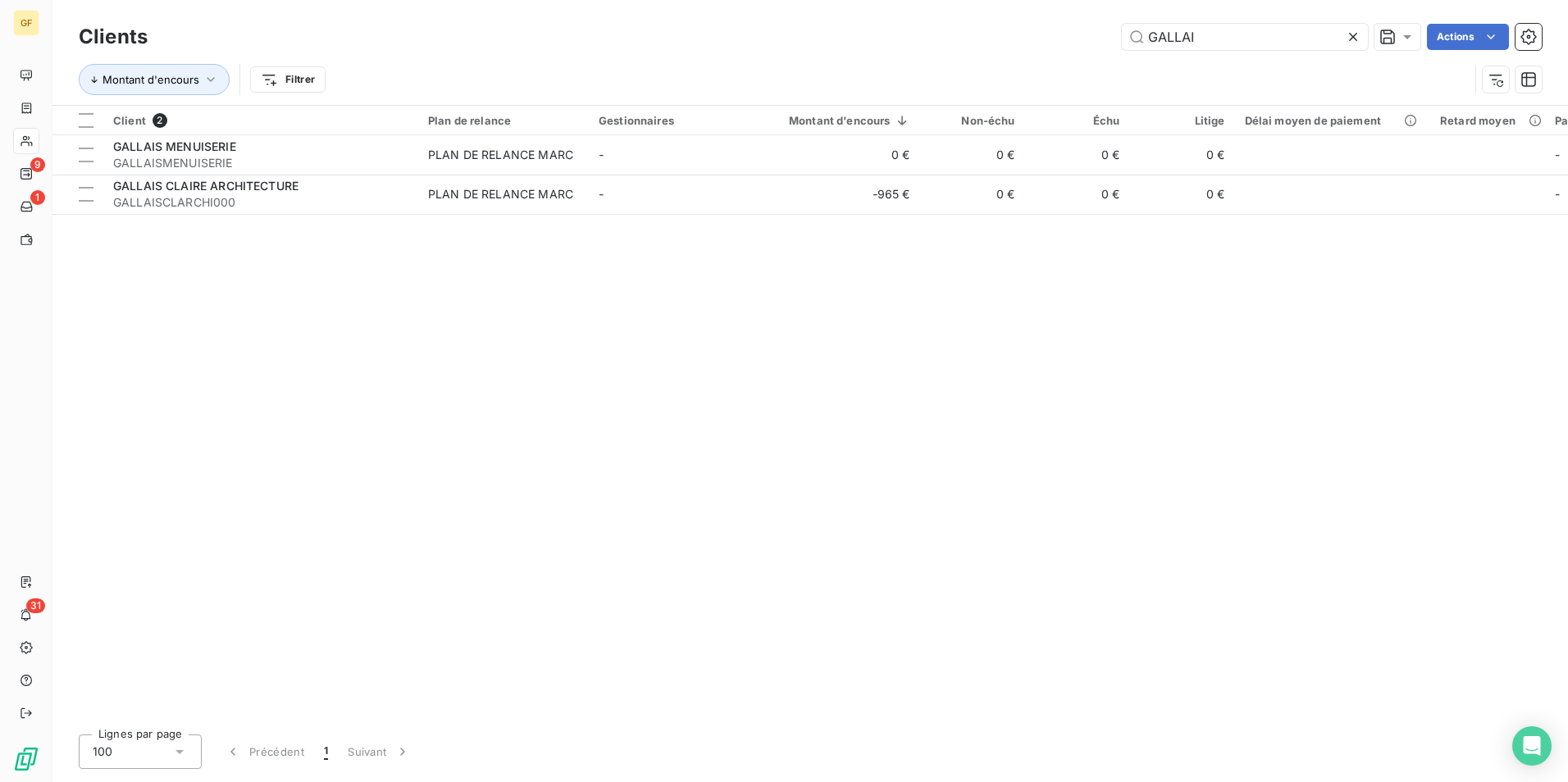
drag, startPoint x: 1221, startPoint y: 45, endPoint x: 937, endPoint y: 34, distance: 284.2
click at [937, 34] on div "GALLAI Actions" at bounding box center [855, 37] width 1375 height 27
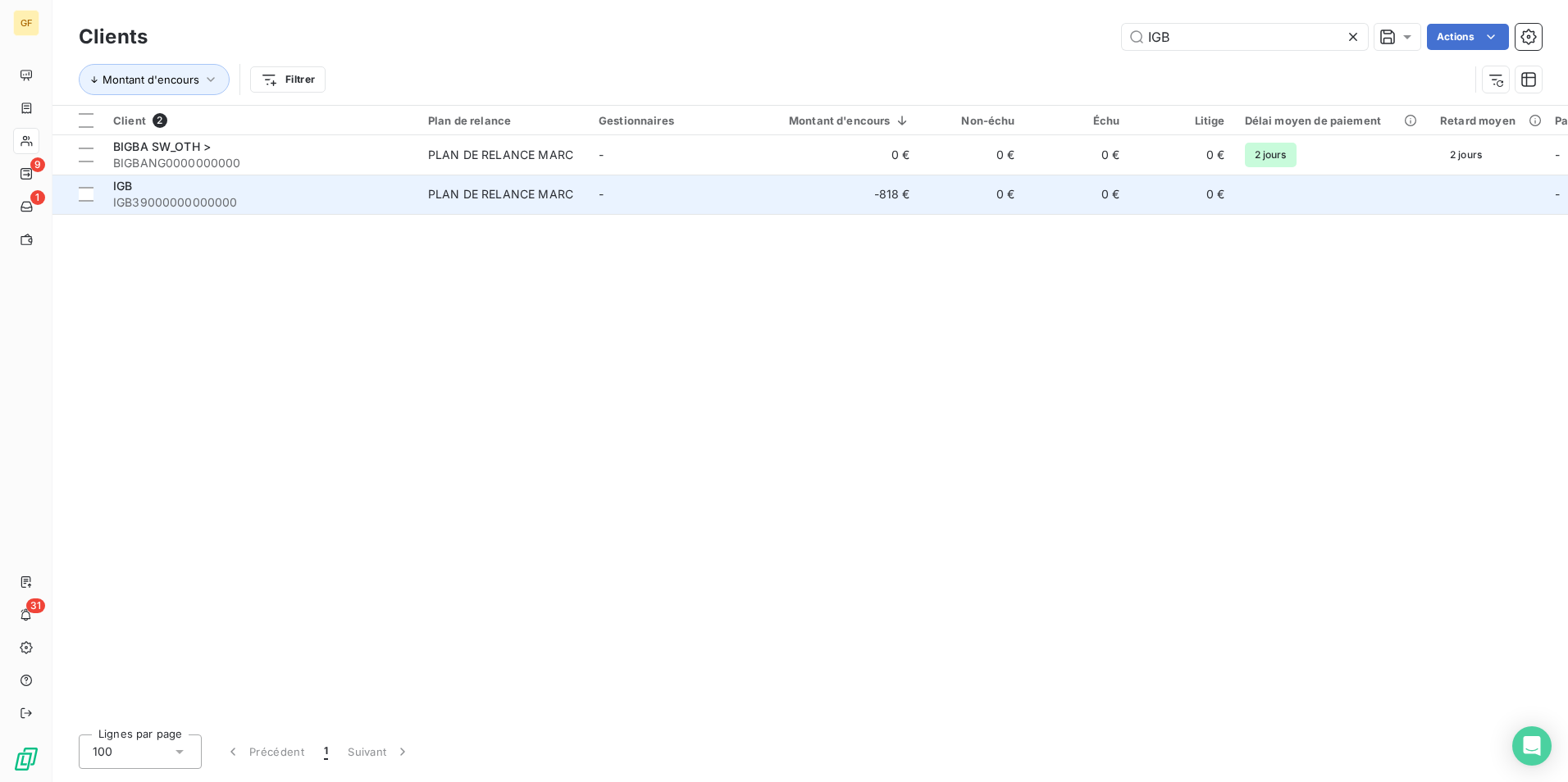
type input "IGB"
click at [531, 189] on div "PLAN DE RELANCE MARC" at bounding box center [500, 195] width 145 height 17
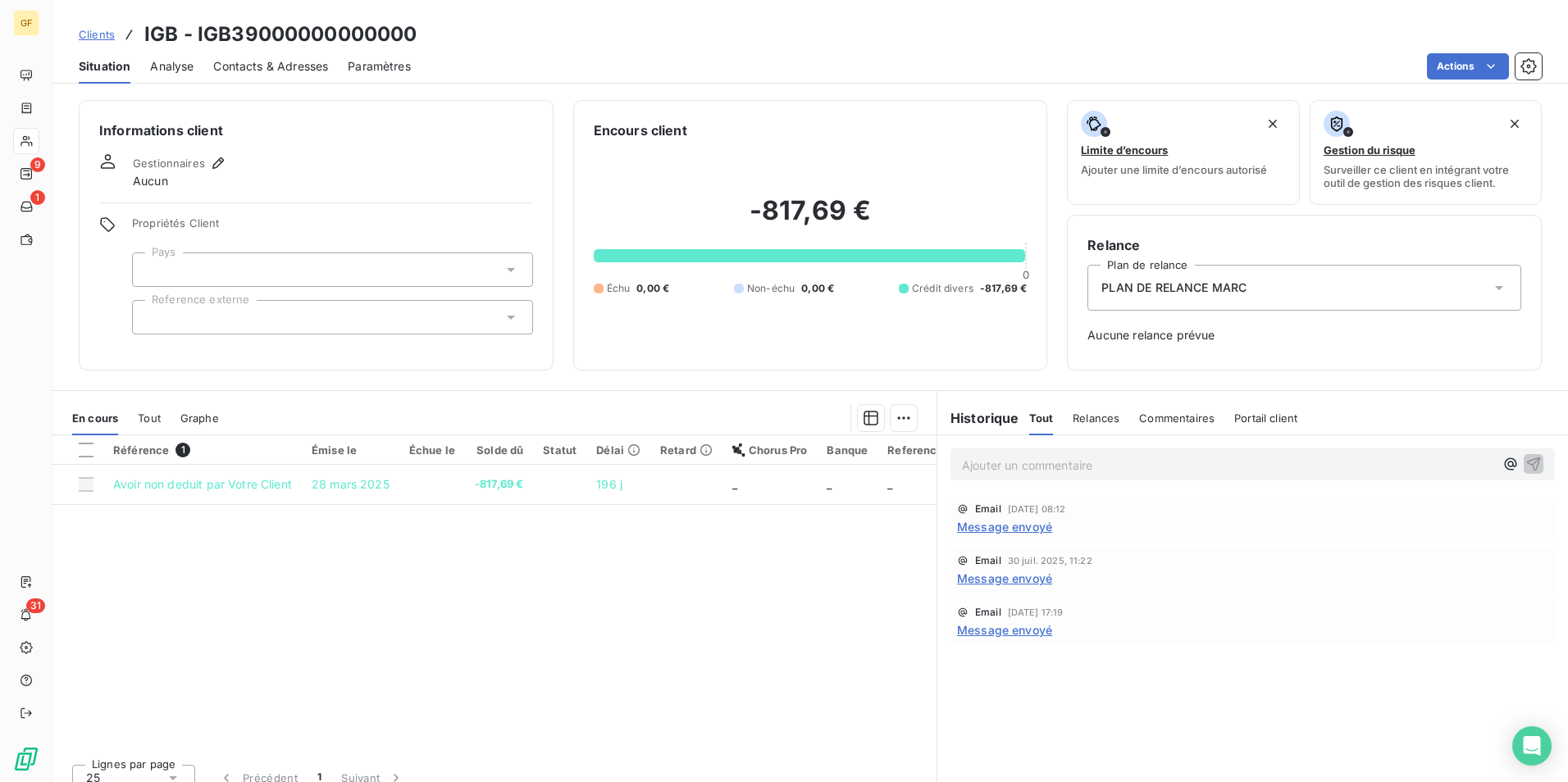
click at [990, 525] on span "Message envoyé" at bounding box center [1005, 527] width 95 height 17
click at [1035, 635] on span "Message envoyé" at bounding box center [1005, 630] width 95 height 17
click at [256, 64] on span "Contacts & Adresses" at bounding box center [270, 67] width 115 height 17
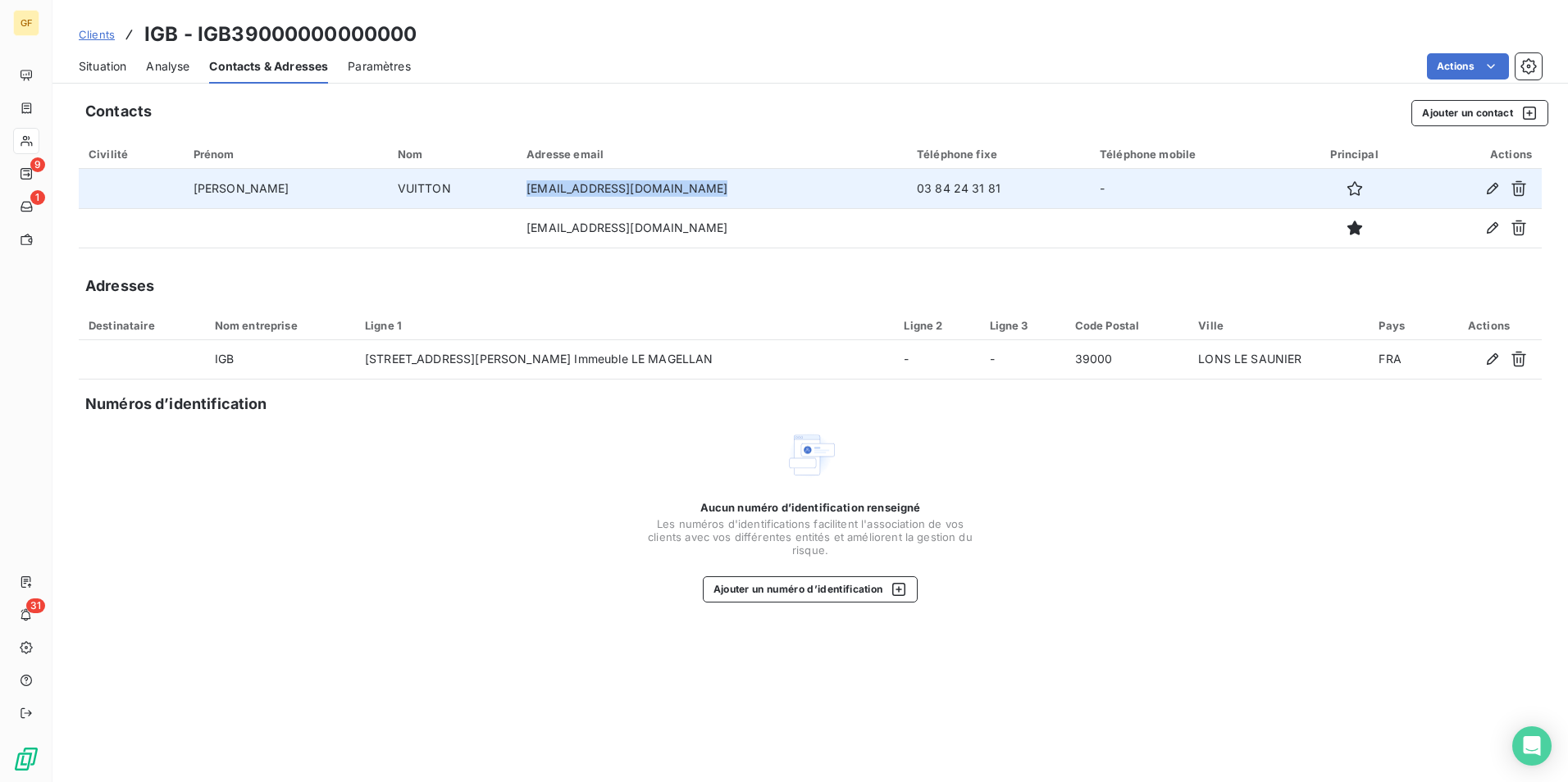
drag, startPoint x: 666, startPoint y: 192, endPoint x: 488, endPoint y: 186, distance: 178.1
click at [517, 186] on td "[EMAIL_ADDRESS][DOMAIN_NAME]" at bounding box center [712, 188] width 390 height 39
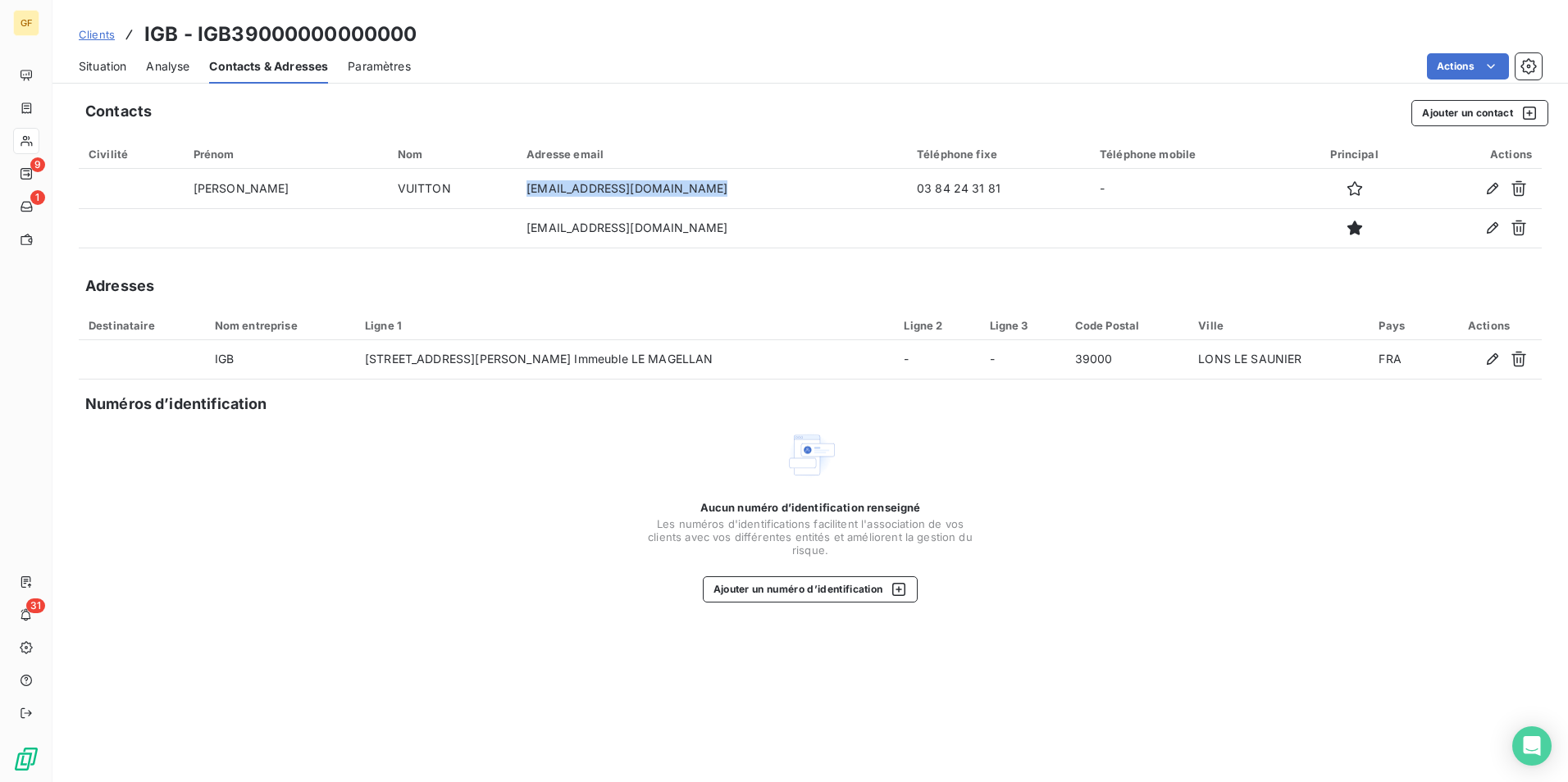
copy td "[EMAIL_ADDRESS][DOMAIN_NAME]"
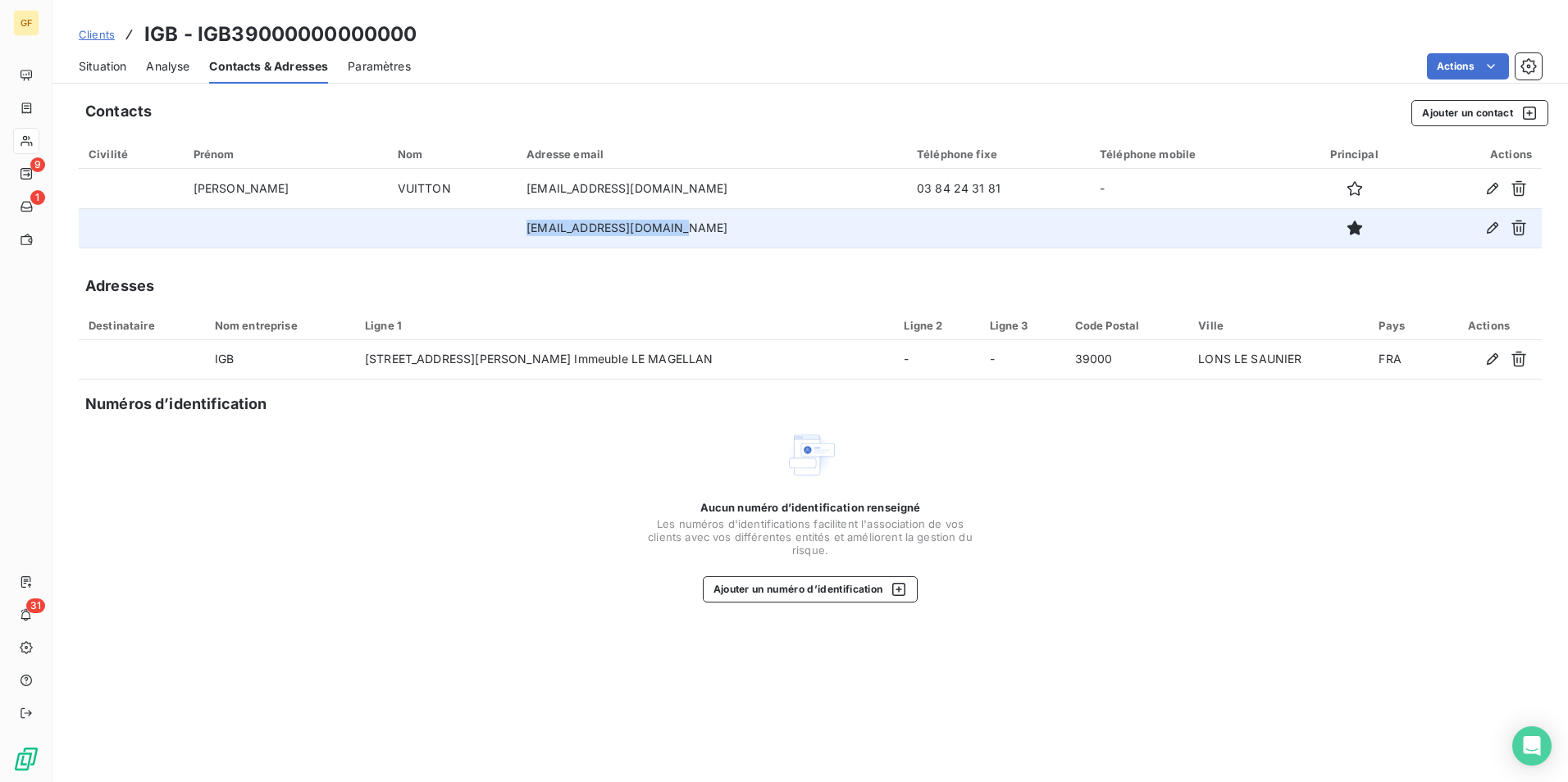
drag, startPoint x: 484, startPoint y: 226, endPoint x: 639, endPoint y: 234, distance: 155.2
click at [639, 234] on td "[EMAIL_ADDRESS][DOMAIN_NAME]" at bounding box center [712, 227] width 390 height 39
copy td "[EMAIL_ADDRESS][DOMAIN_NAME]"
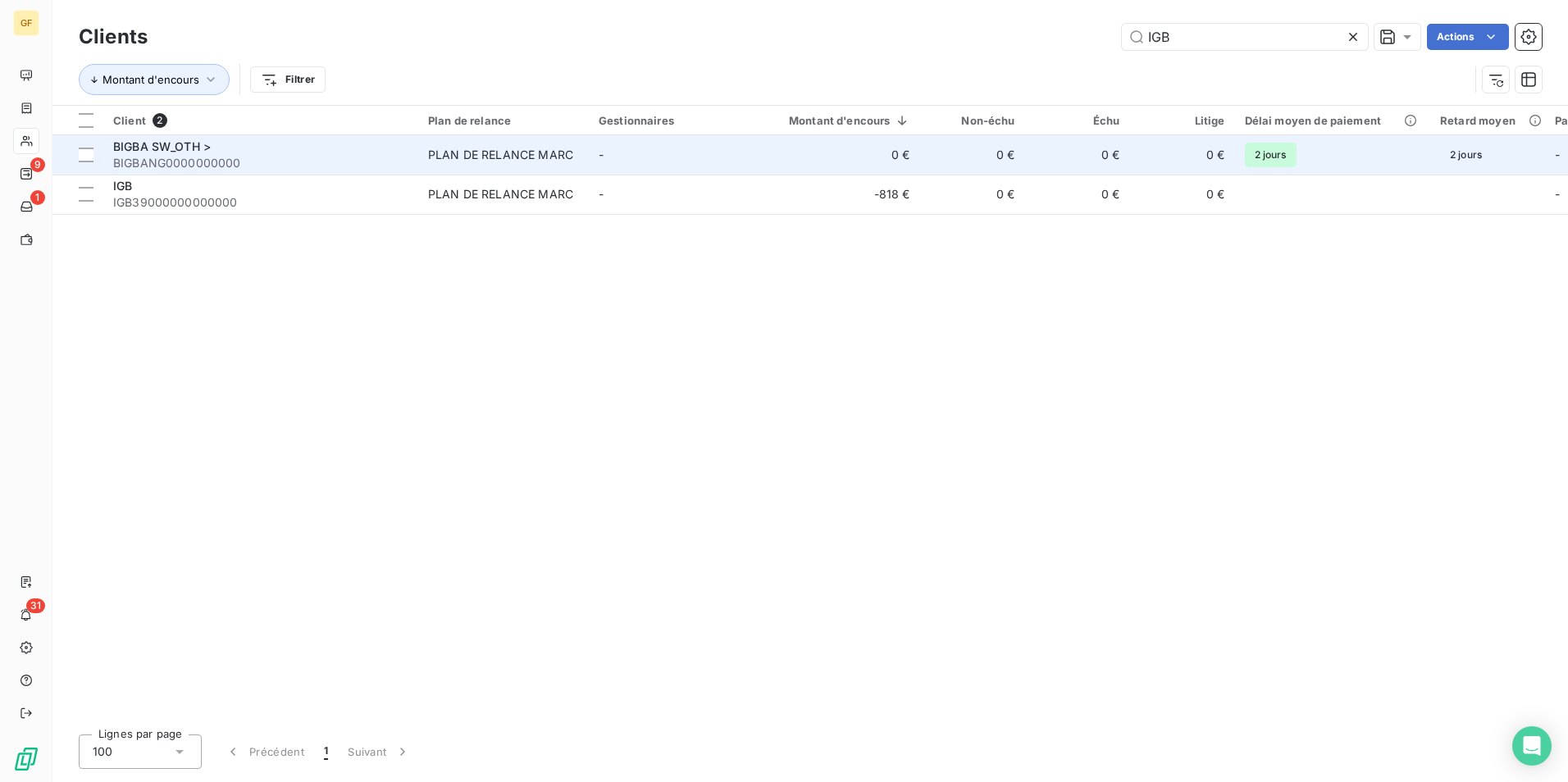
click at [1070, 171] on td "0 €" at bounding box center [1078, 155] width 105 height 39
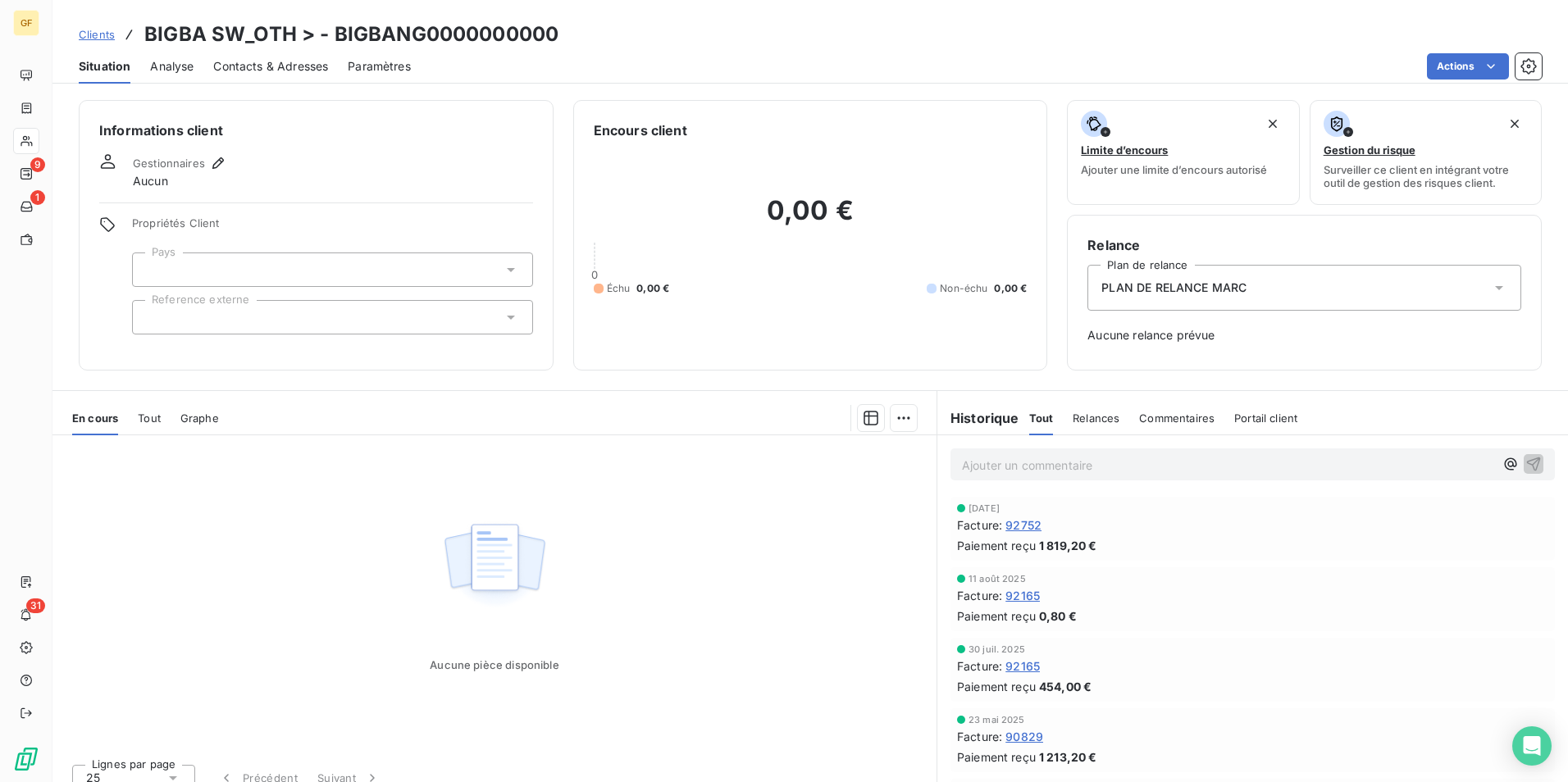
click at [1089, 472] on p "Ajouter un commentaire ﻿" at bounding box center [1228, 465] width 533 height 21
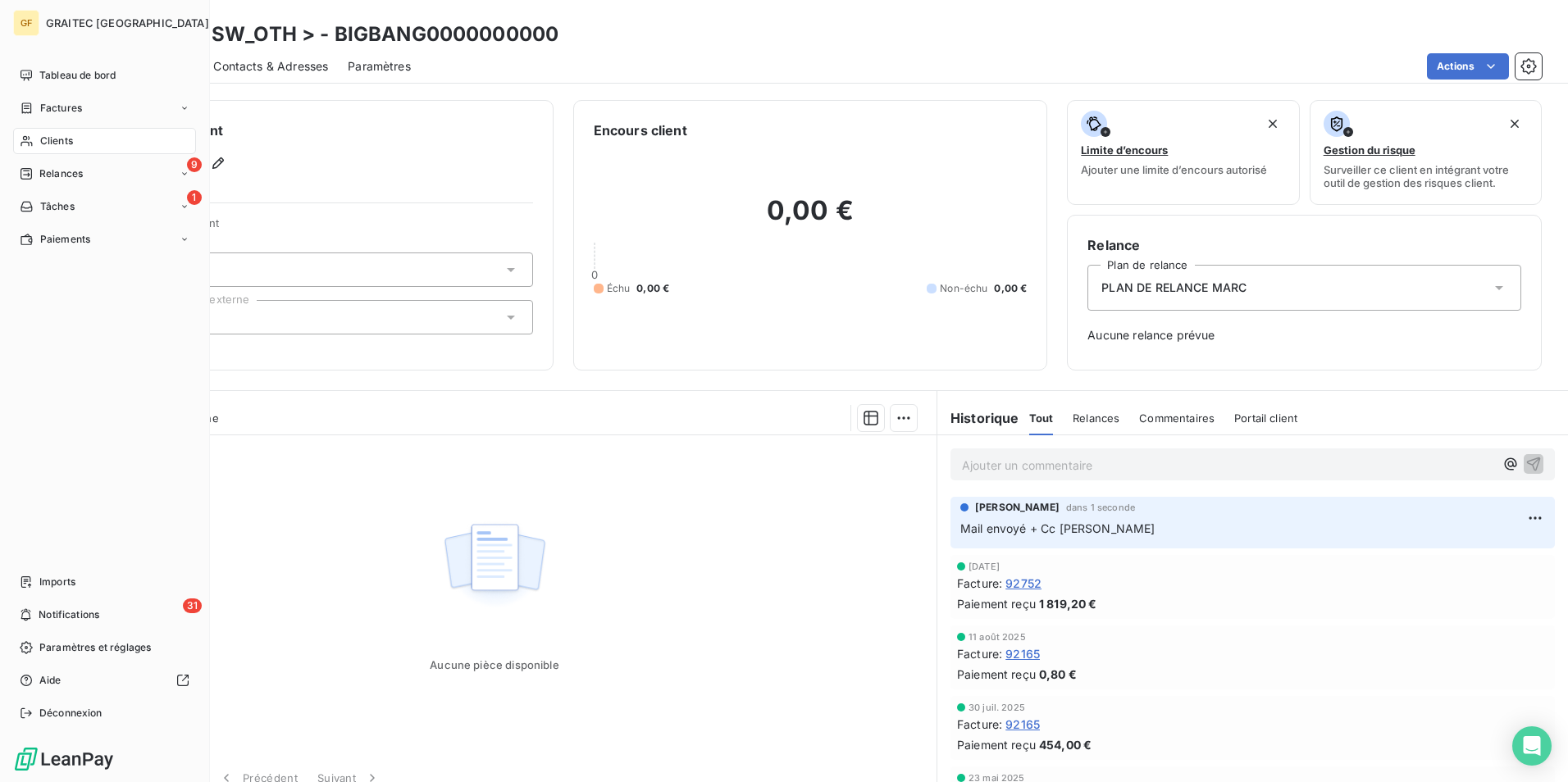
click at [58, 142] on span "Clients" at bounding box center [56, 141] width 32 height 15
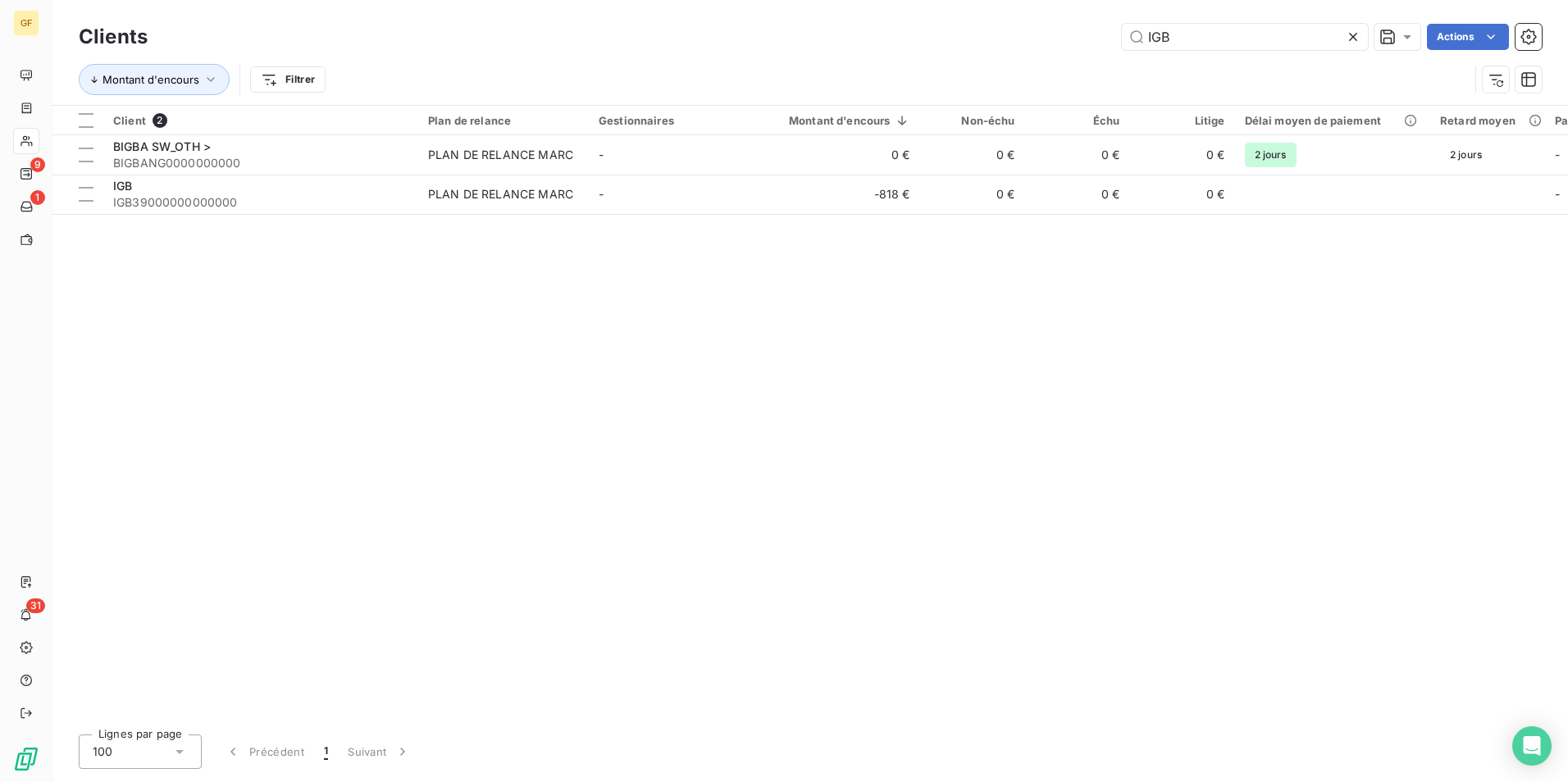
drag, startPoint x: 1252, startPoint y: 42, endPoint x: 958, endPoint y: 22, distance: 294.7
click at [958, 22] on div "Clients IGB Actions" at bounding box center [811, 37] width 1463 height 34
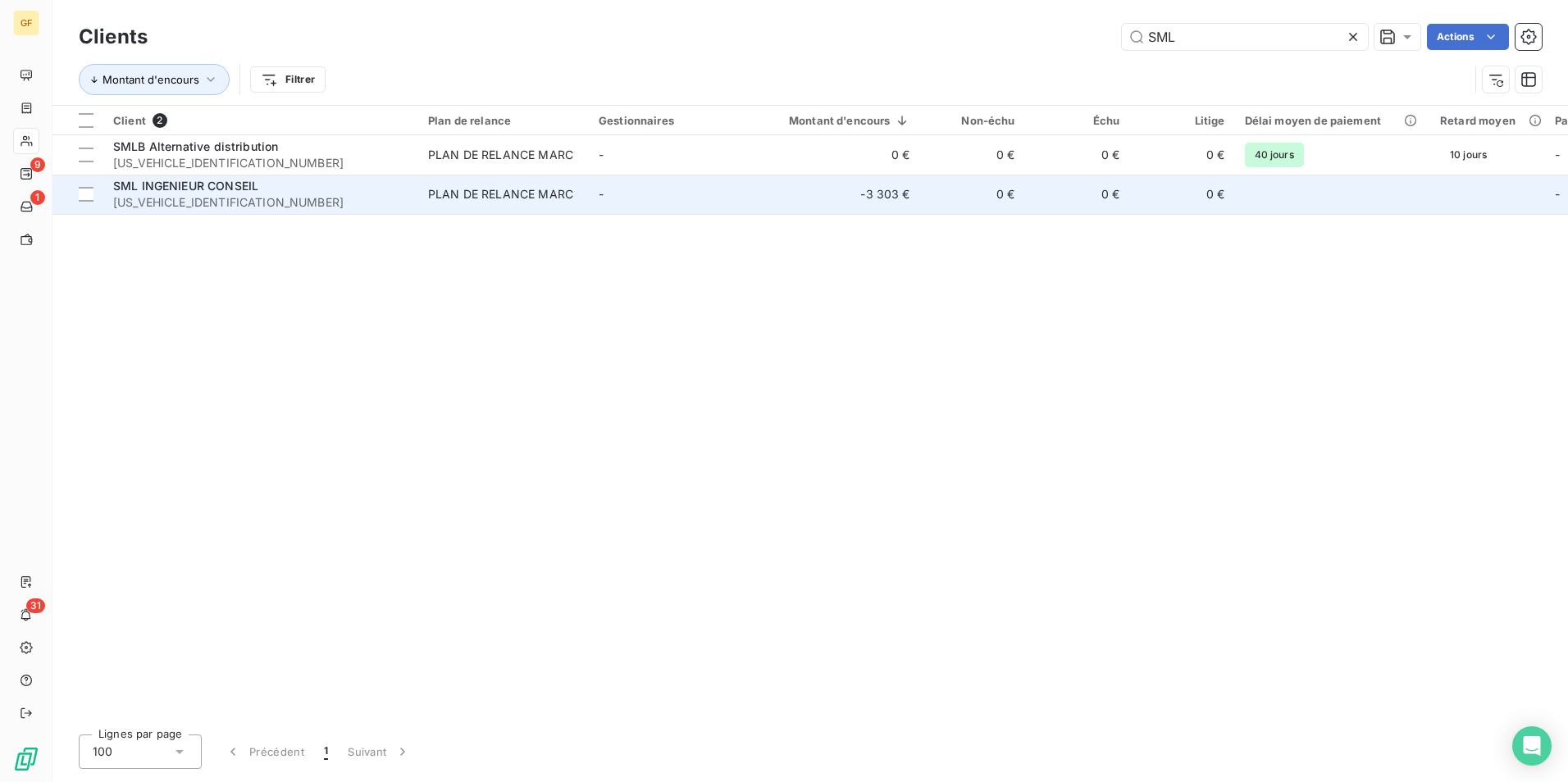
type input "SML"
click at [256, 196] on span "[US_VEHICLE_IDENTIFICATION_NUMBER]" at bounding box center [261, 203] width 295 height 17
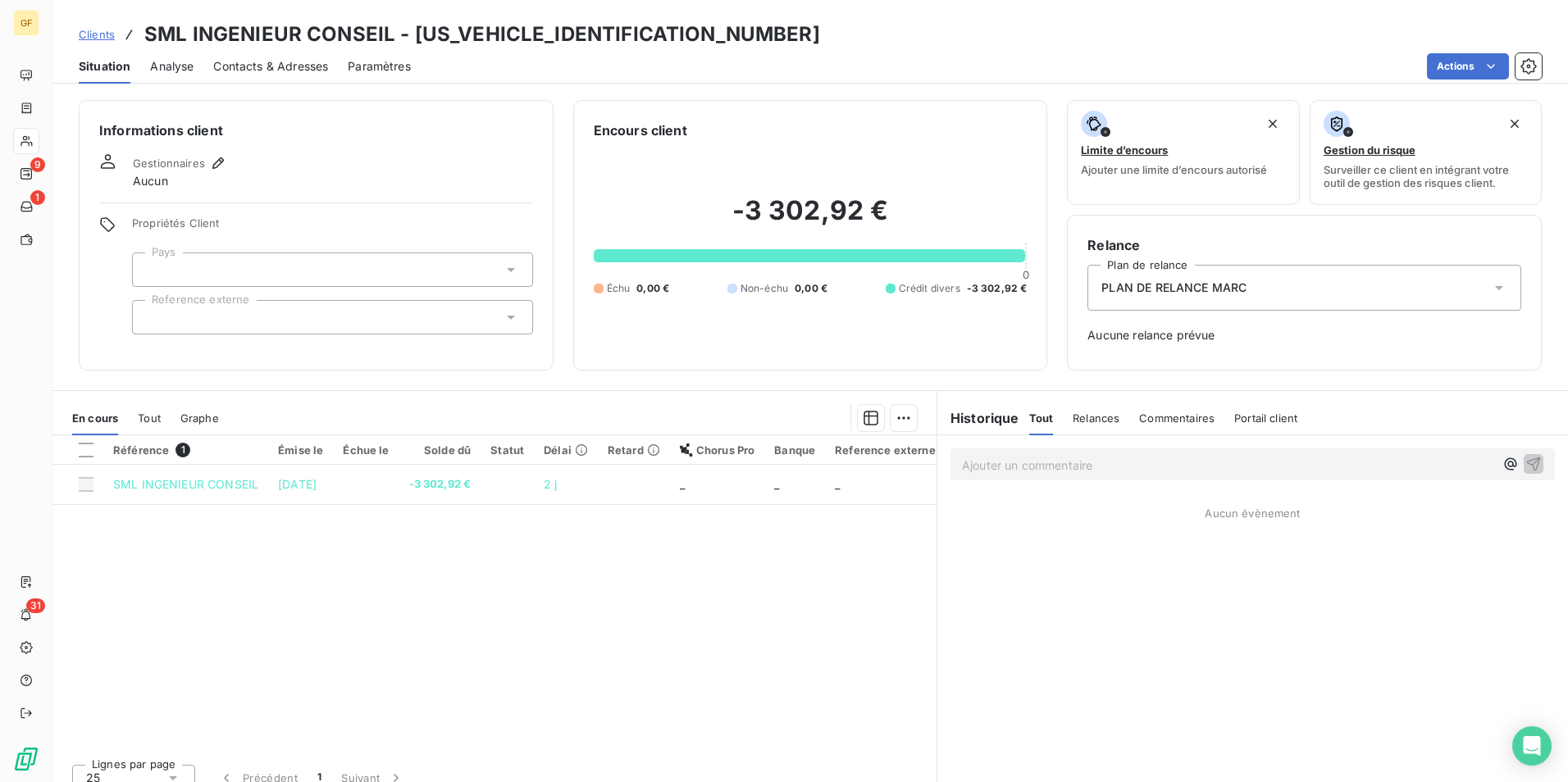
click at [1145, 466] on p "Ajouter un commentaire ﻿" at bounding box center [1228, 465] width 533 height 21
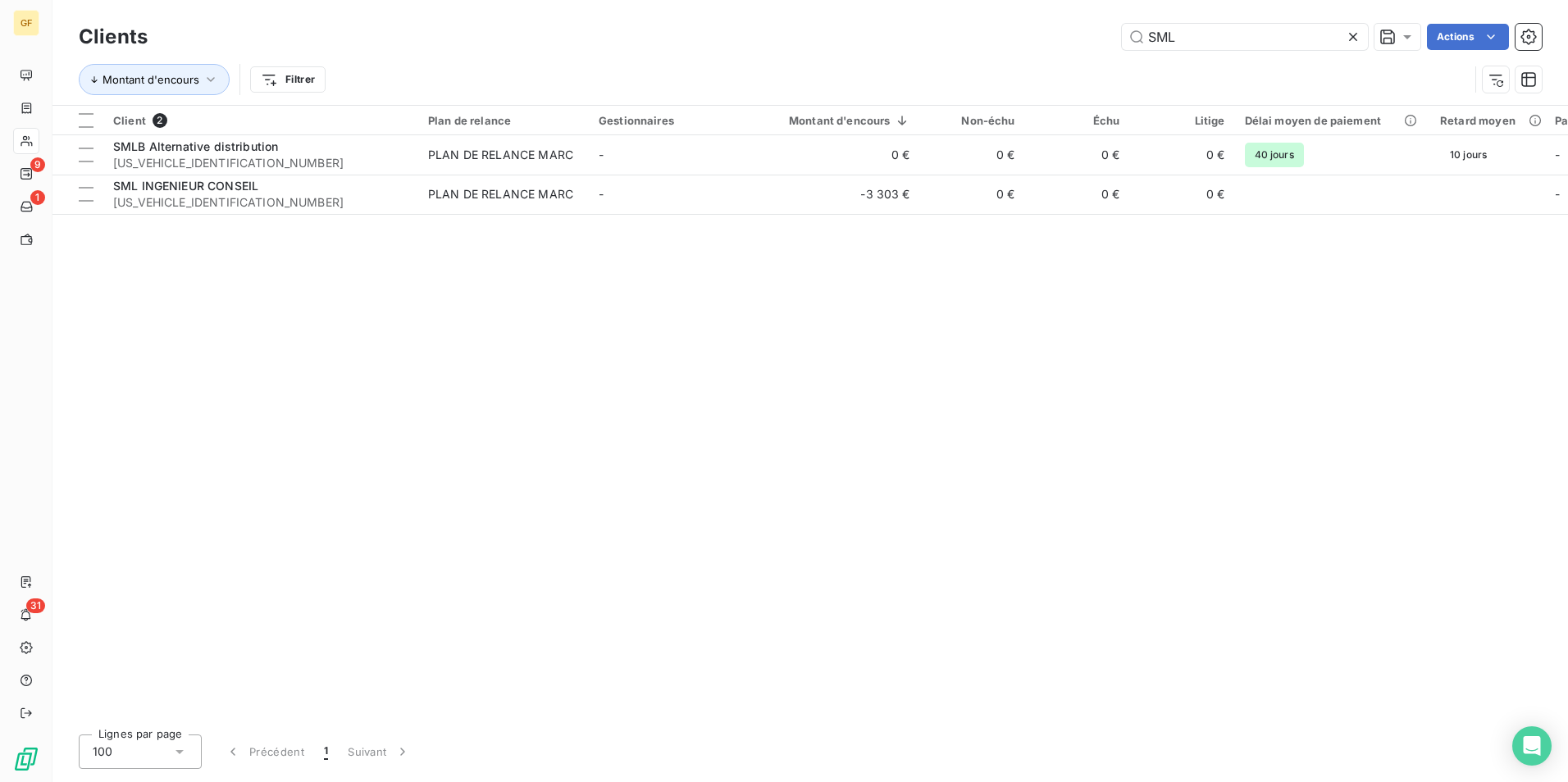
drag, startPoint x: 1194, startPoint y: 35, endPoint x: 891, endPoint y: 26, distance: 303.1
click at [891, 26] on div "SML Actions" at bounding box center [855, 37] width 1375 height 27
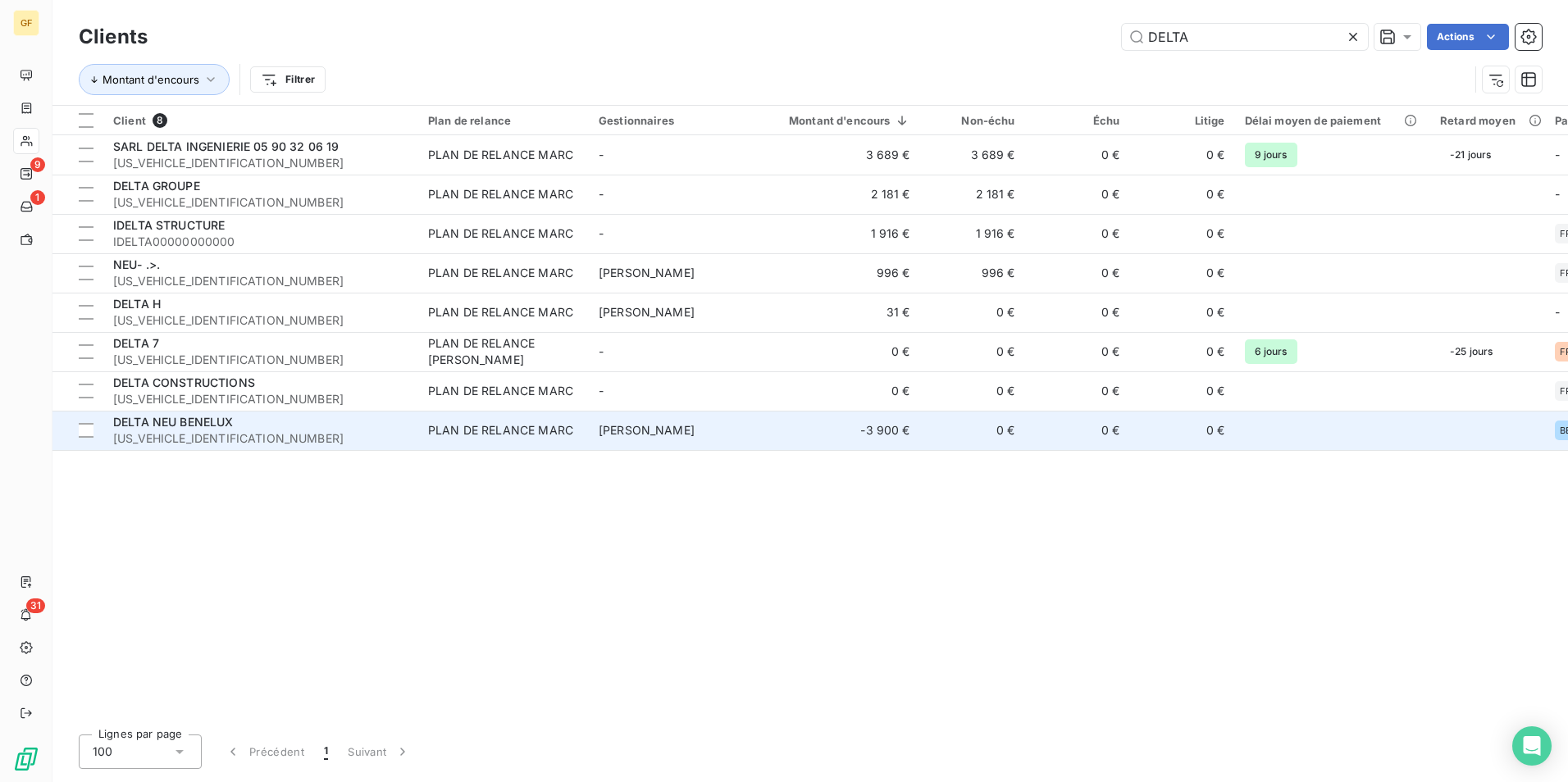
type input "DELTA"
click at [221, 414] on div "DELTA NEU BENELUX" at bounding box center [261, 423] width 295 height 17
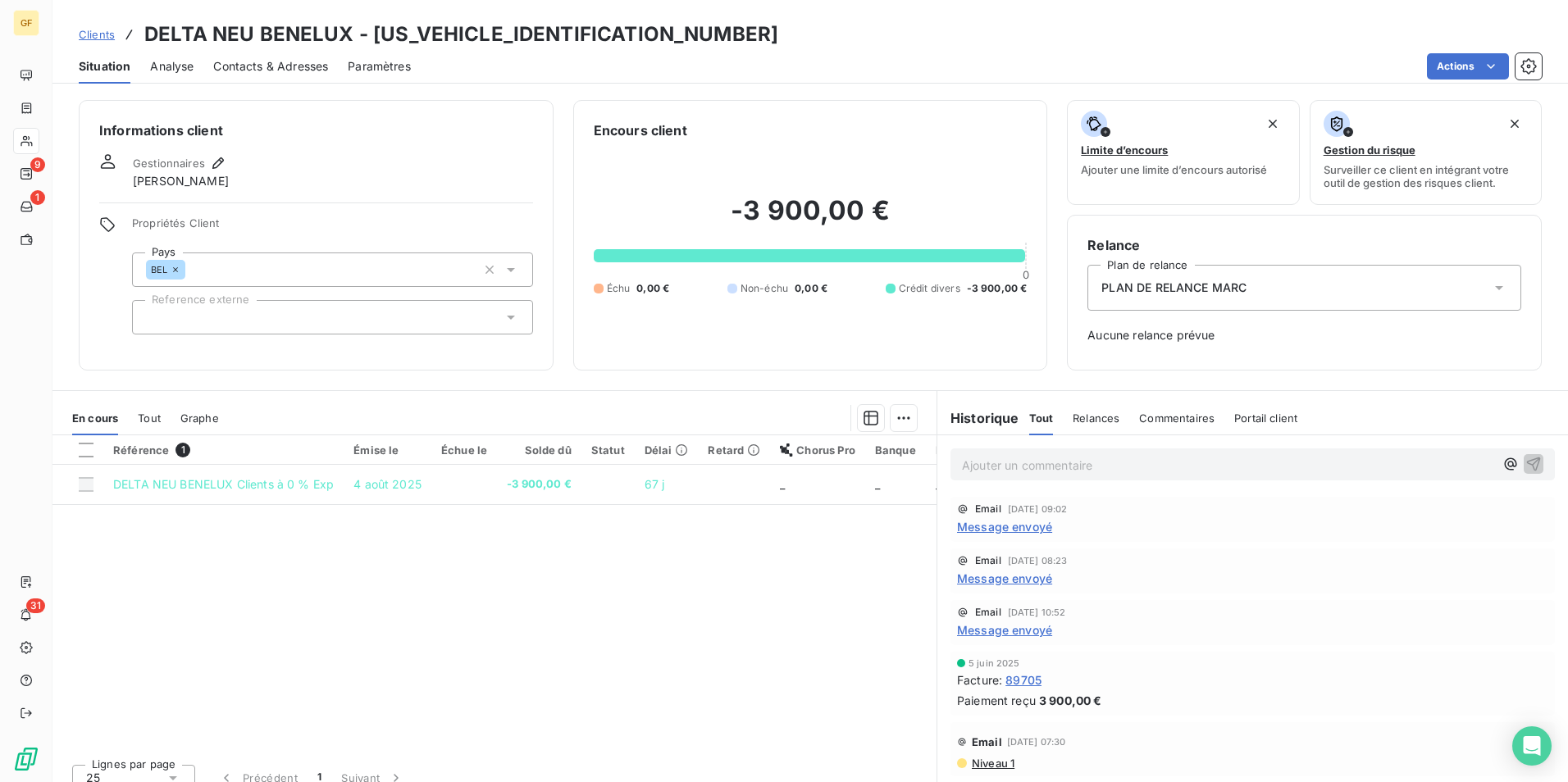
click at [993, 635] on span "Message envoyé" at bounding box center [1005, 630] width 95 height 17
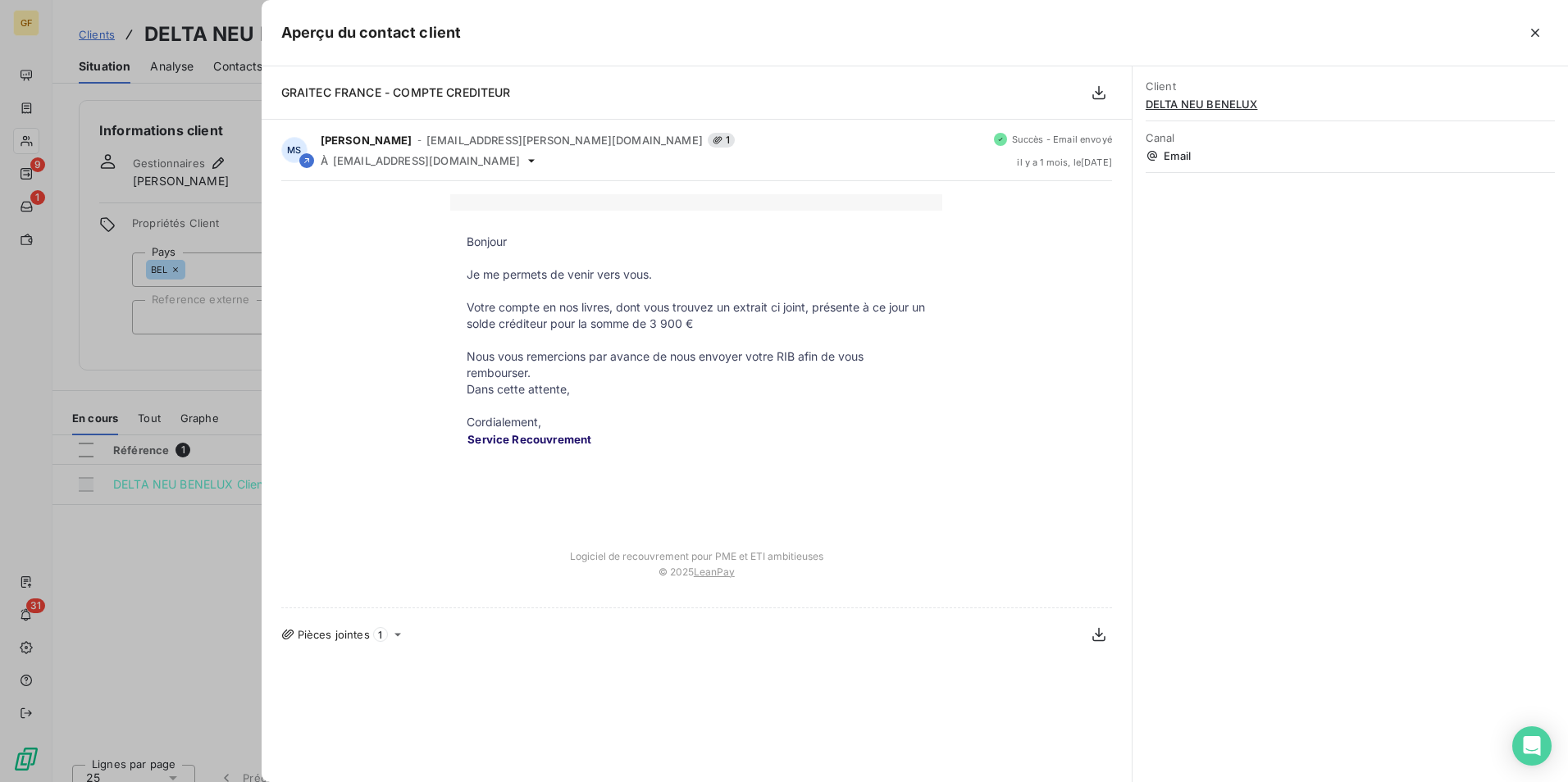
drag, startPoint x: 186, startPoint y: 616, endPoint x: 196, endPoint y: 606, distance: 14.1
click at [189, 616] on div at bounding box center [784, 391] width 1568 height 782
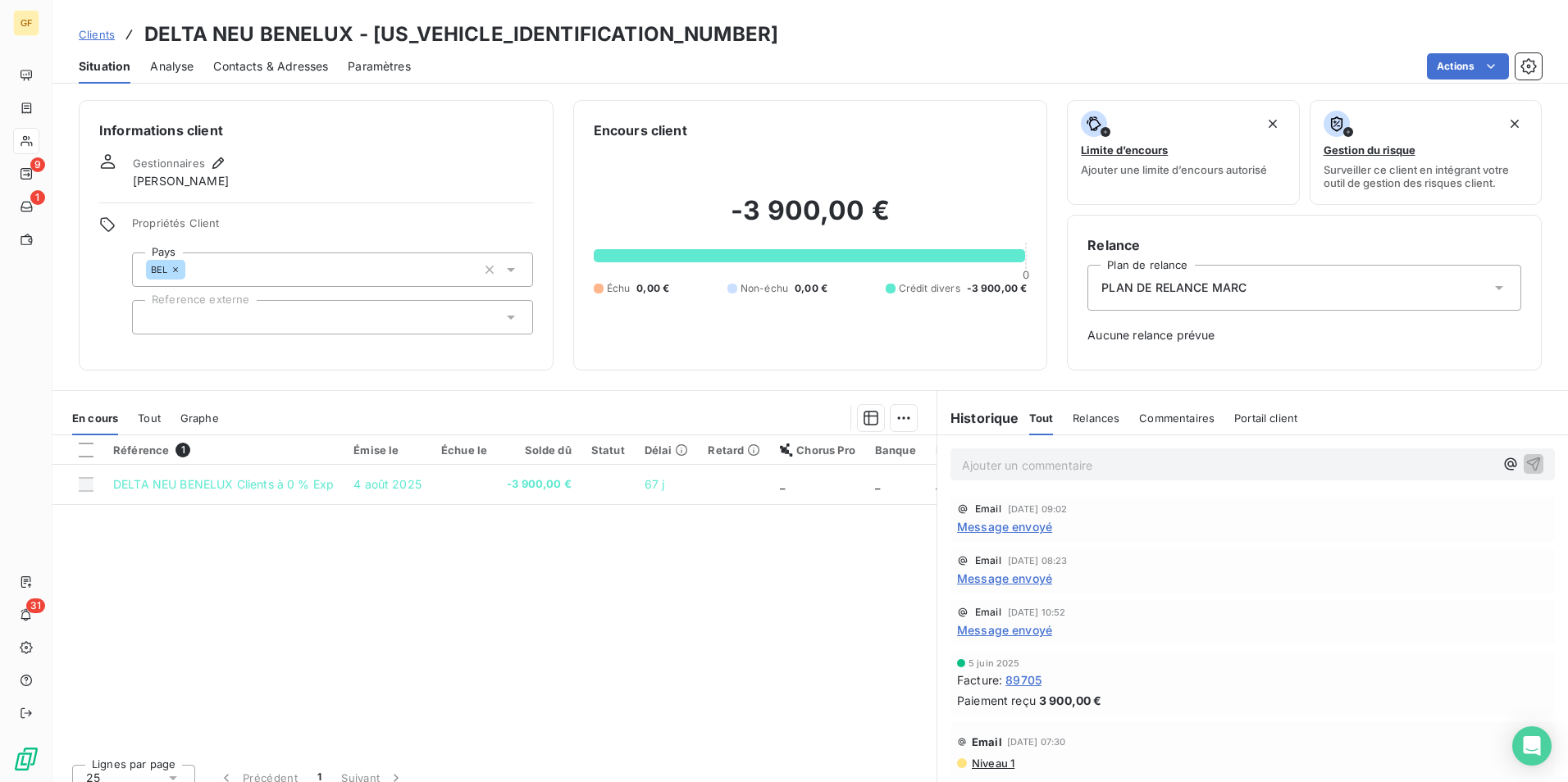
click at [276, 65] on span "Contacts & Adresses" at bounding box center [270, 67] width 115 height 17
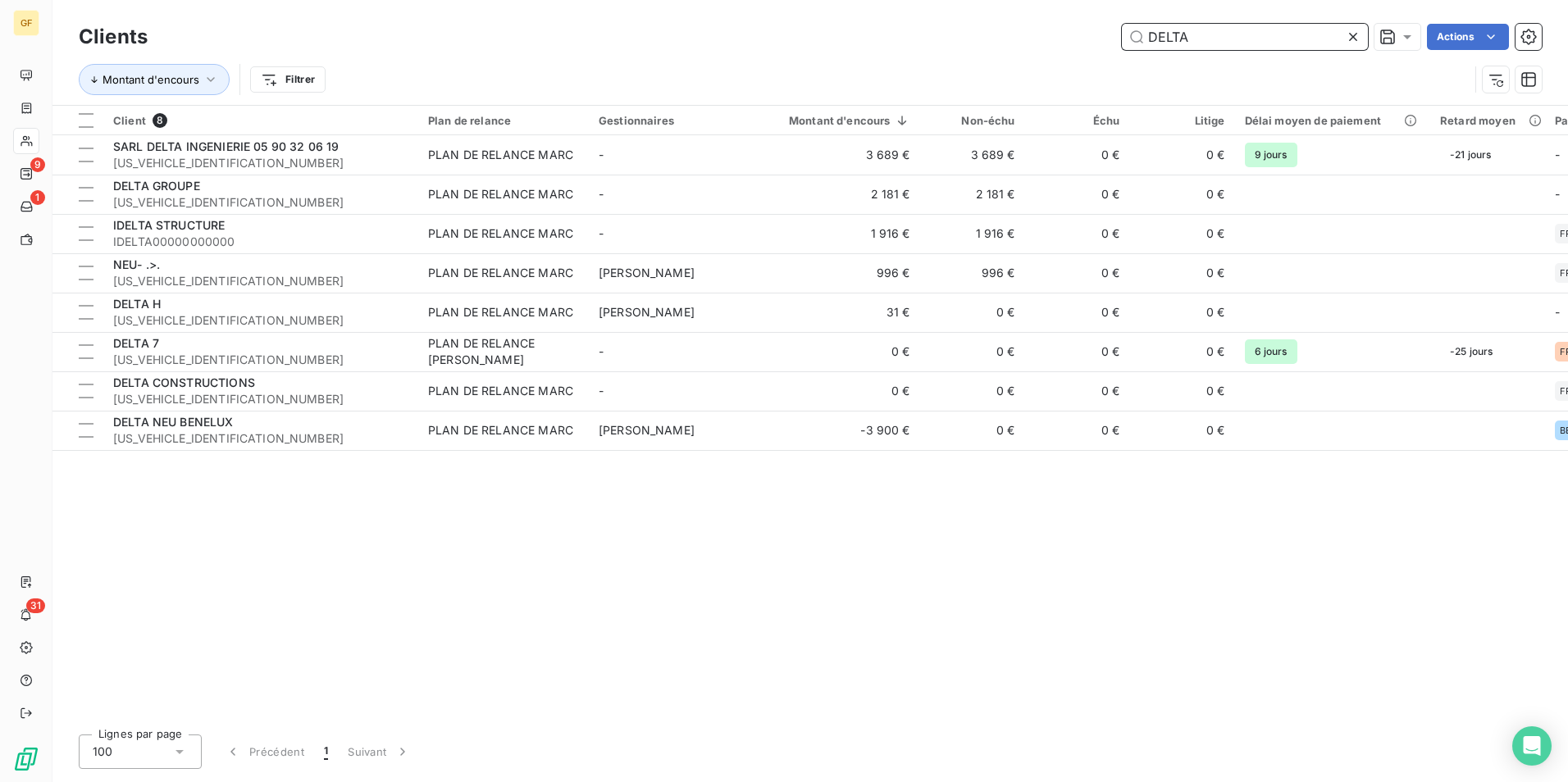
drag, startPoint x: 1215, startPoint y: 40, endPoint x: 840, endPoint y: 31, distance: 375.1
click at [840, 31] on div "DELTA Actions" at bounding box center [855, 37] width 1375 height 27
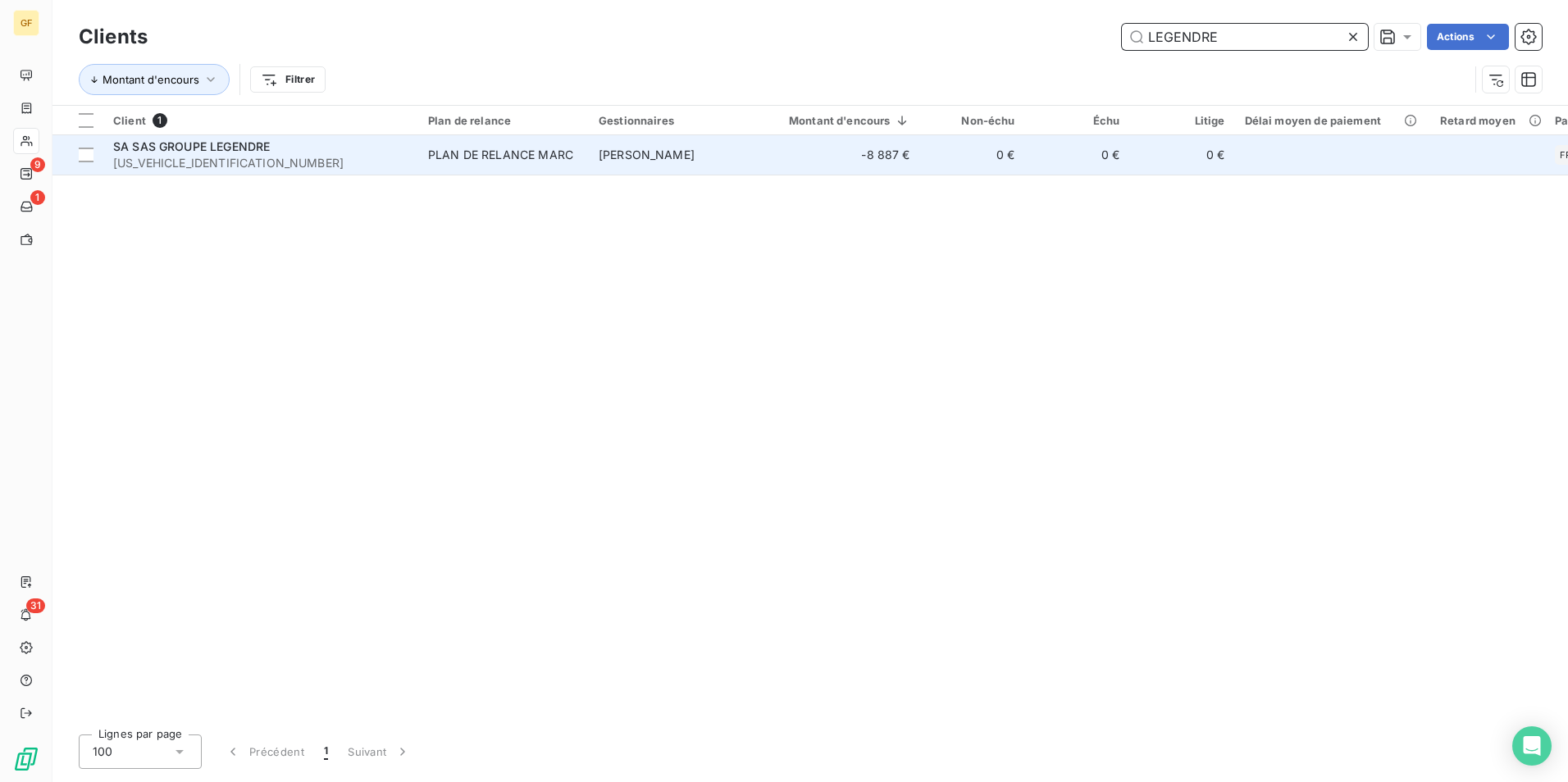
type input "LEGENDRE"
click at [523, 172] on td "PLAN DE RELANCE MARC" at bounding box center [504, 155] width 171 height 39
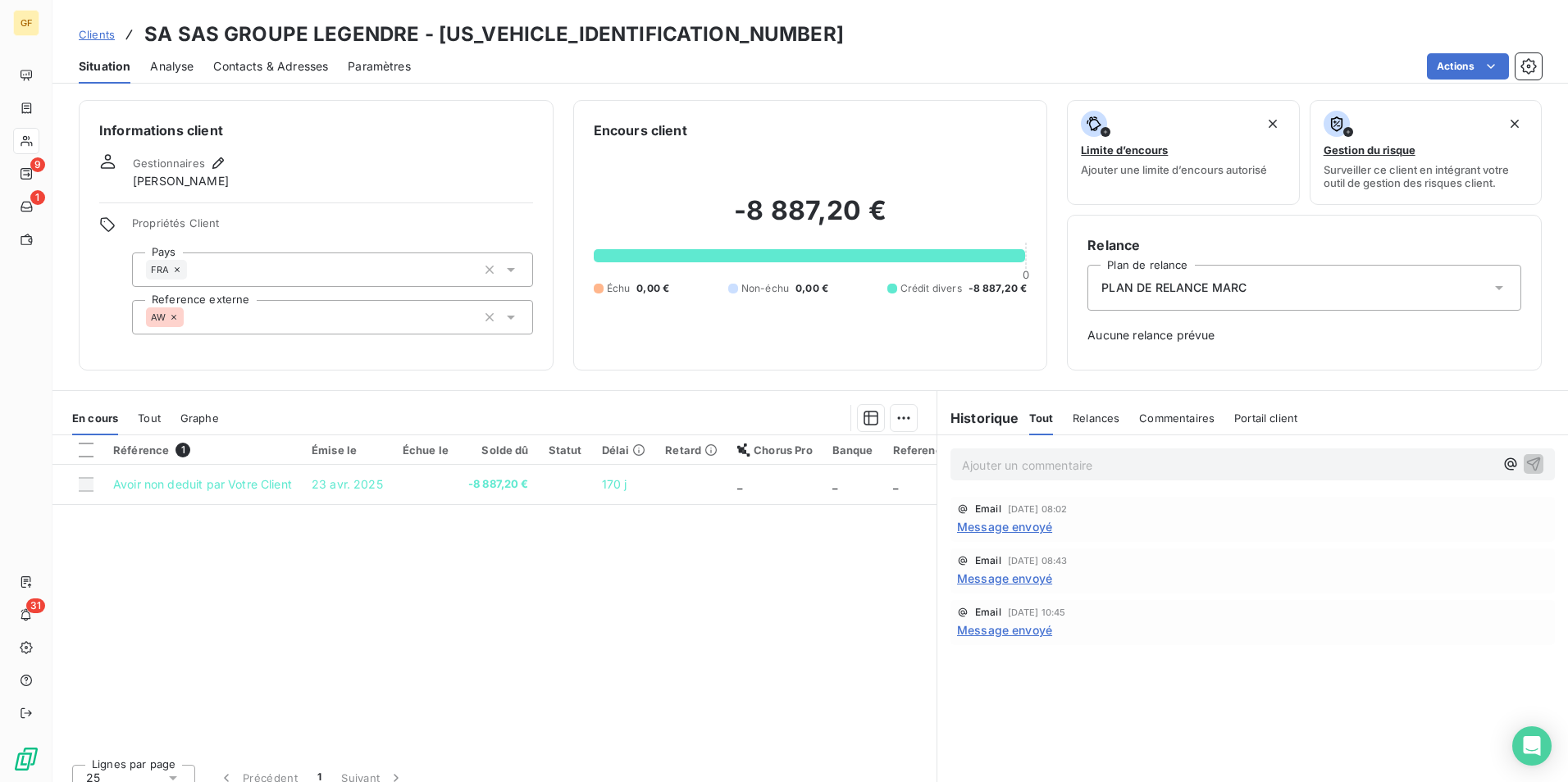
click at [279, 61] on span "Contacts & Adresses" at bounding box center [270, 67] width 115 height 17
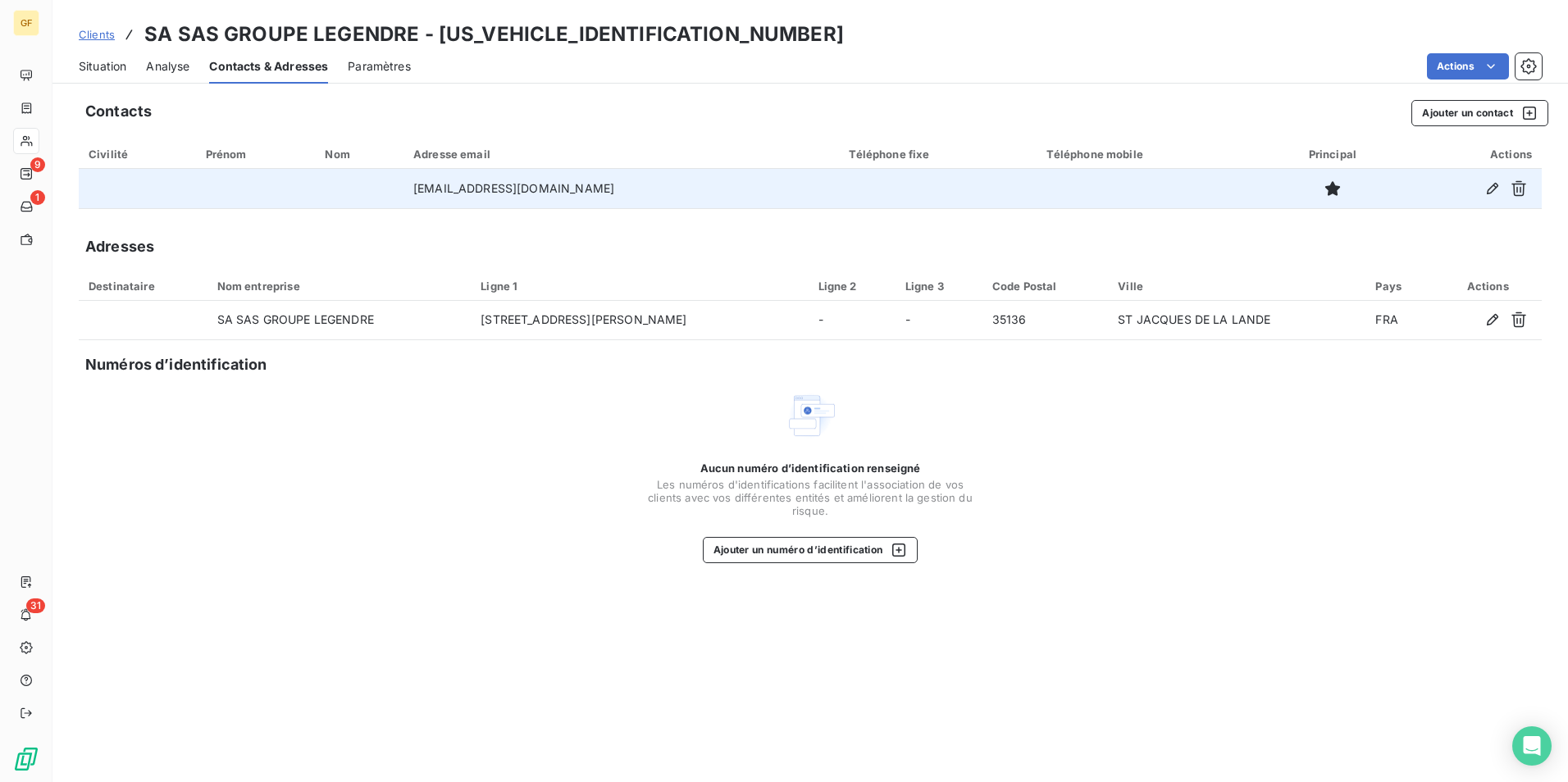
drag, startPoint x: 631, startPoint y: 190, endPoint x: 378, endPoint y: 178, distance: 253.3
click at [378, 178] on tr "[EMAIL_ADDRESS][DOMAIN_NAME]" at bounding box center [811, 188] width 1463 height 39
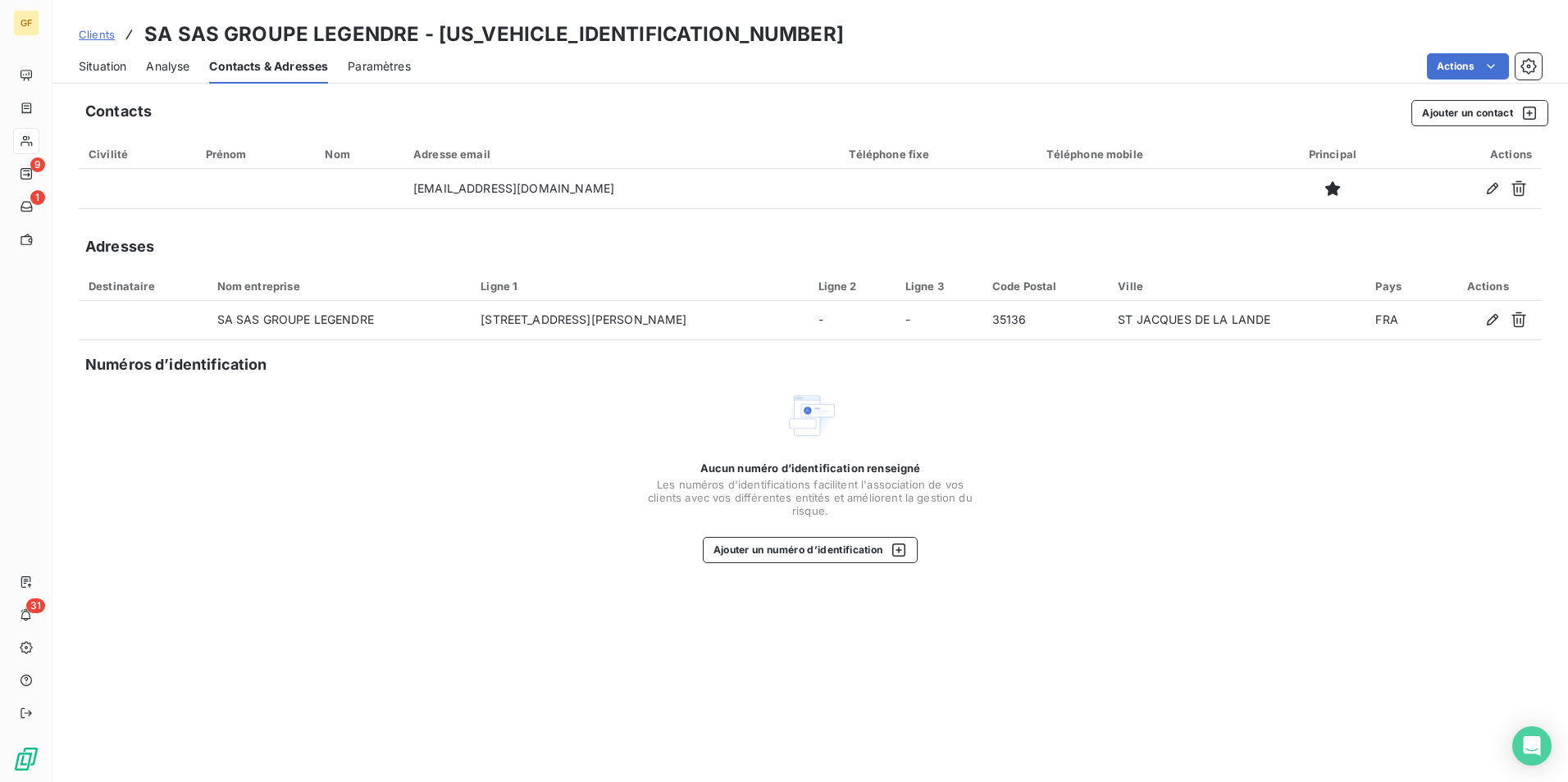
copy tr "[EMAIL_ADDRESS][DOMAIN_NAME]"
click at [94, 72] on span "Situation" at bounding box center [102, 67] width 47 height 17
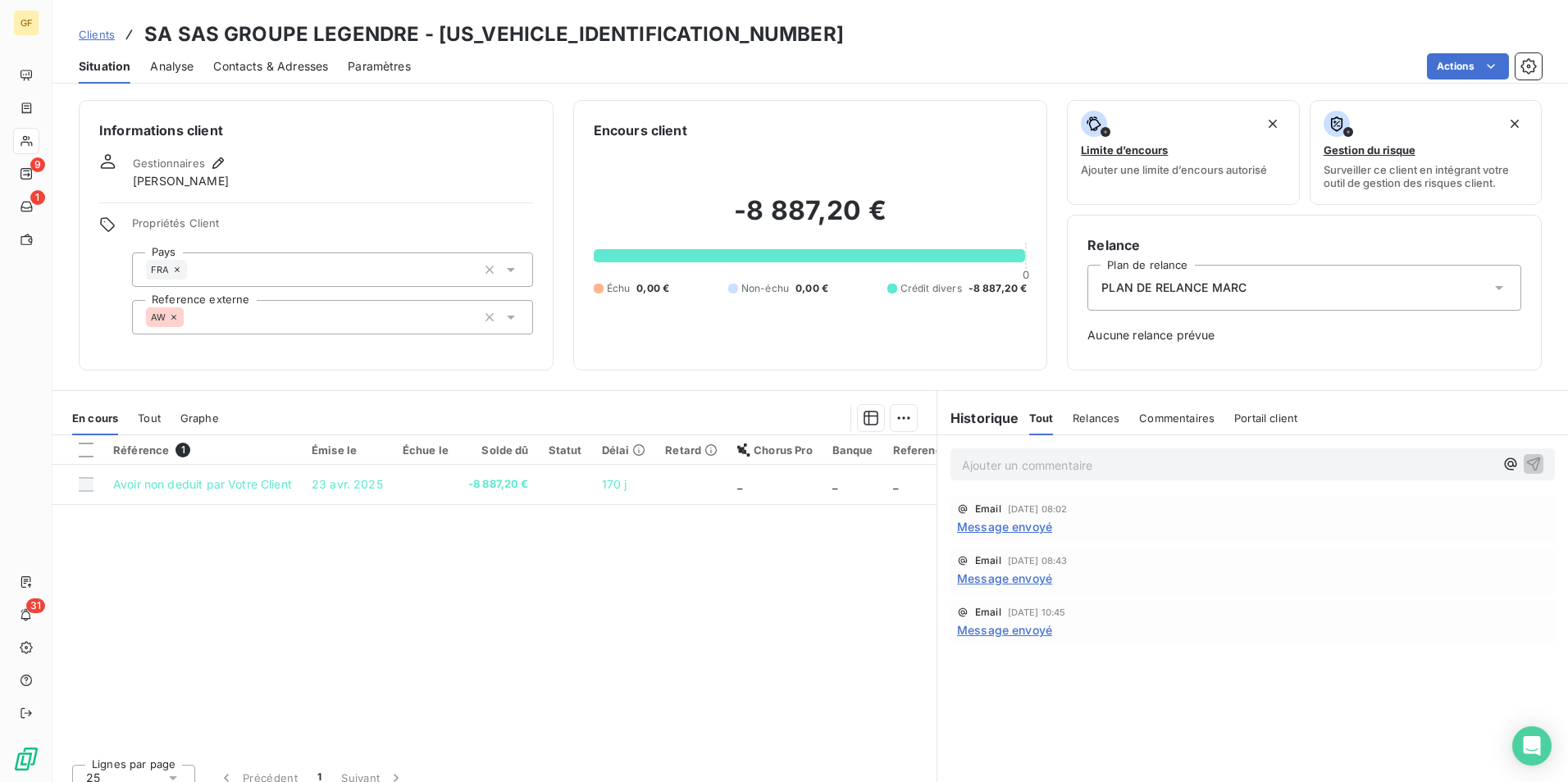
click at [1015, 463] on p "Ajouter un commentaire ﻿" at bounding box center [1228, 465] width 533 height 21
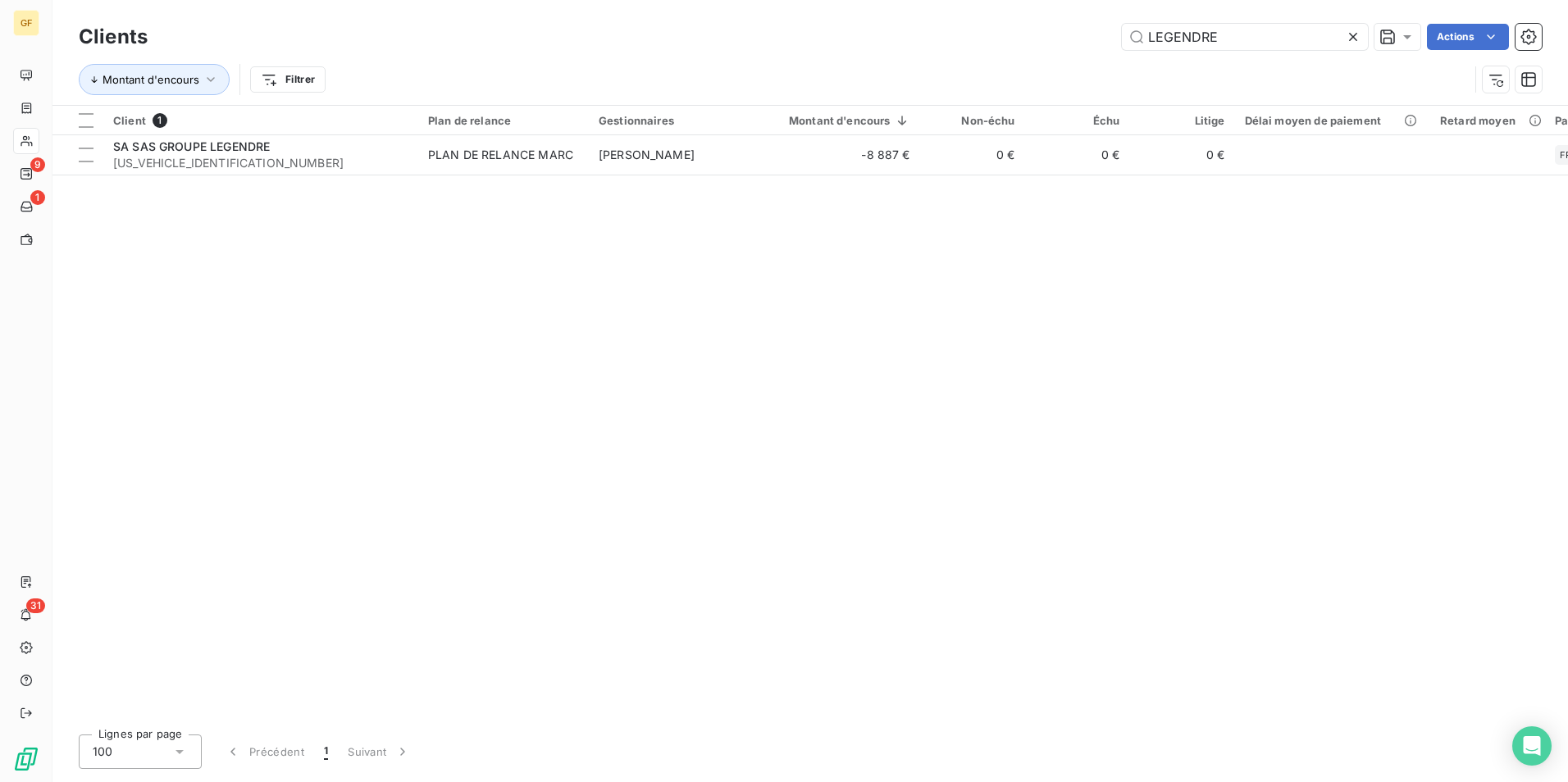
drag, startPoint x: 1297, startPoint y: 32, endPoint x: 791, endPoint y: 32, distance: 506.0
click at [791, 32] on div "LEGENDRE Actions" at bounding box center [855, 37] width 1375 height 27
type input "p"
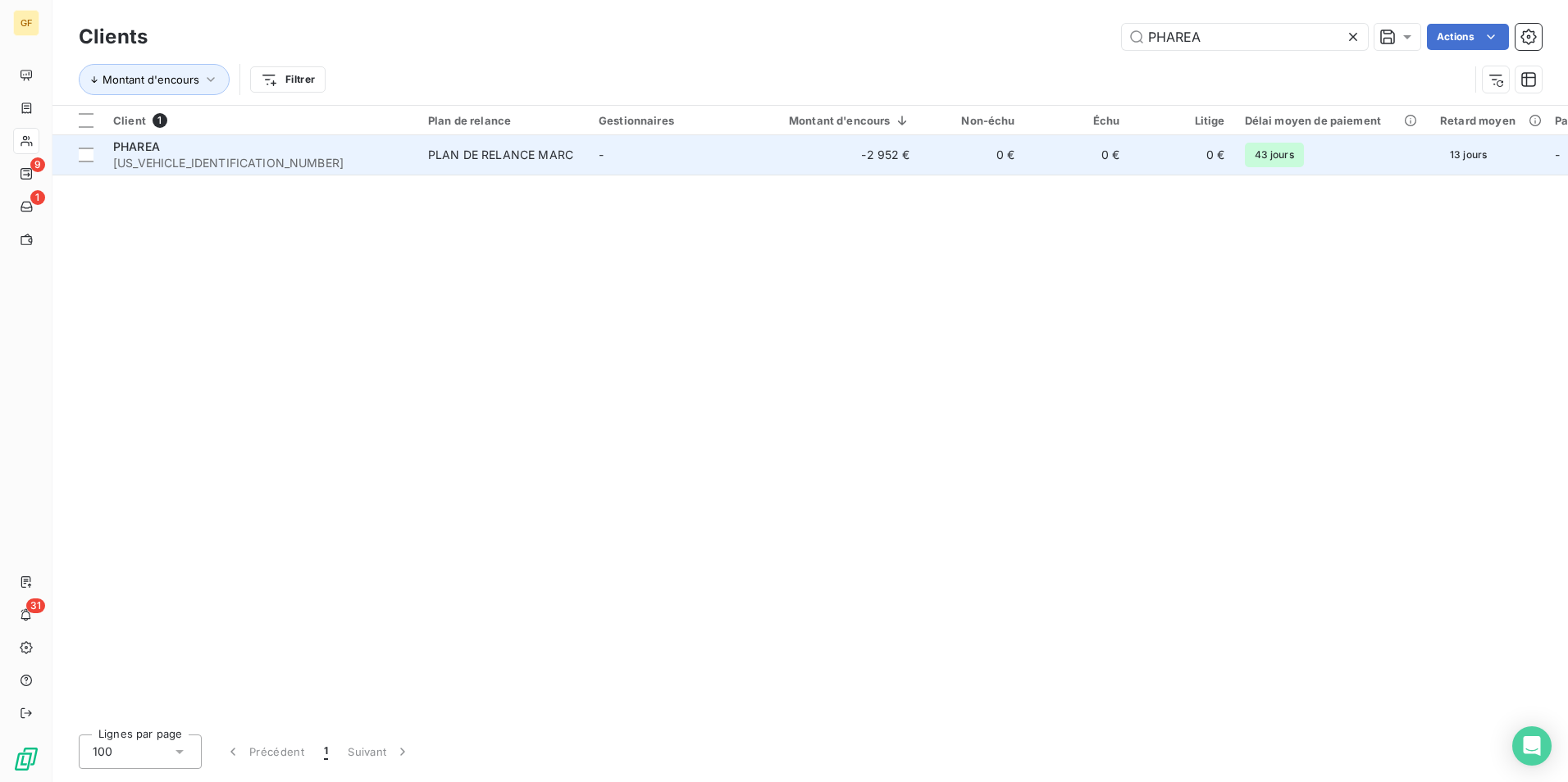
type input "PHAREA"
click at [733, 141] on td "-" at bounding box center [674, 155] width 171 height 39
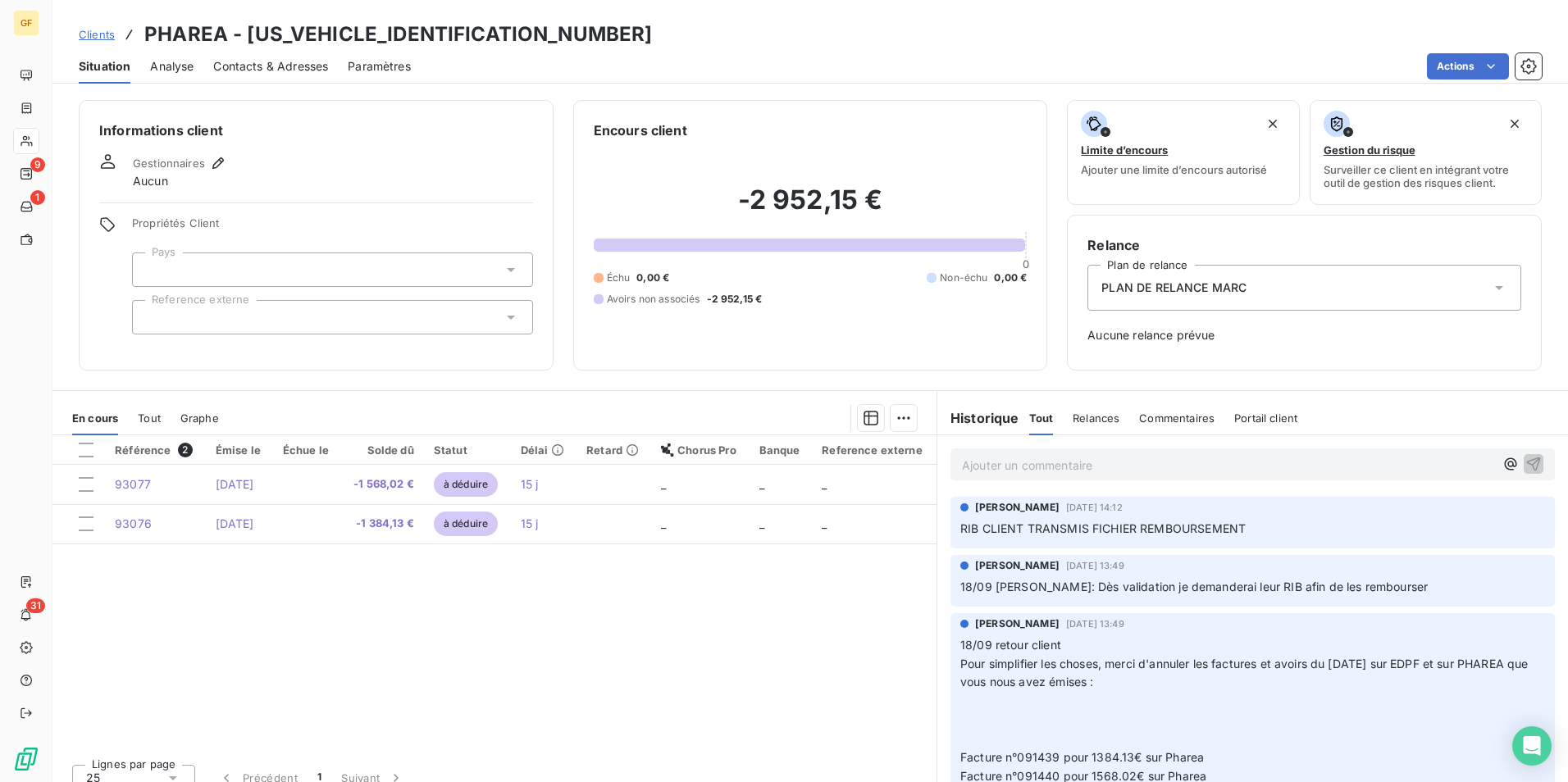
click at [815, 20] on div "Clients PHAREA - [US_VEHICLE_IDENTIFICATION_NUMBER]" at bounding box center [810, 34] width 1516 height 29
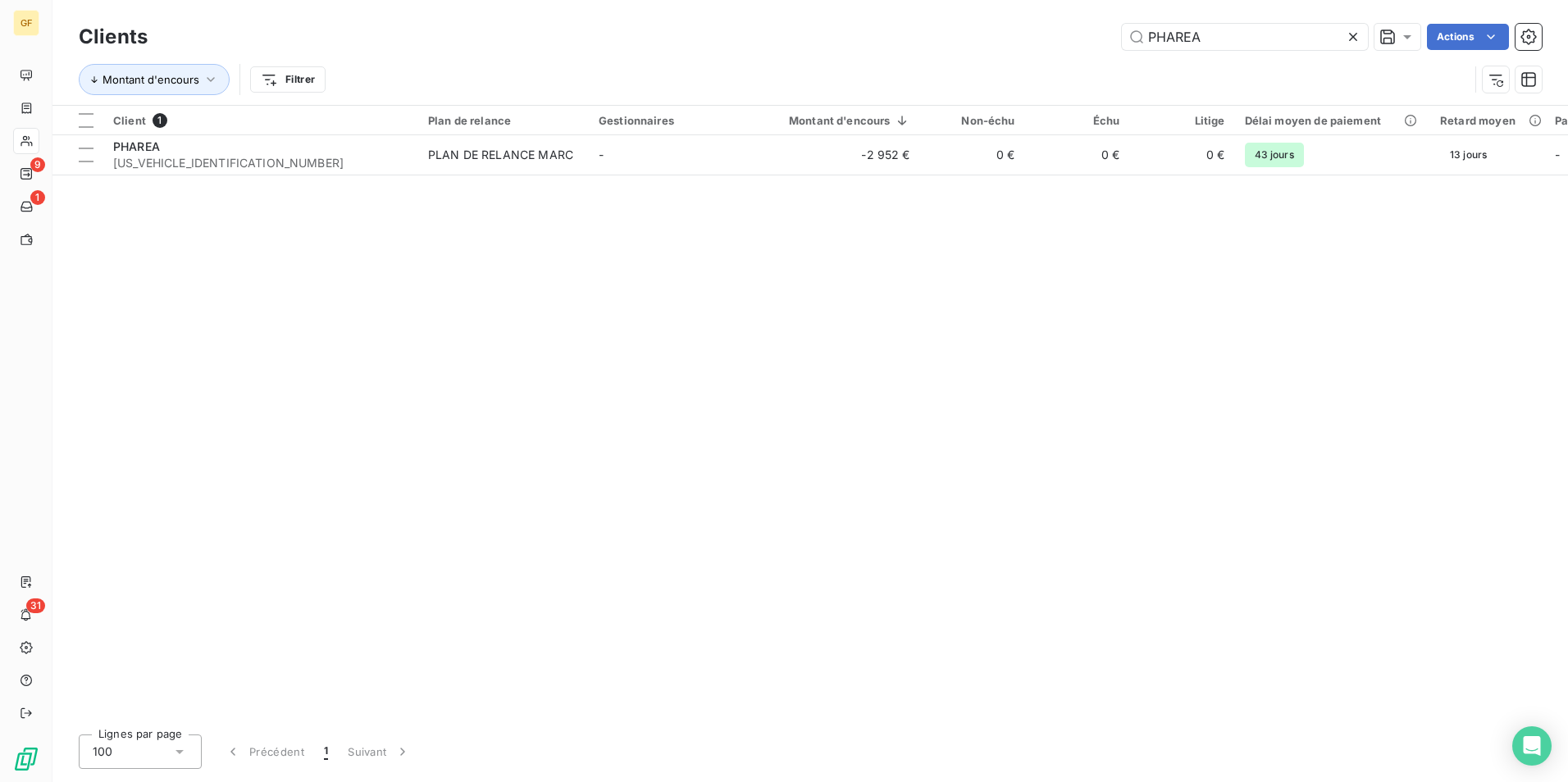
drag, startPoint x: 1243, startPoint y: 37, endPoint x: 678, endPoint y: -14, distance: 567.3
click at [678, 0] on html "GF 9 1 31 Clients PHAREA Actions Montant d'encours Filtrer Client 1 Plan de rel…" at bounding box center [784, 391] width 1568 height 782
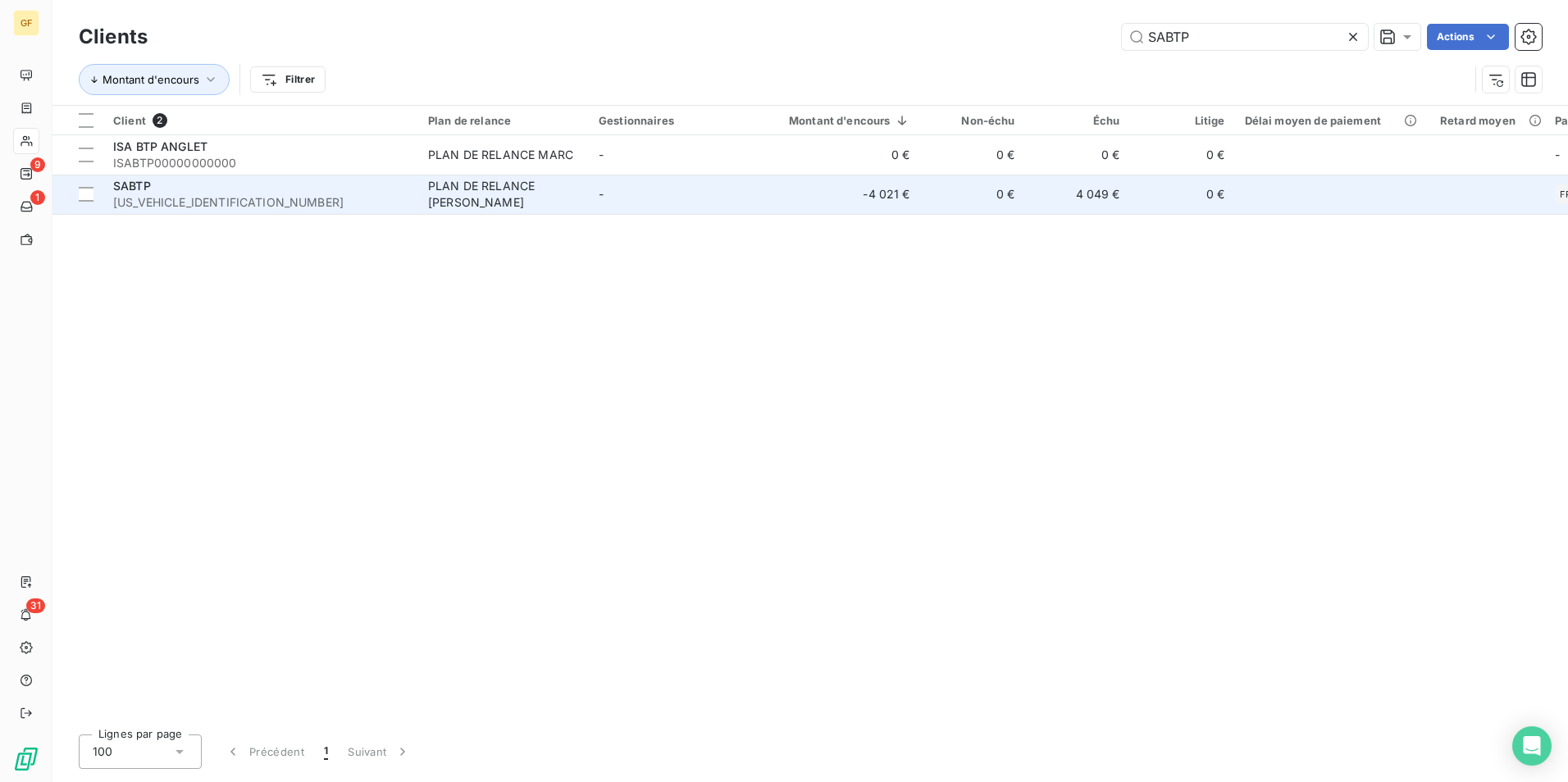
type input "SABTP"
click at [414, 204] on td "SABTP [US_VEHICLE_IDENTIFICATION_NUMBER]" at bounding box center [261, 194] width 315 height 39
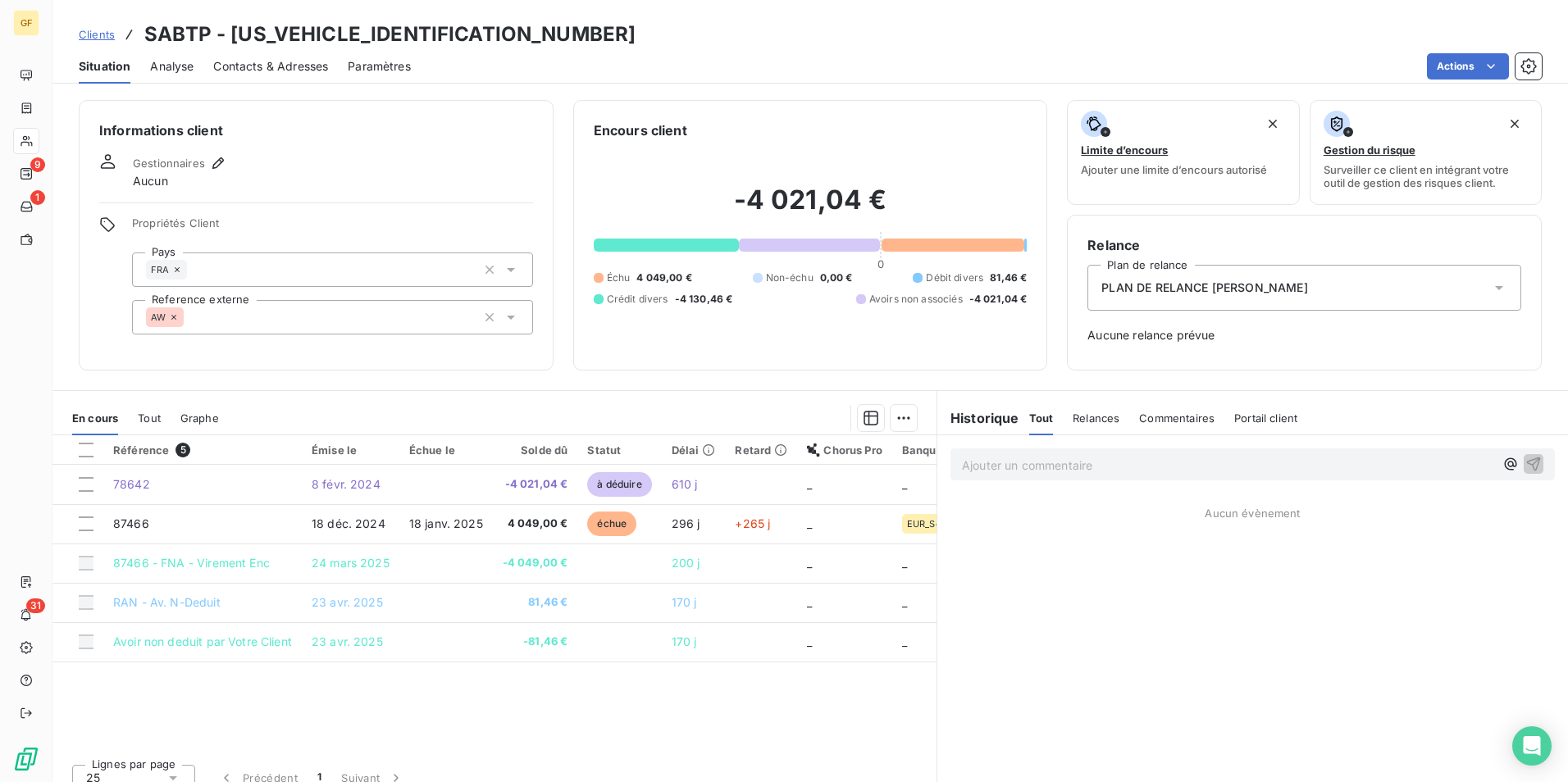
click at [992, 463] on p "Ajouter un commentaire ﻿" at bounding box center [1228, 465] width 533 height 21
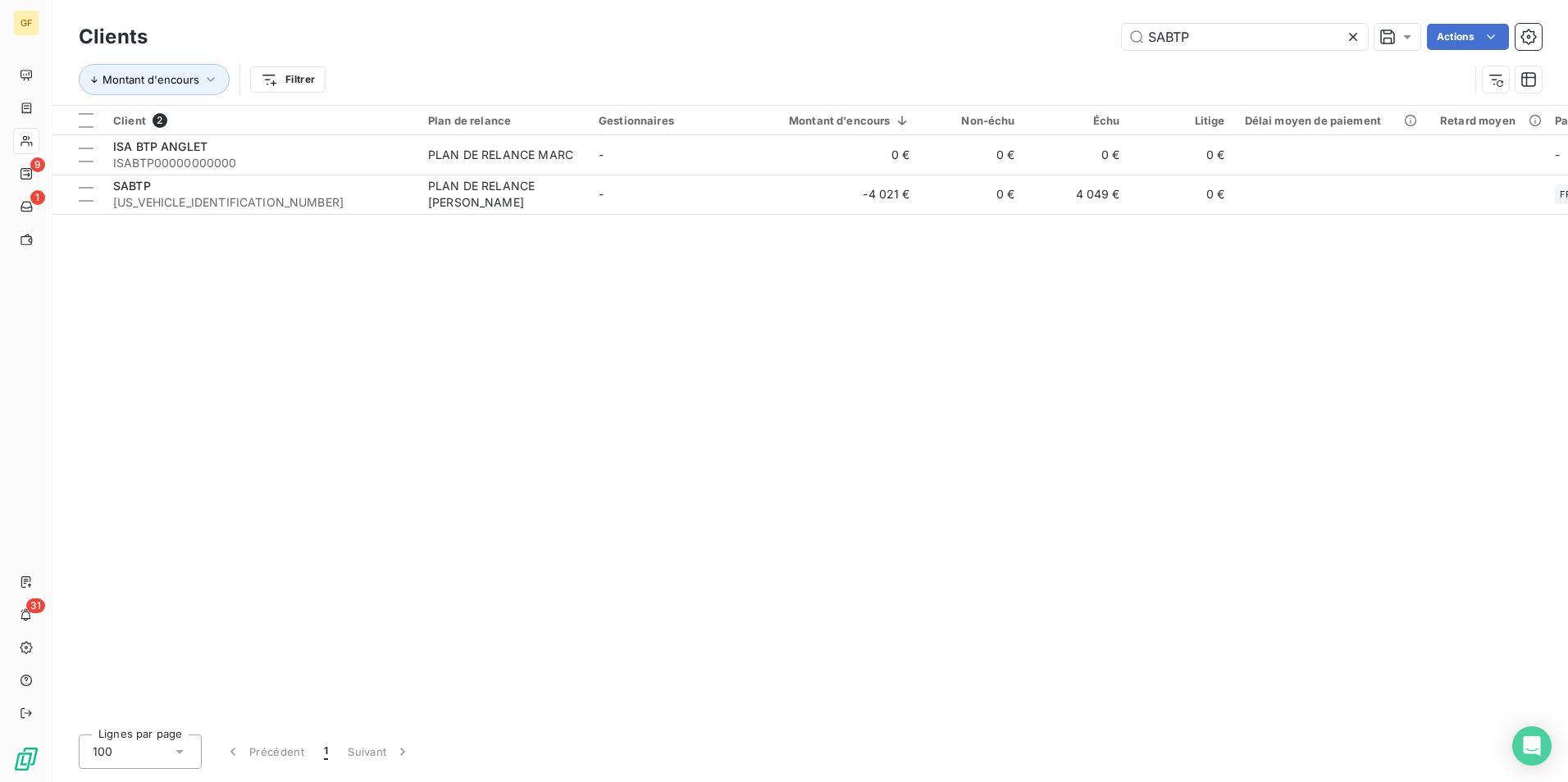
drag, startPoint x: 1238, startPoint y: 42, endPoint x: 831, endPoint y: 62, distance: 407.5
click at [831, 62] on div "Clients SABTP Actions Montant d'encours Filtrer" at bounding box center [811, 62] width 1463 height 85
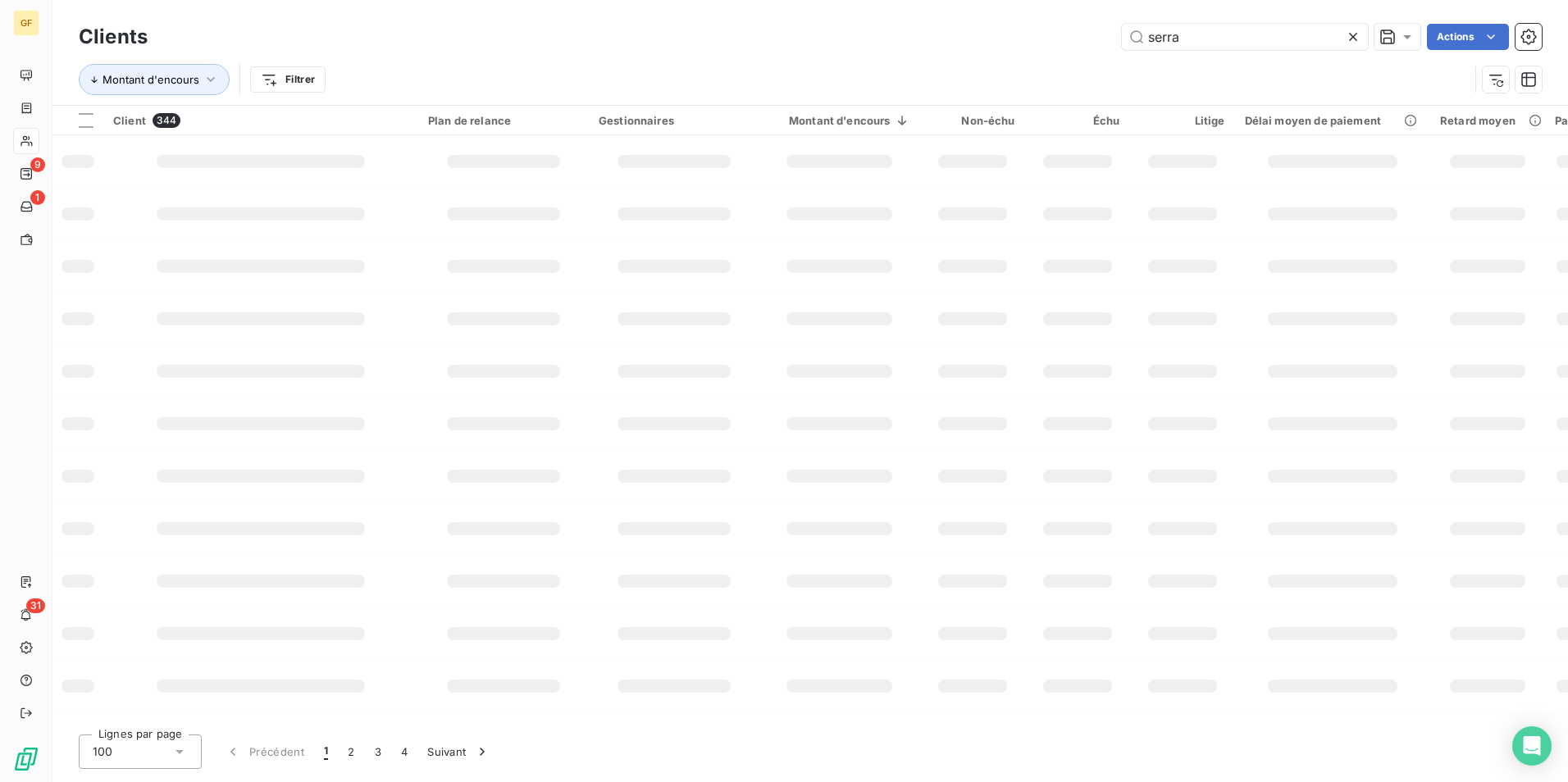
type input "serra"
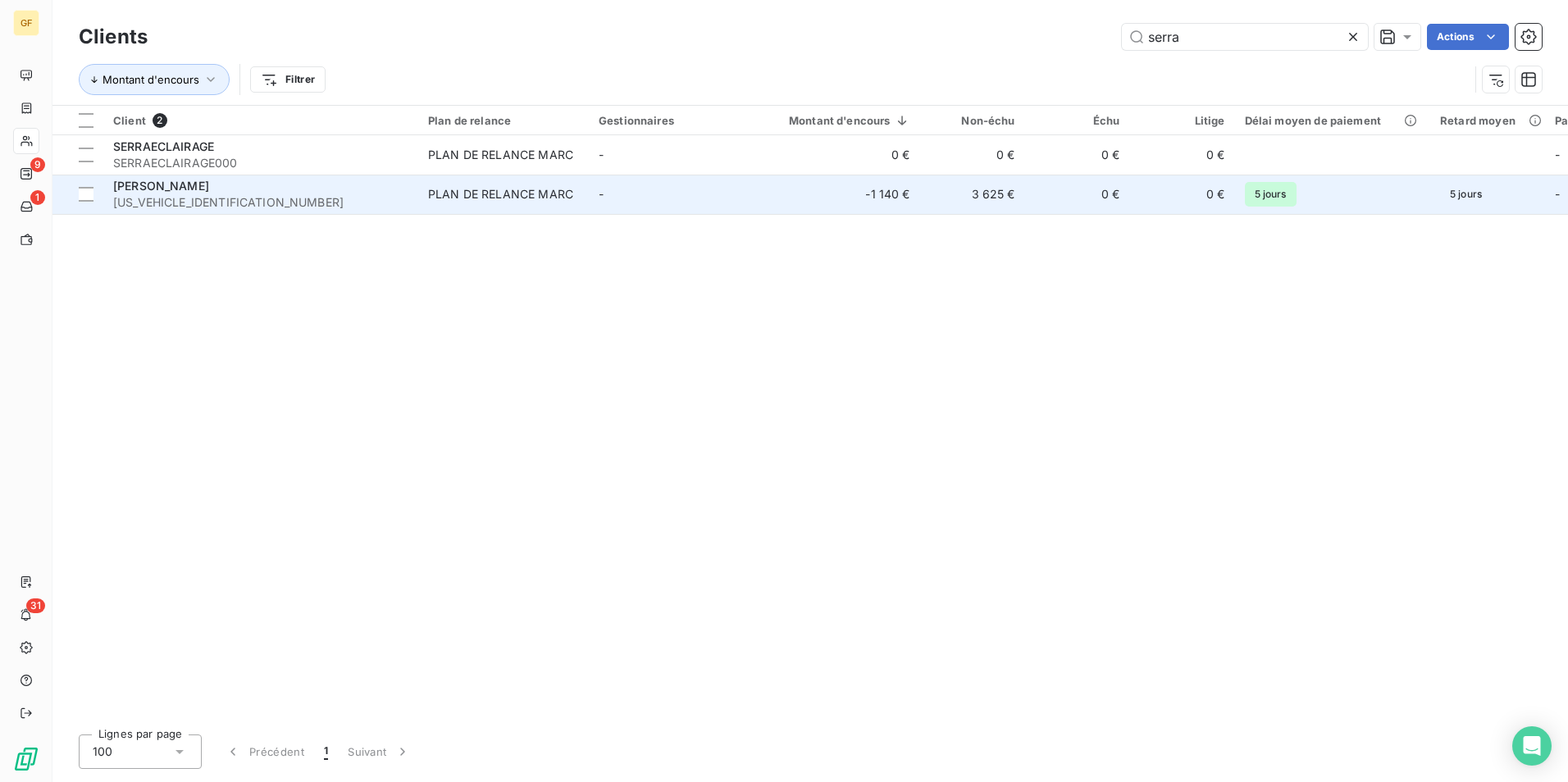
click at [261, 200] on span "[US_VEHICLE_IDENTIFICATION_NUMBER]" at bounding box center [261, 203] width 295 height 17
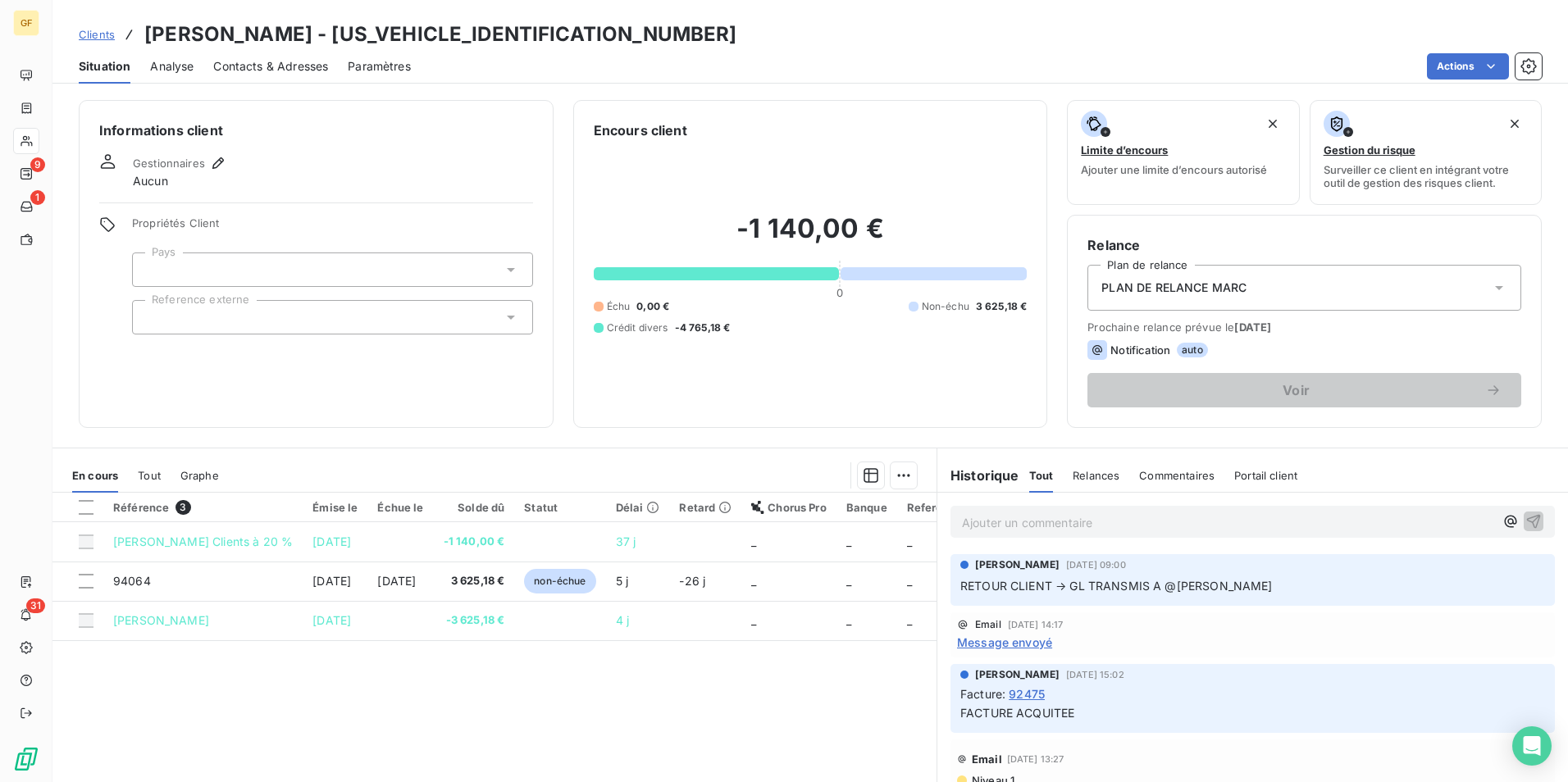
click at [1080, 522] on p "Ajouter un commentaire ﻿" at bounding box center [1228, 522] width 533 height 21
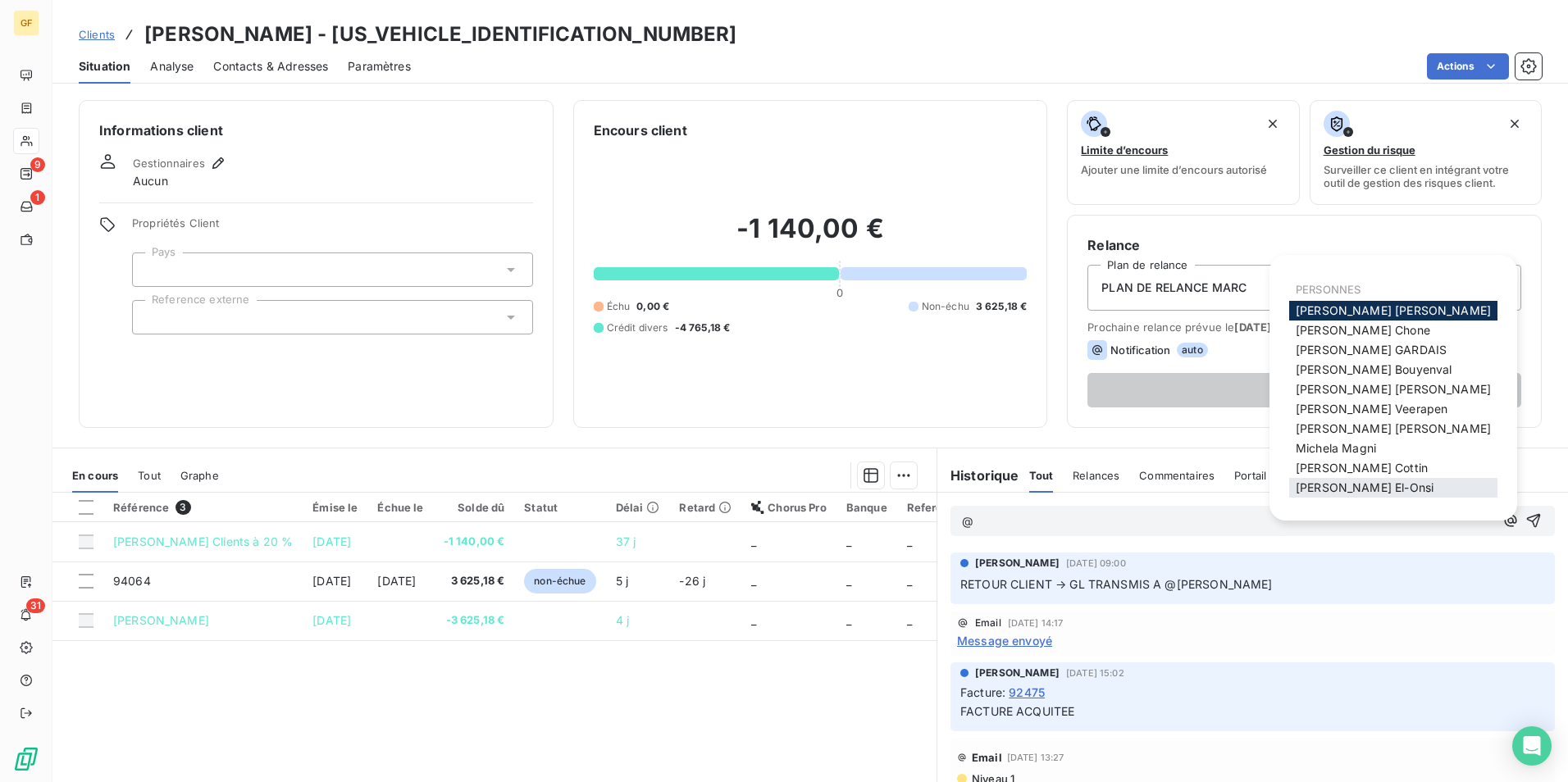
click at [1352, 489] on span "[PERSON_NAME]" at bounding box center [1365, 488] width 138 height 14
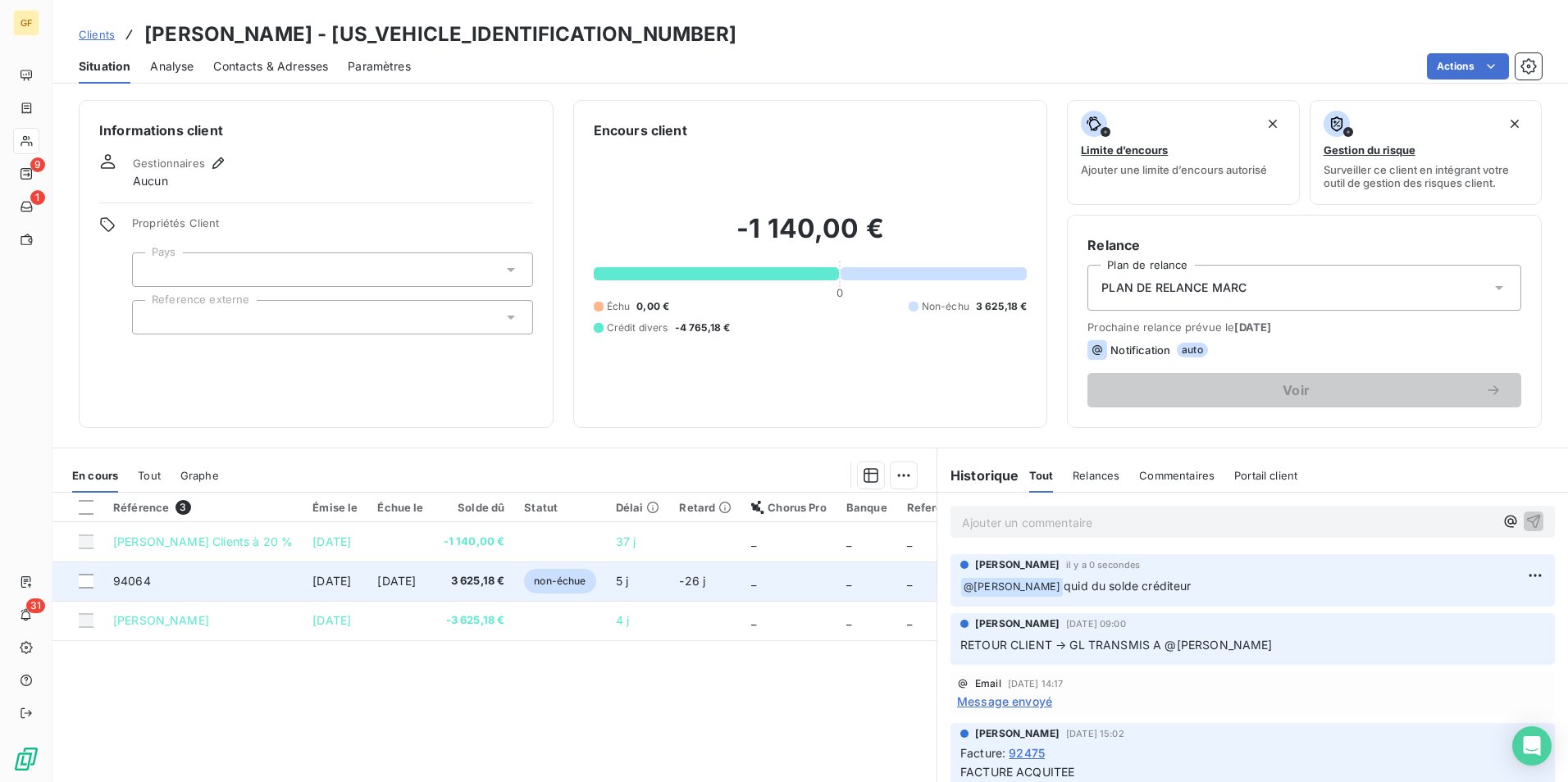
click at [433, 578] on td "[DATE]" at bounding box center [400, 581] width 66 height 39
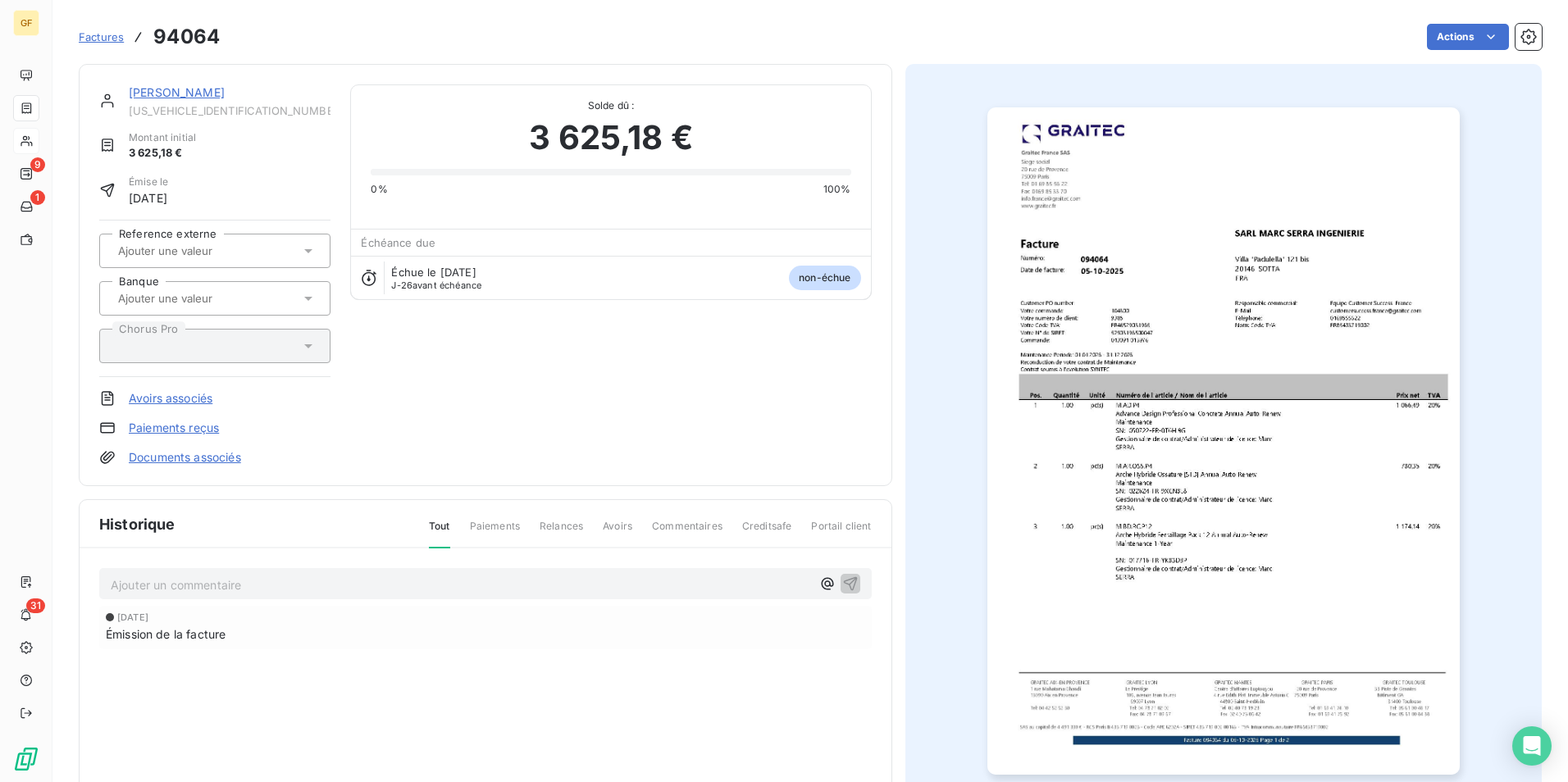
click at [190, 428] on link "Paiements reçus" at bounding box center [174, 428] width 90 height 17
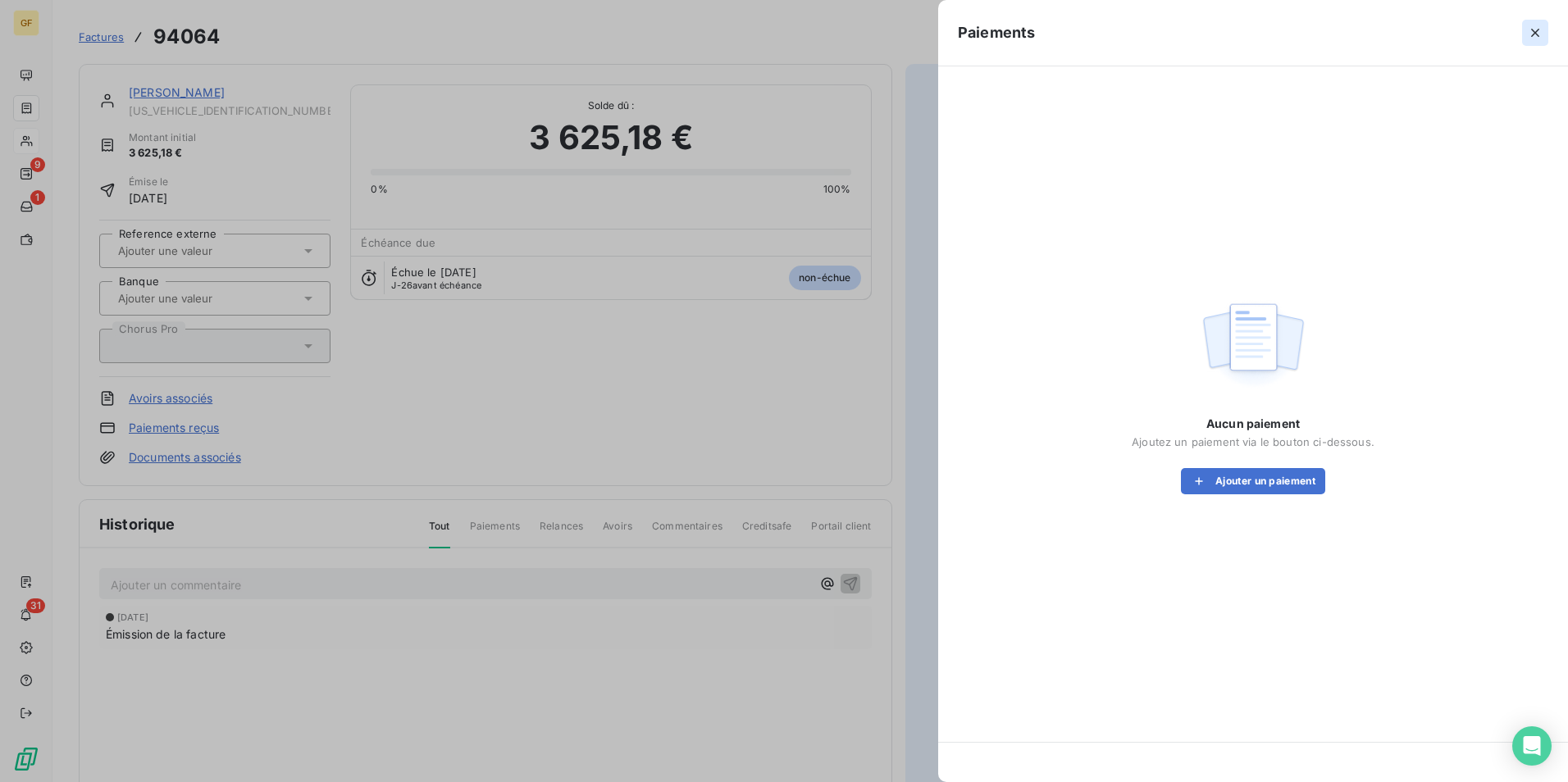
click at [1531, 37] on icon "button" at bounding box center [1536, 33] width 17 height 17
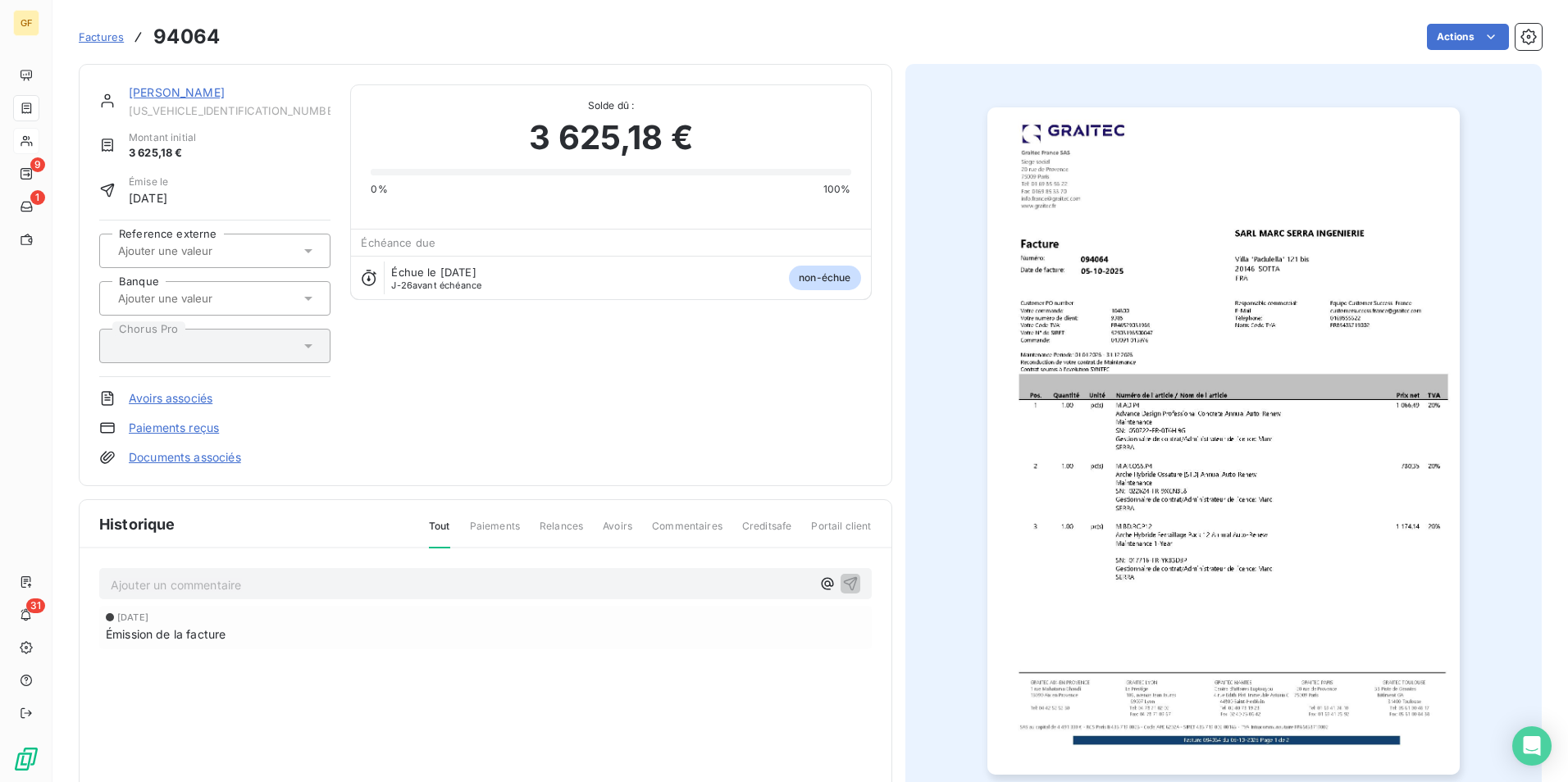
click at [189, 393] on link "Avoirs associés" at bounding box center [171, 398] width 84 height 17
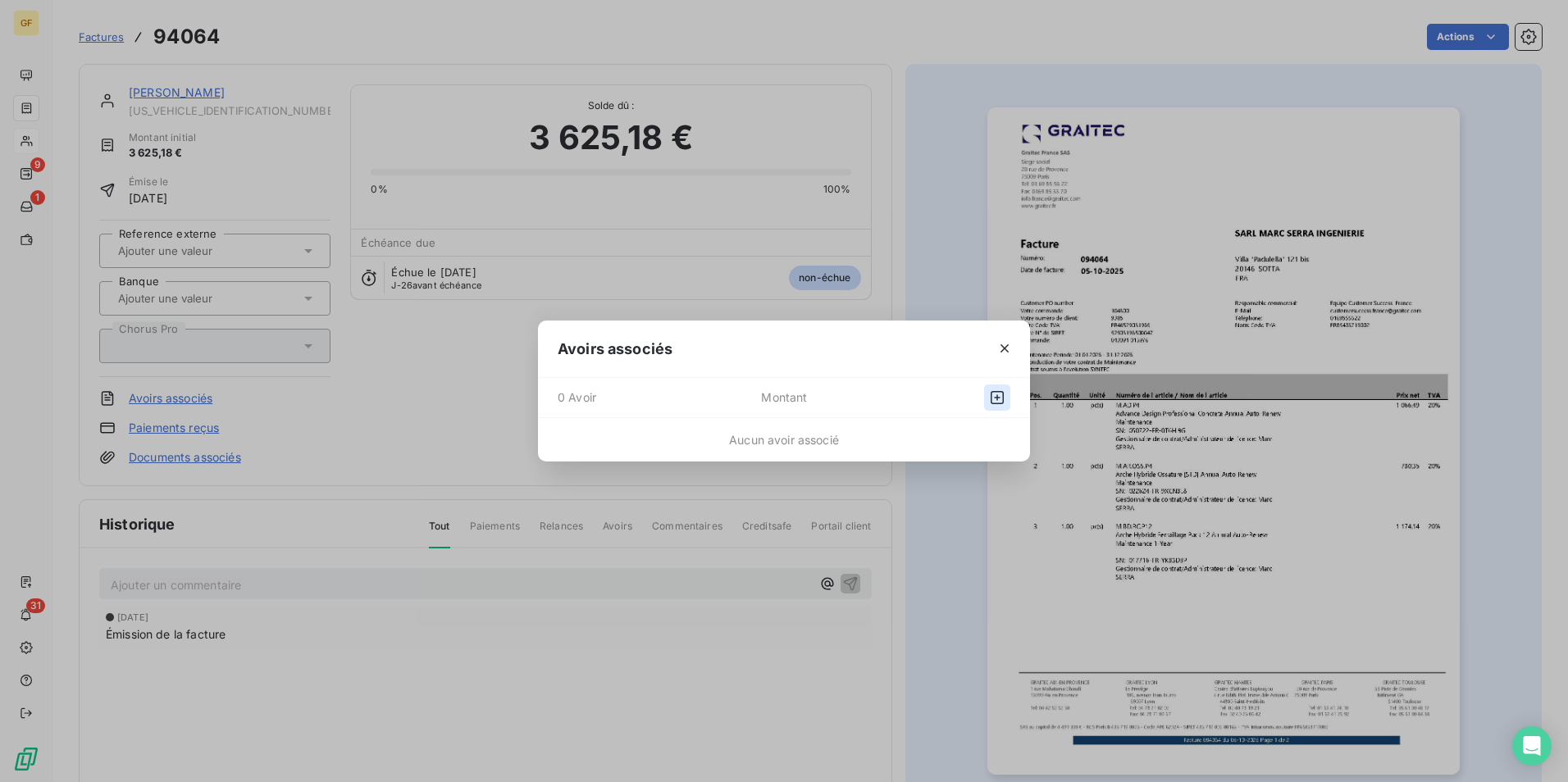
click at [1005, 402] on icon "button" at bounding box center [998, 398] width 17 height 17
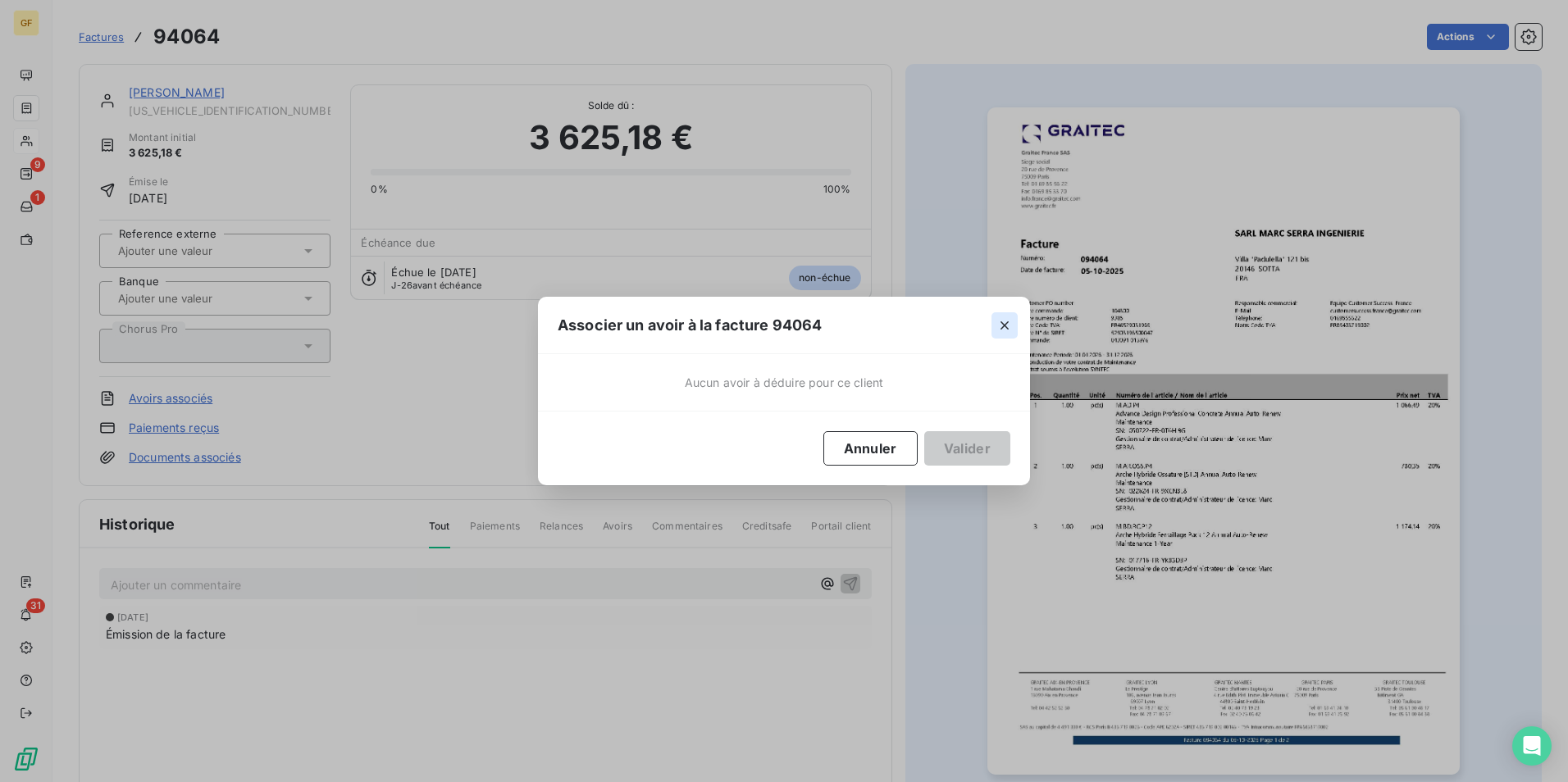
click at [1003, 325] on icon "button" at bounding box center [1005, 325] width 17 height 17
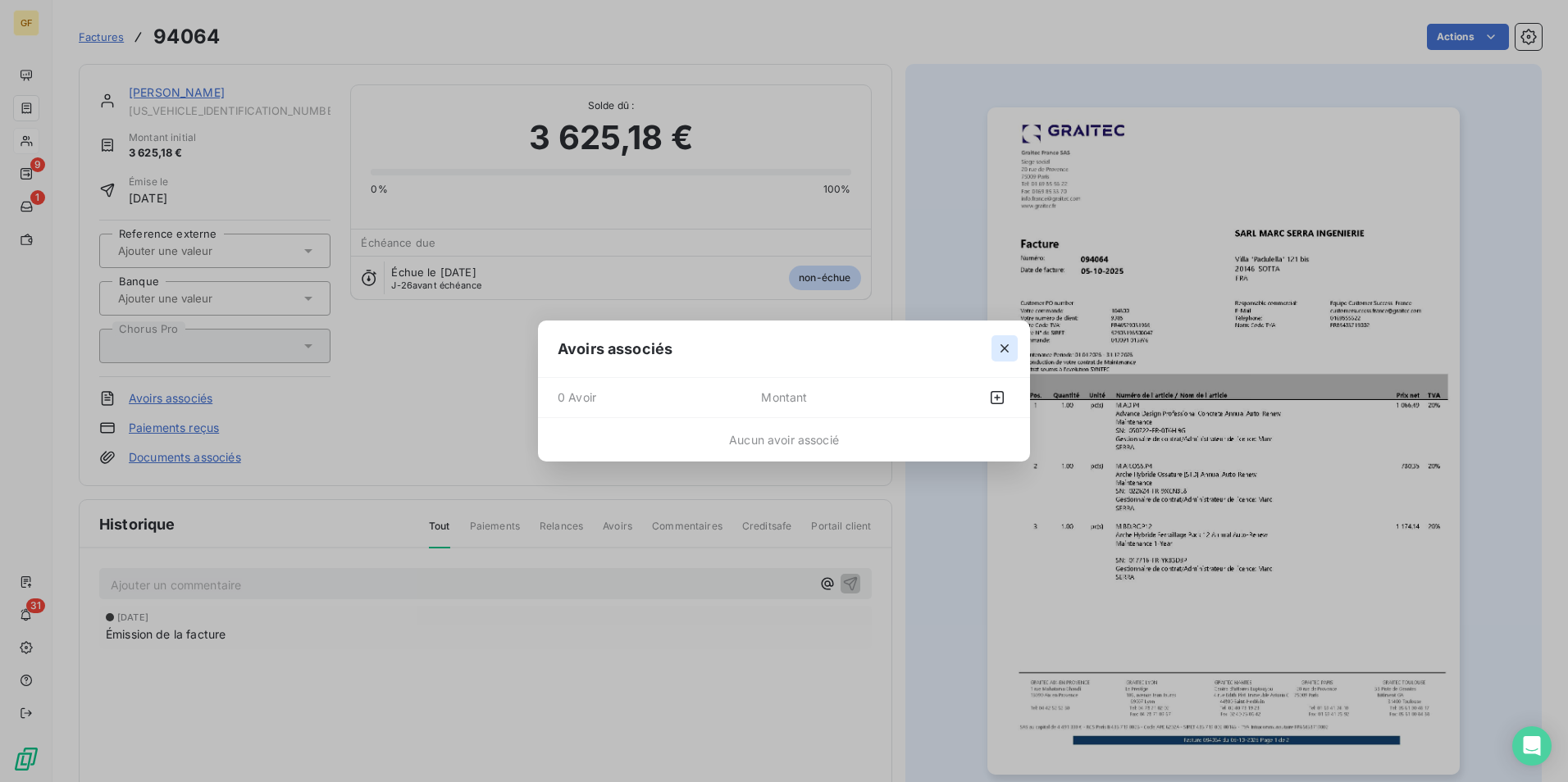
click at [1007, 344] on icon "button" at bounding box center [1005, 349] width 17 height 17
